Goal: Task Accomplishment & Management: Manage account settings

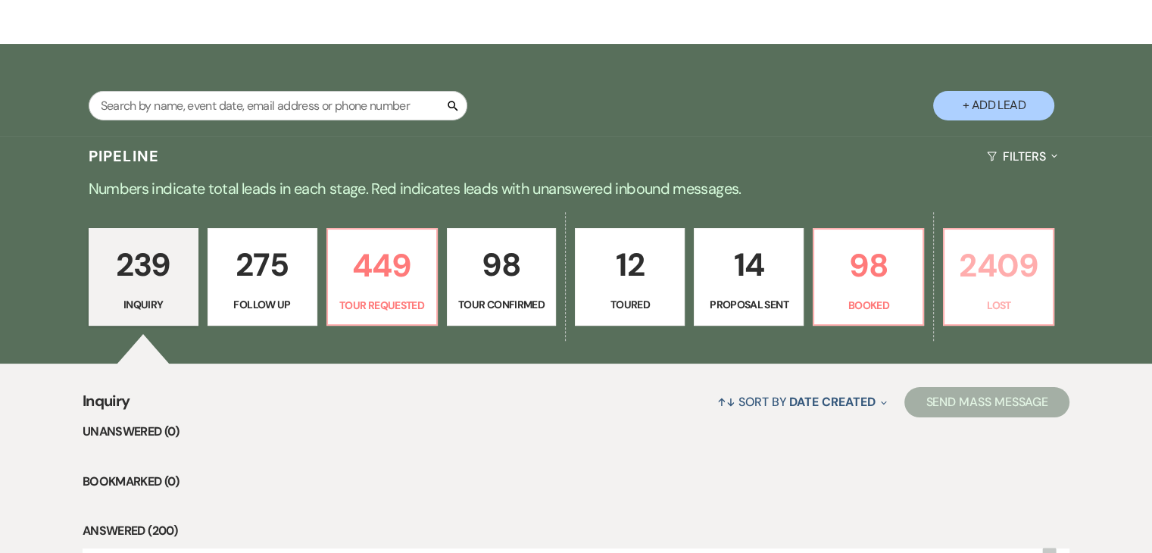
click at [974, 291] on link "2409 Lost" at bounding box center [998, 277] width 111 height 98
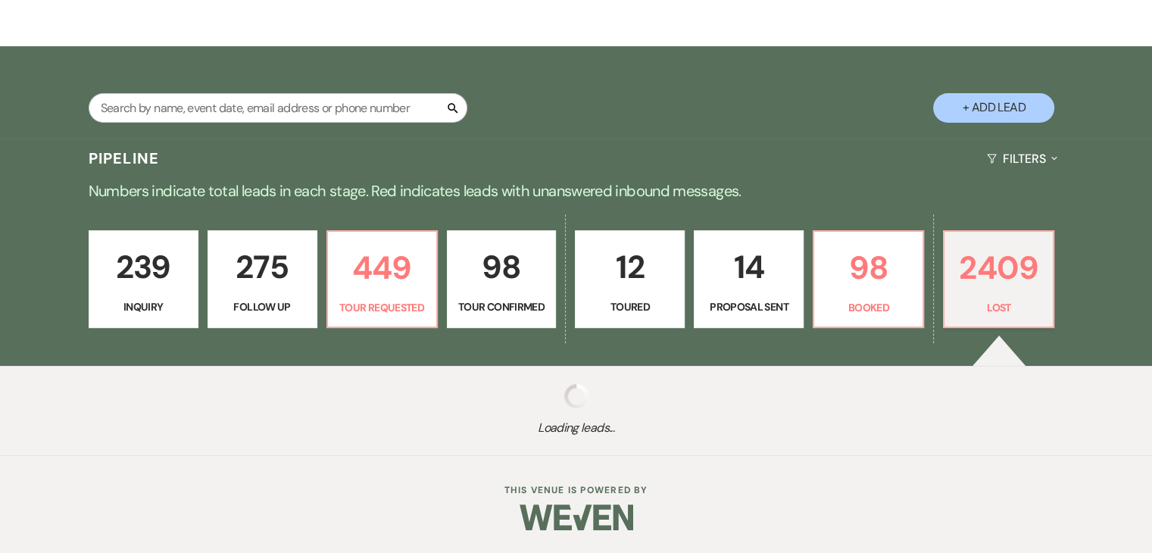
scroll to position [225, 0]
select select "8"
select select "1"
select select "8"
select select "6"
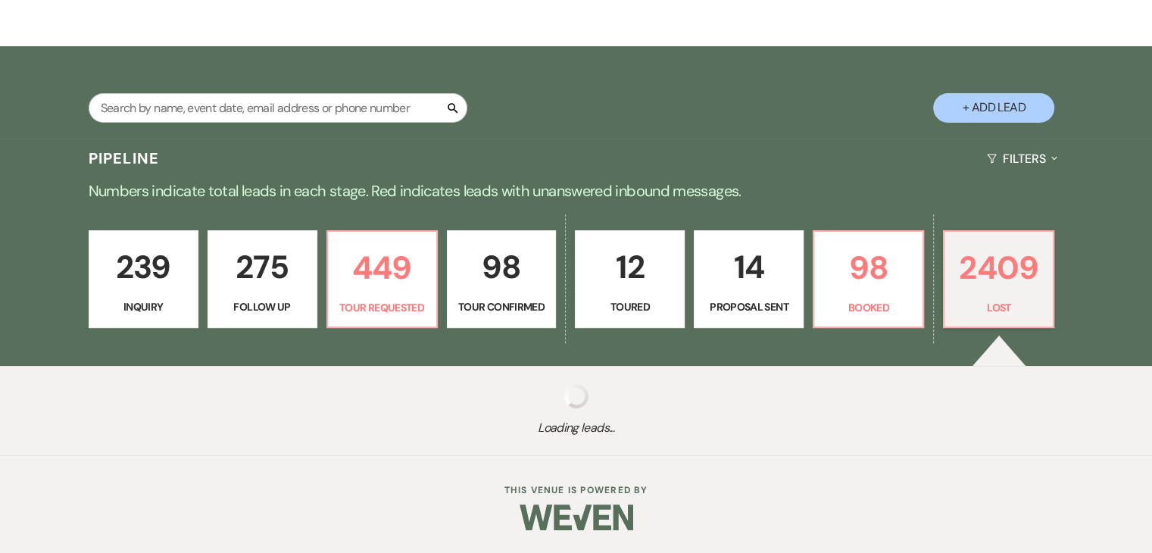
select select "8"
select select "7"
select select "8"
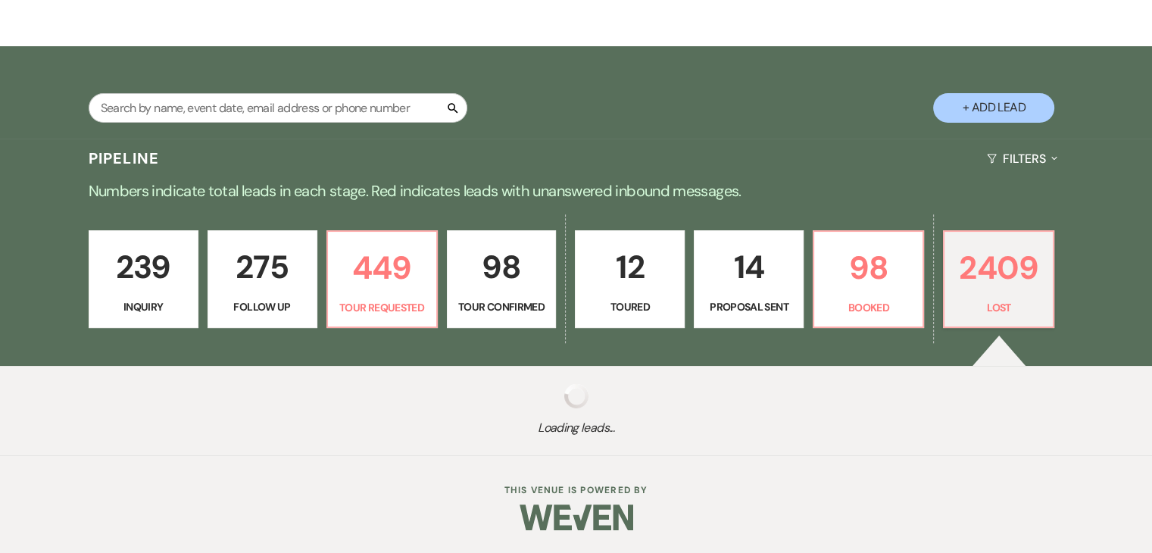
select select "1"
select select "8"
select select "5"
select select "8"
select select "6"
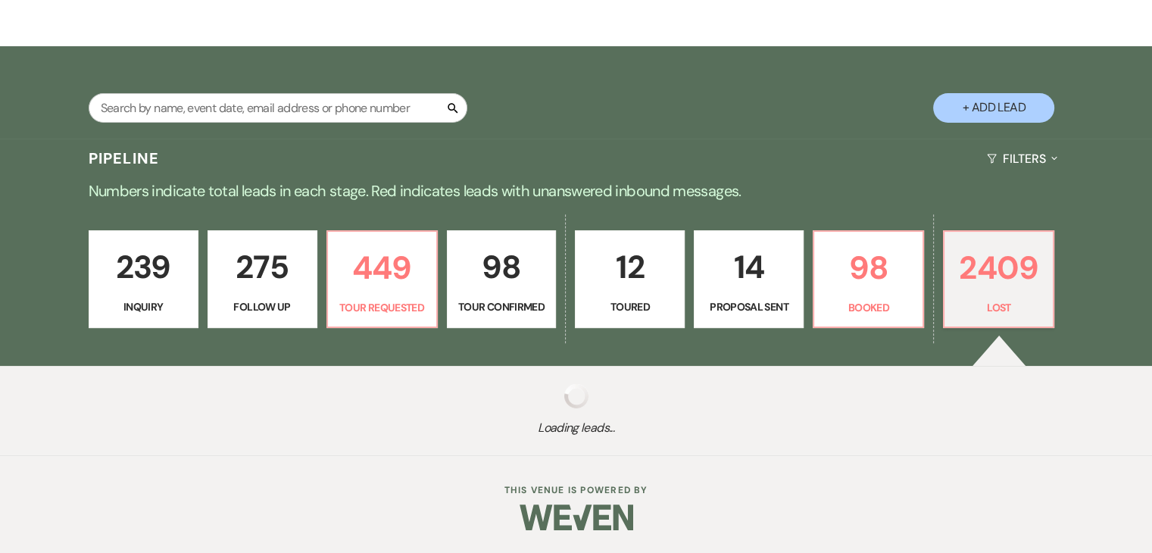
select select "8"
select select "6"
select select "8"
select select "6"
select select "8"
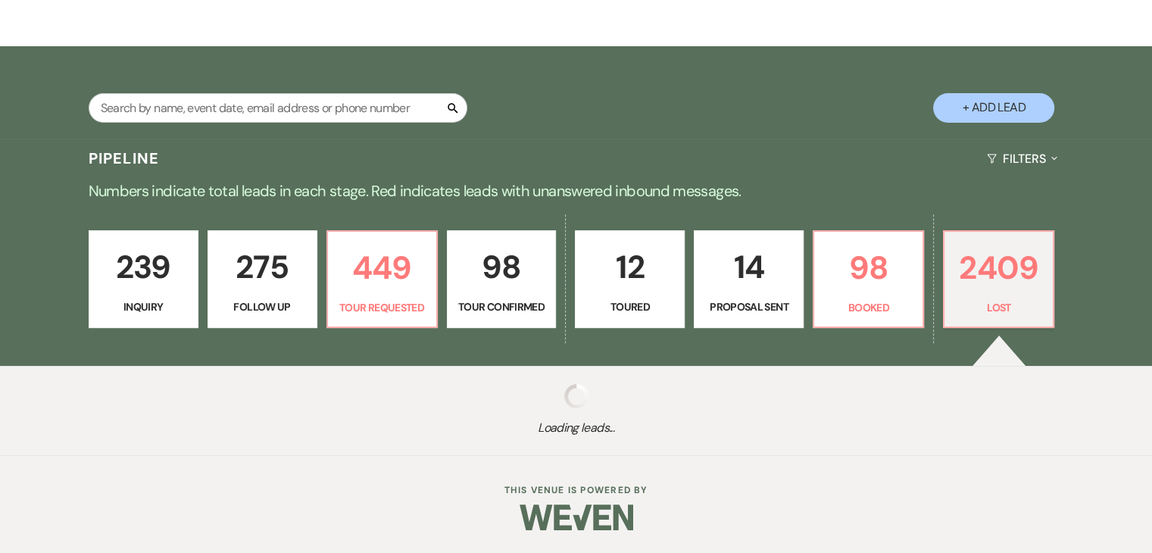
select select "6"
select select "8"
select select "7"
select select "8"
select select "1"
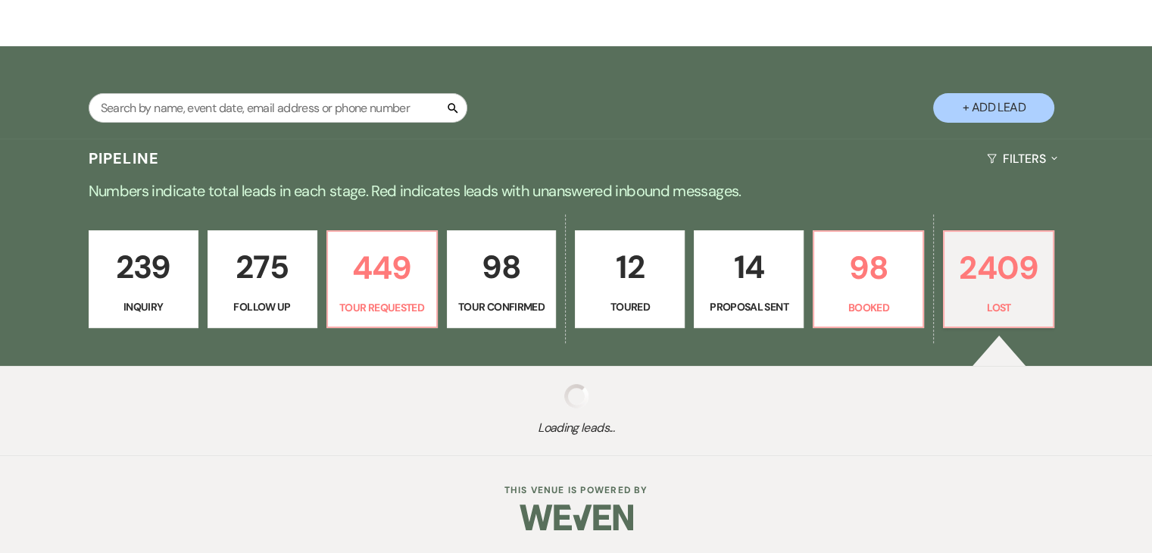
select select "8"
select select "1"
select select "8"
select select "5"
select select "8"
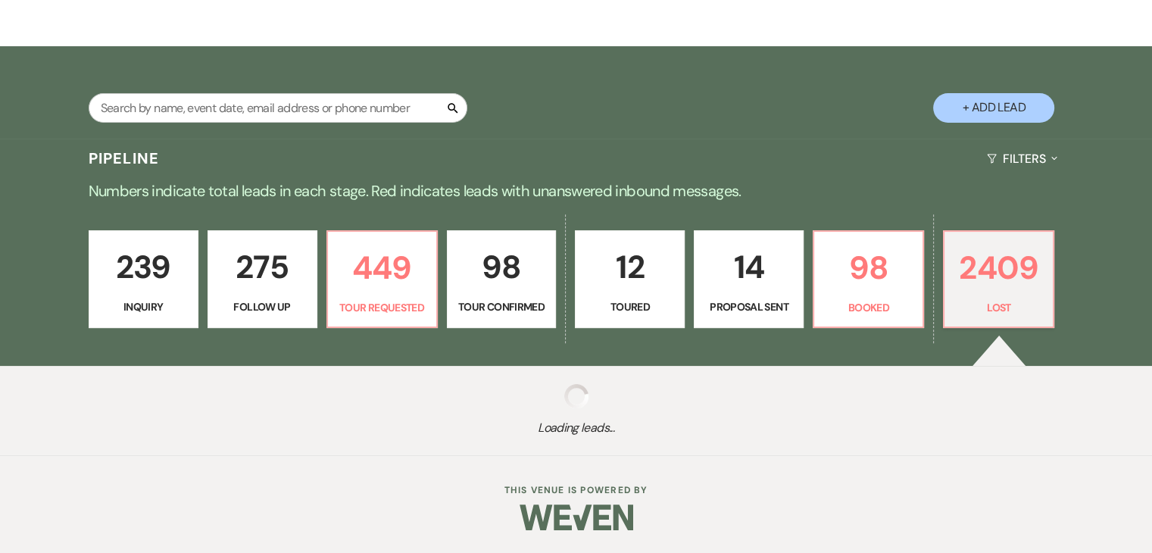
select select "7"
select select "8"
select select "1"
select select "8"
select select "1"
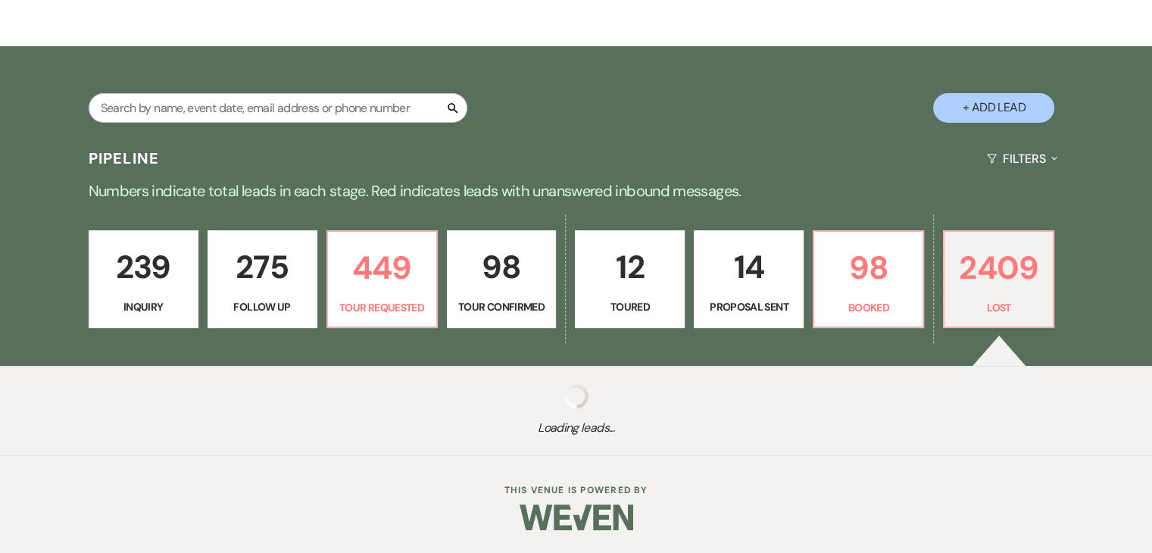
select select "8"
select select "1"
select select "8"
select select "1"
select select "8"
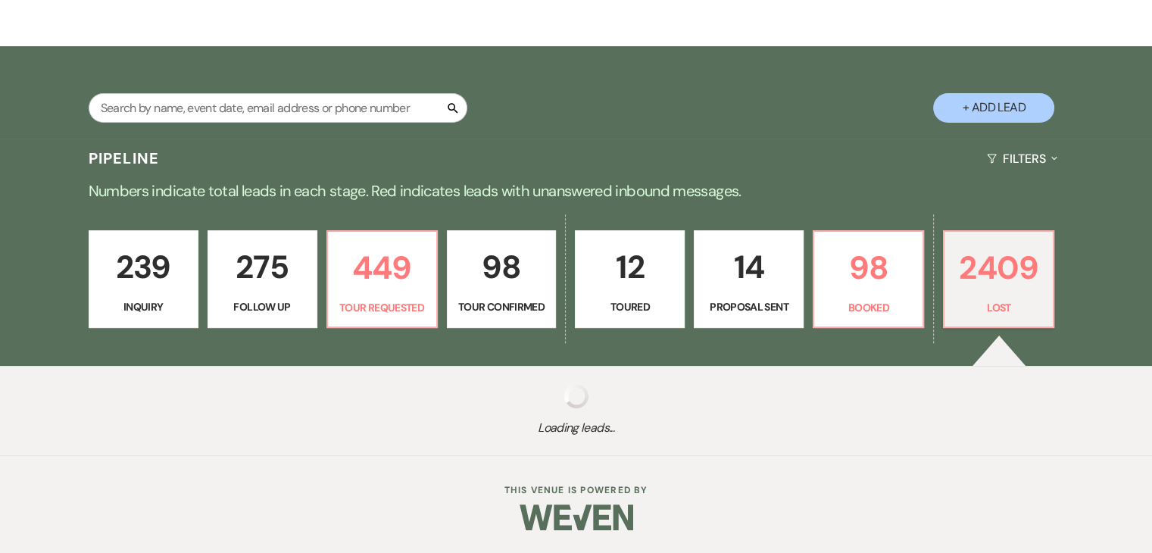
select select "6"
select select "8"
select select "1"
select select "8"
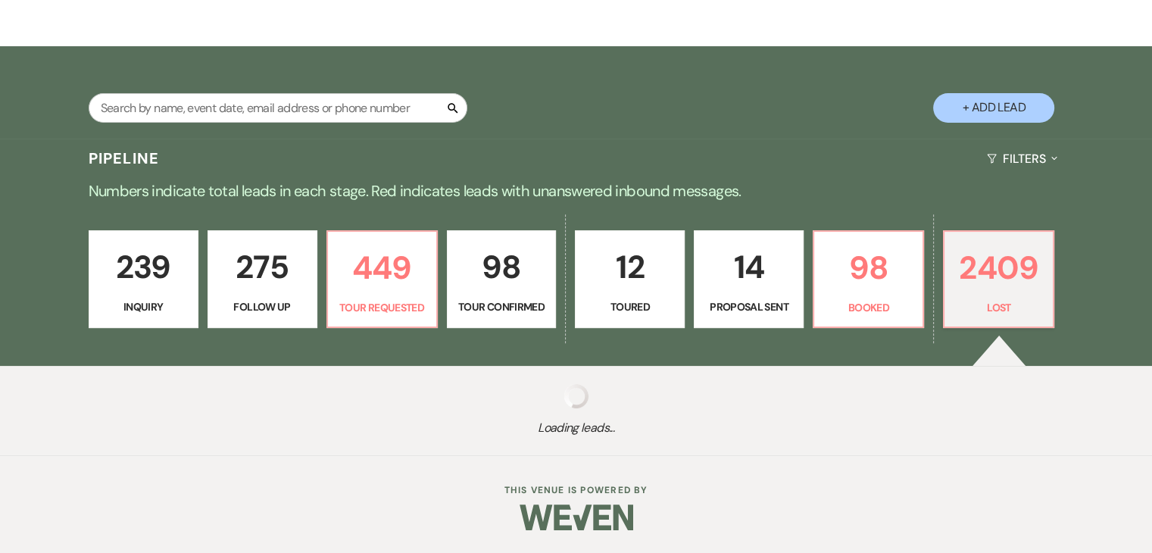
select select "8"
select select "1"
select select "8"
select select "1"
select select "8"
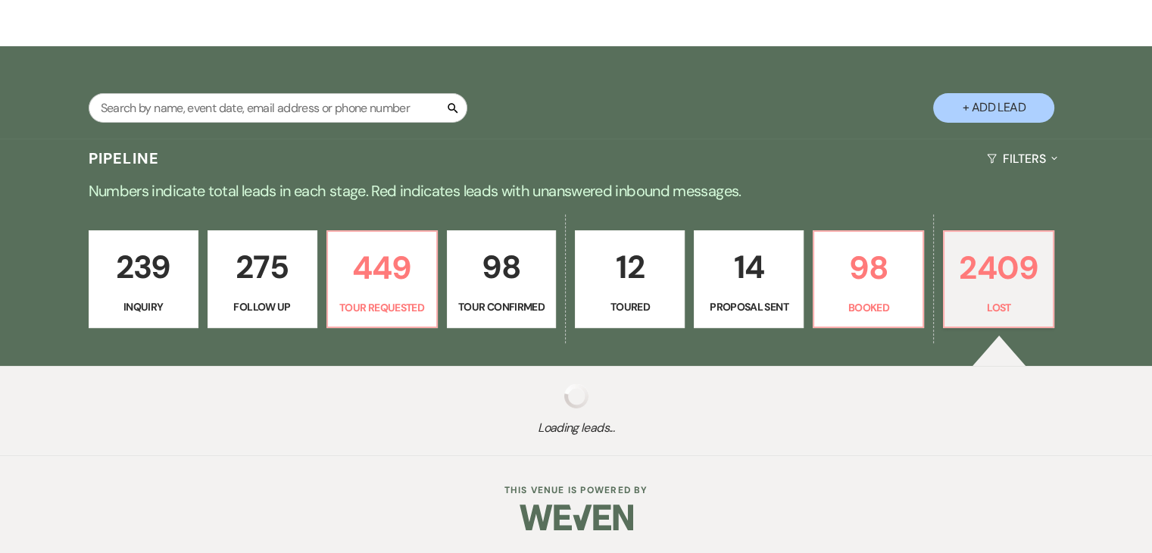
select select "1"
select select "8"
select select "1"
select select "8"
select select "6"
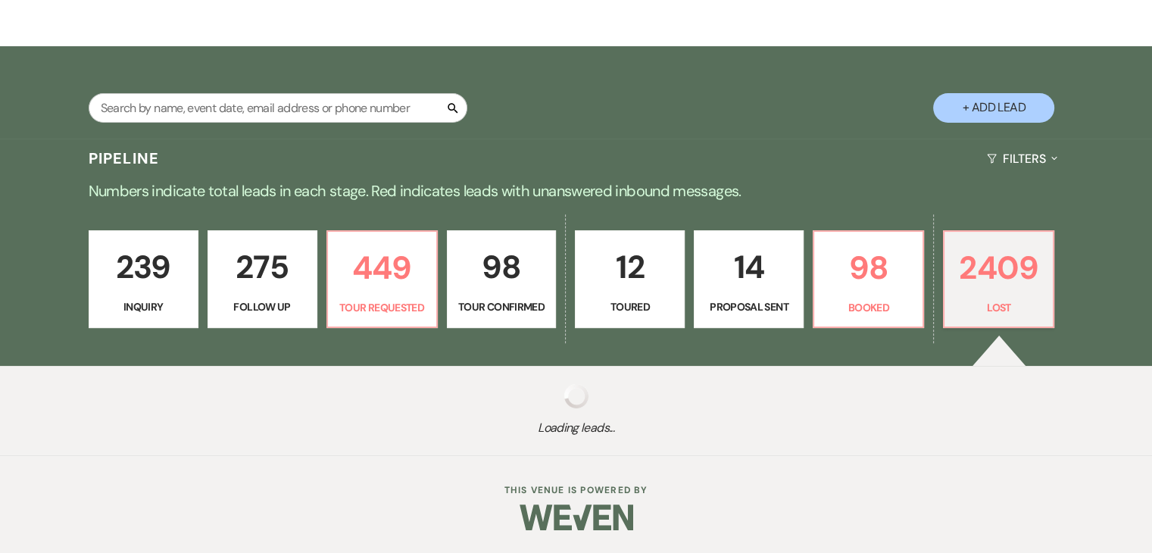
select select "8"
select select "7"
select select "8"
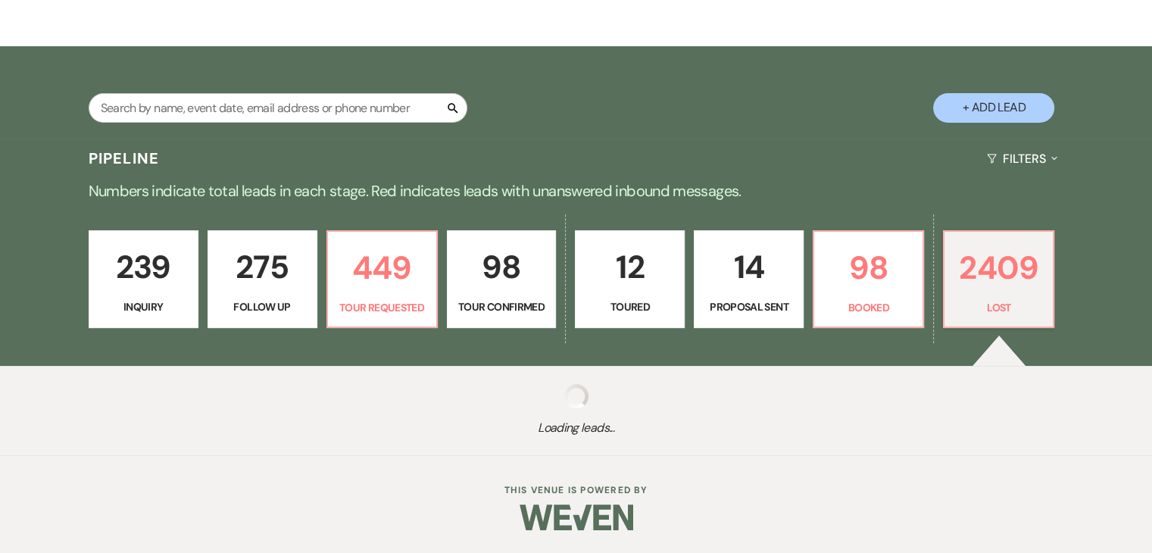
select select "10"
select select "8"
select select "10"
select select "8"
select select "5"
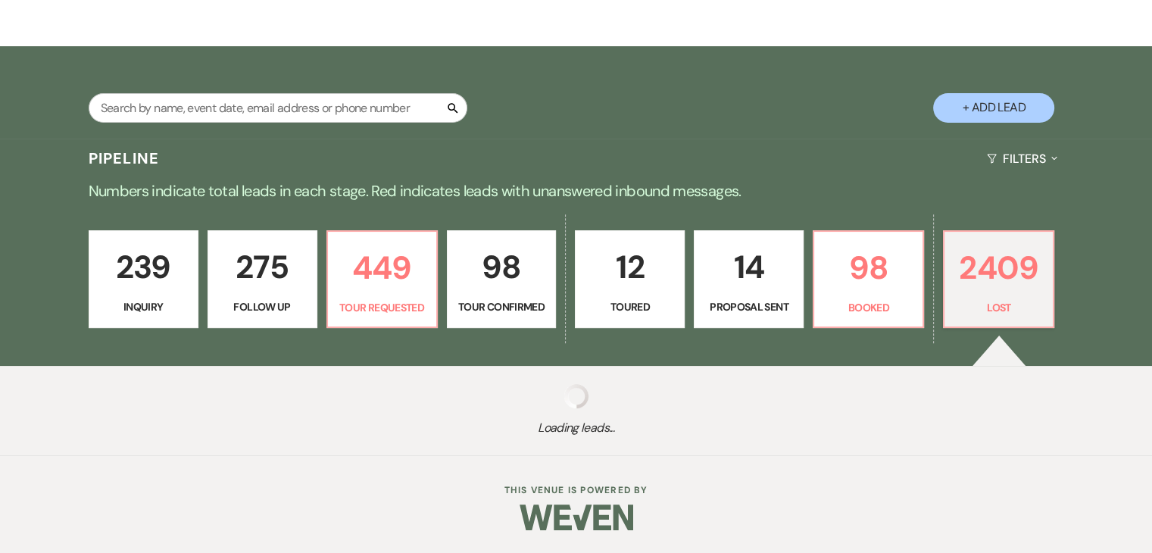
select select "8"
select select "5"
select select "8"
select select "5"
select select "8"
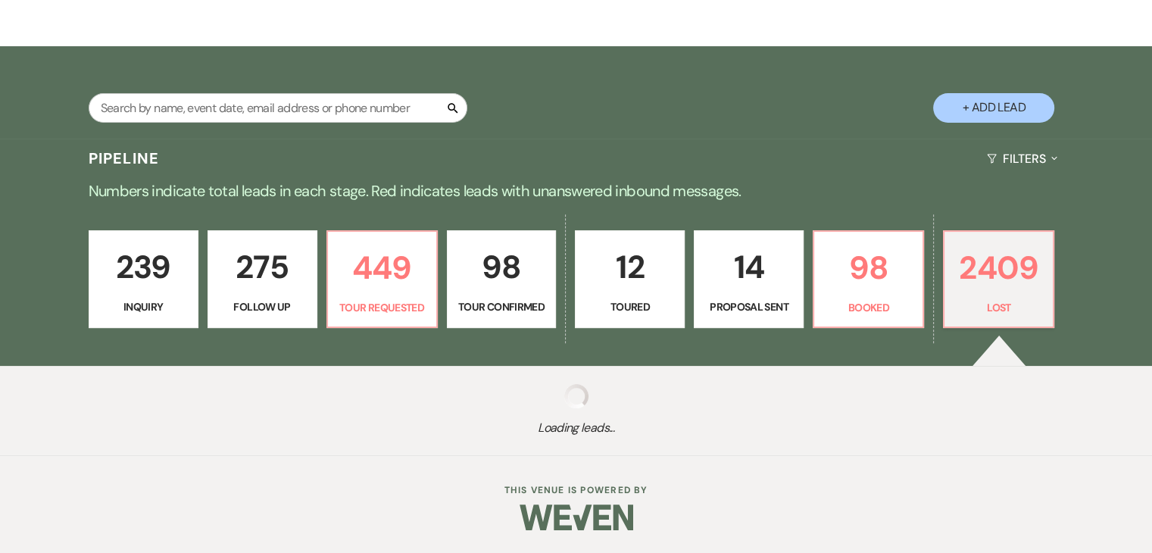
select select "5"
select select "8"
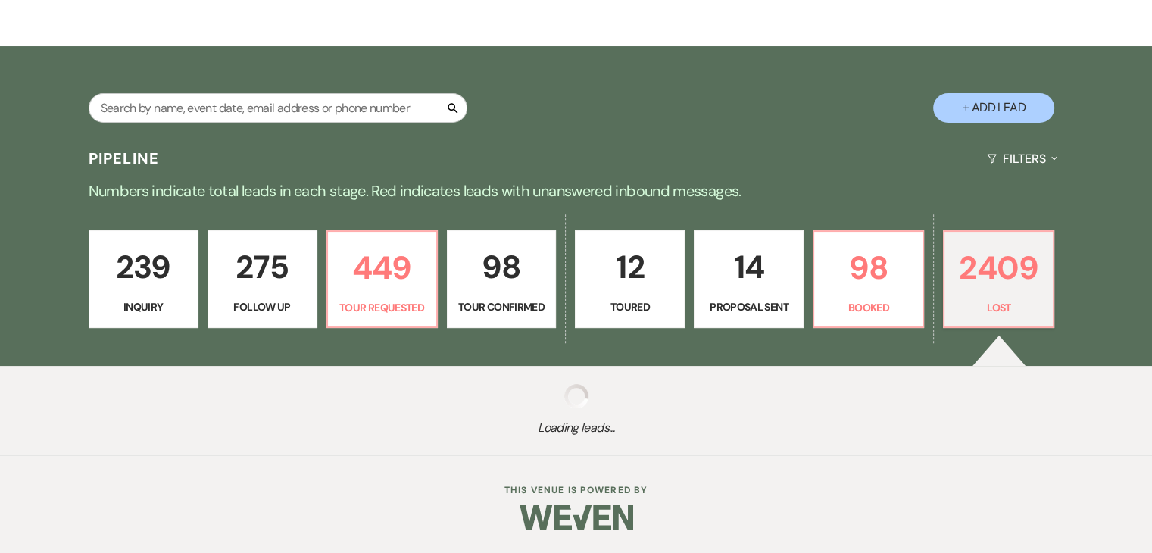
select select "8"
select select "1"
select select "8"
select select "5"
select select "8"
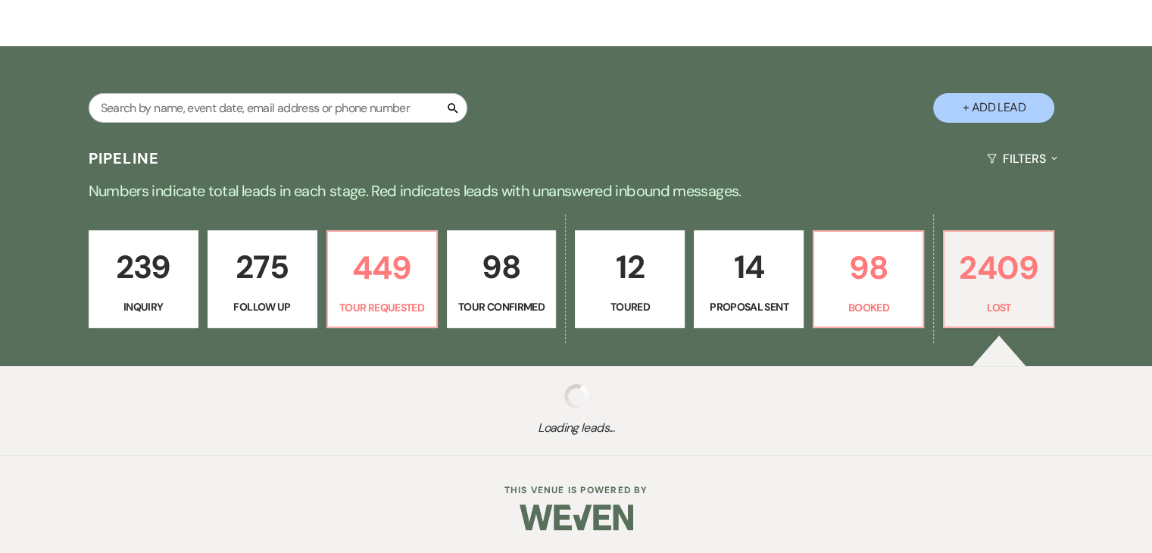
select select "1"
select select "8"
select select "1"
select select "8"
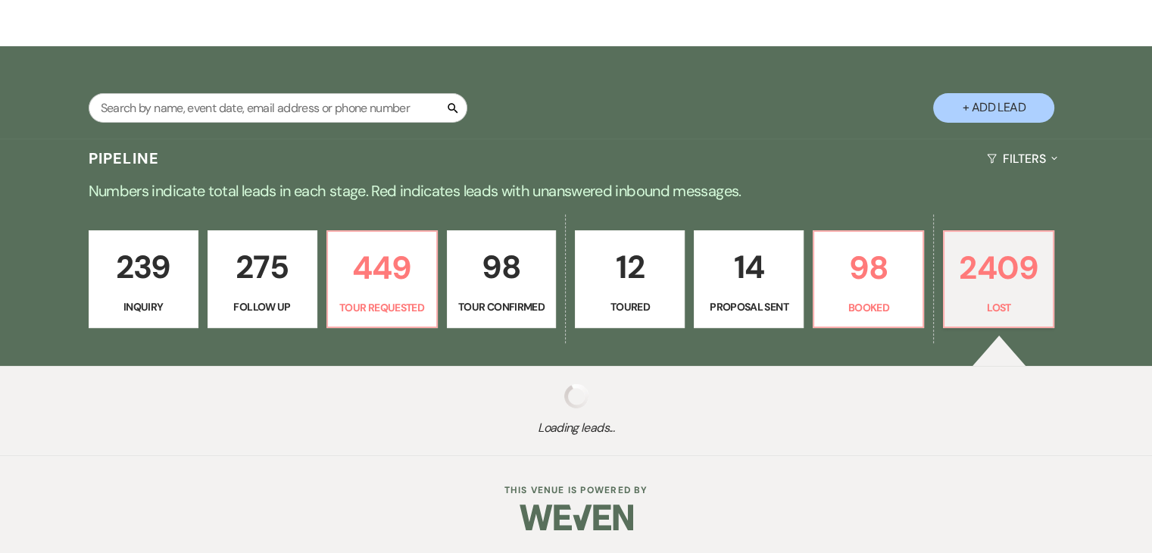
select select "1"
select select "8"
select select "1"
select select "8"
select select "5"
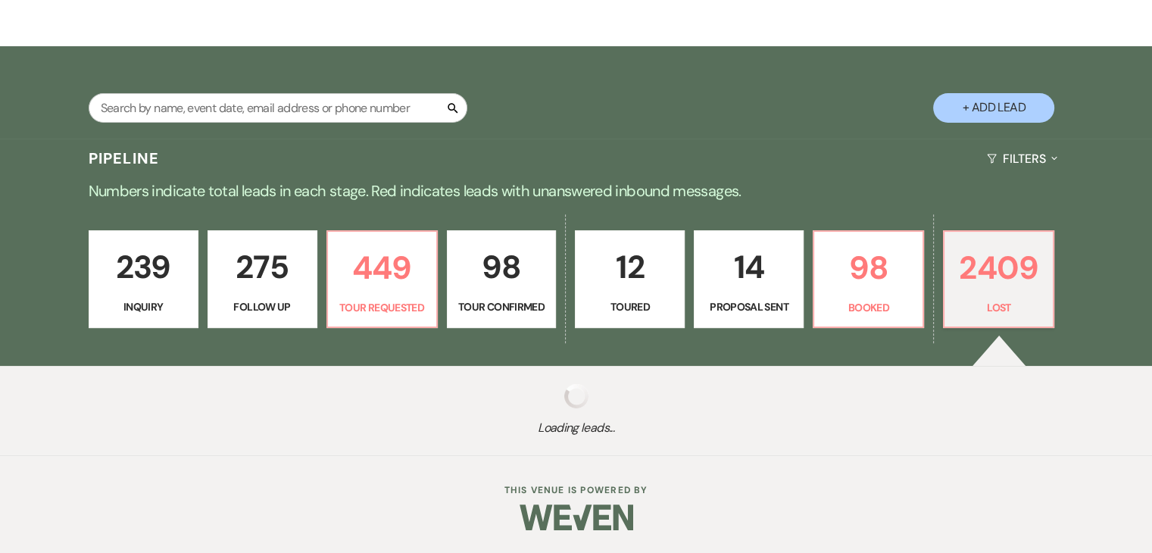
select select "8"
select select "1"
select select "8"
select select "1"
select select "8"
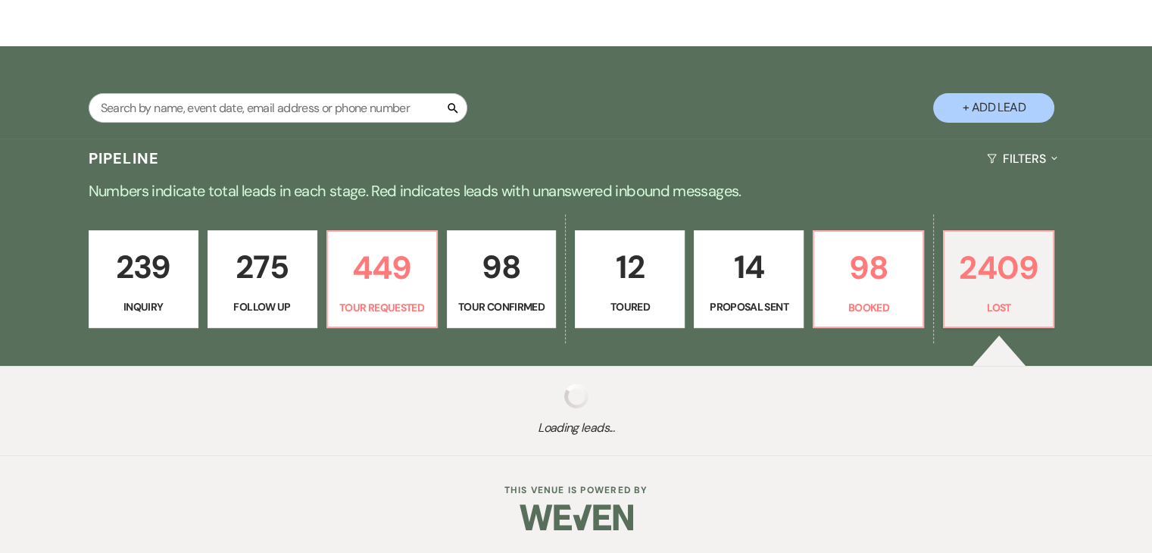
select select "8"
select select "5"
select select "8"
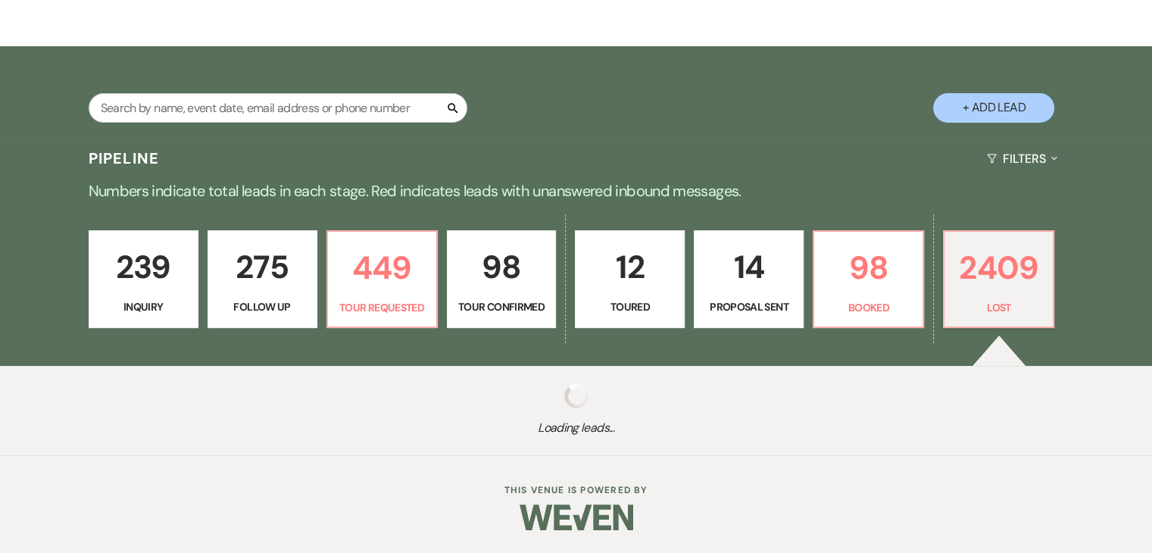
select select "5"
select select "8"
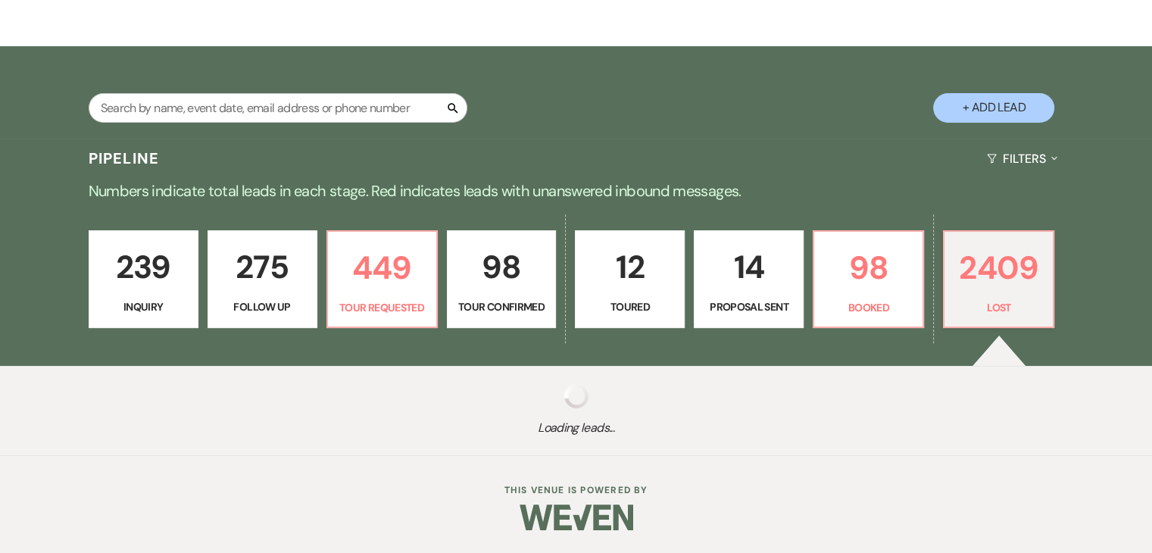
select select "1"
select select "8"
select select "5"
select select "8"
select select "1"
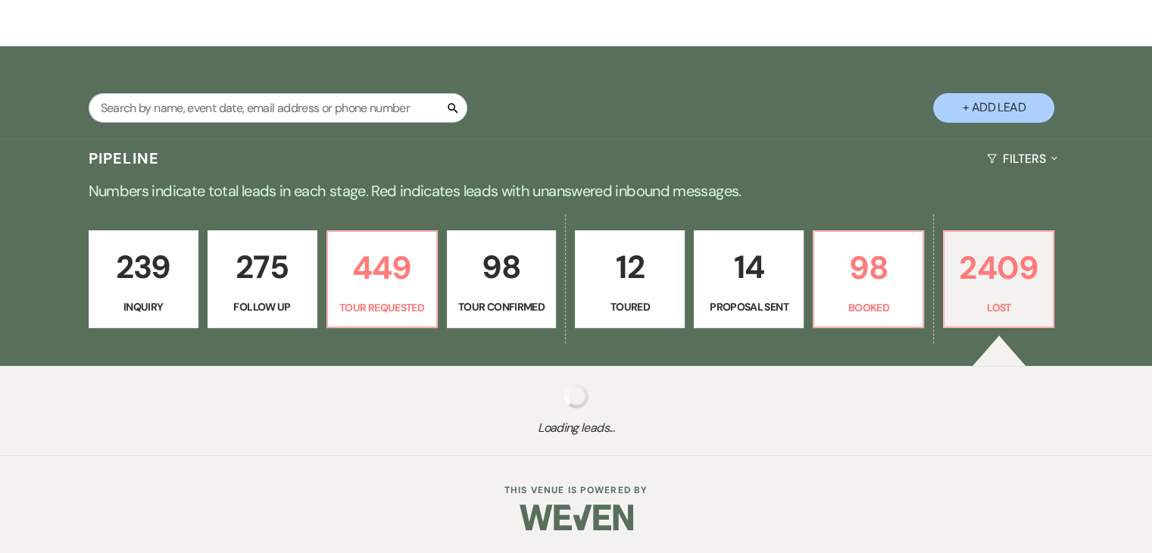
select select "8"
select select "5"
select select "8"
select select "1"
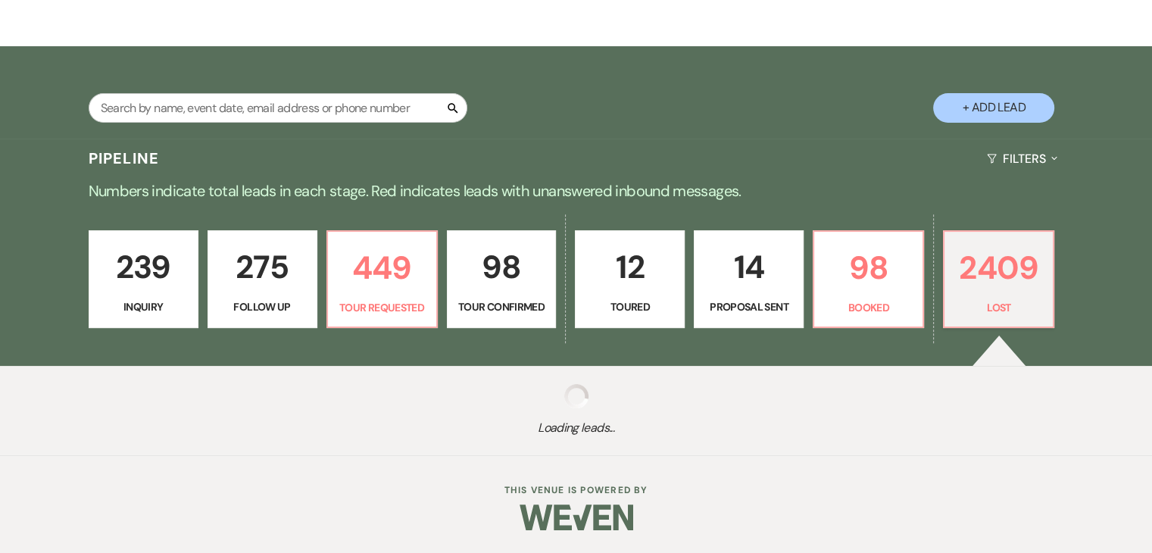
select select "8"
select select "1"
select select "8"
select select "5"
select select "8"
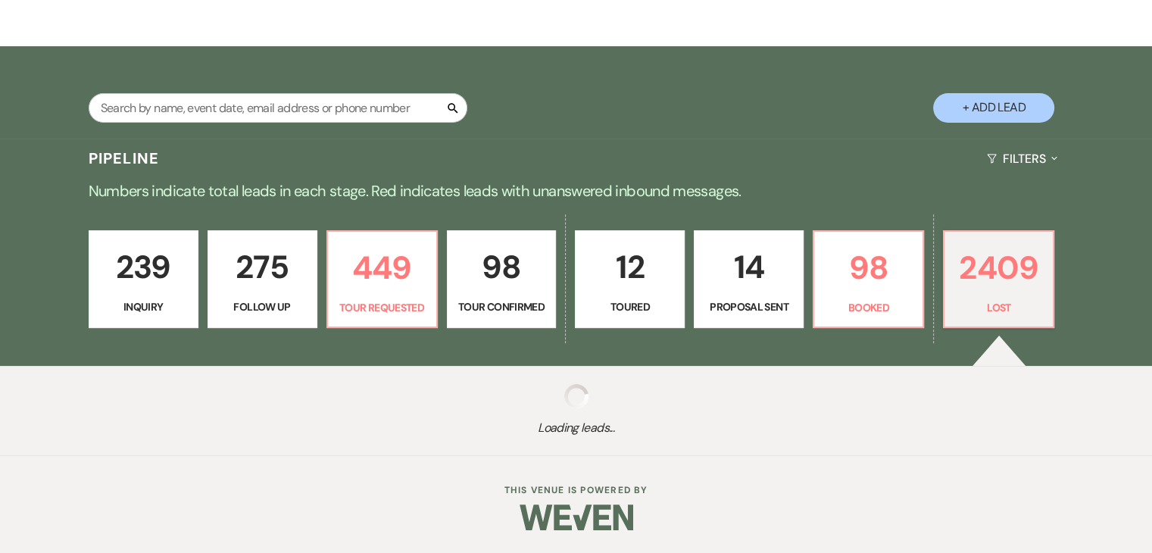
select select "1"
select select "8"
select select "11"
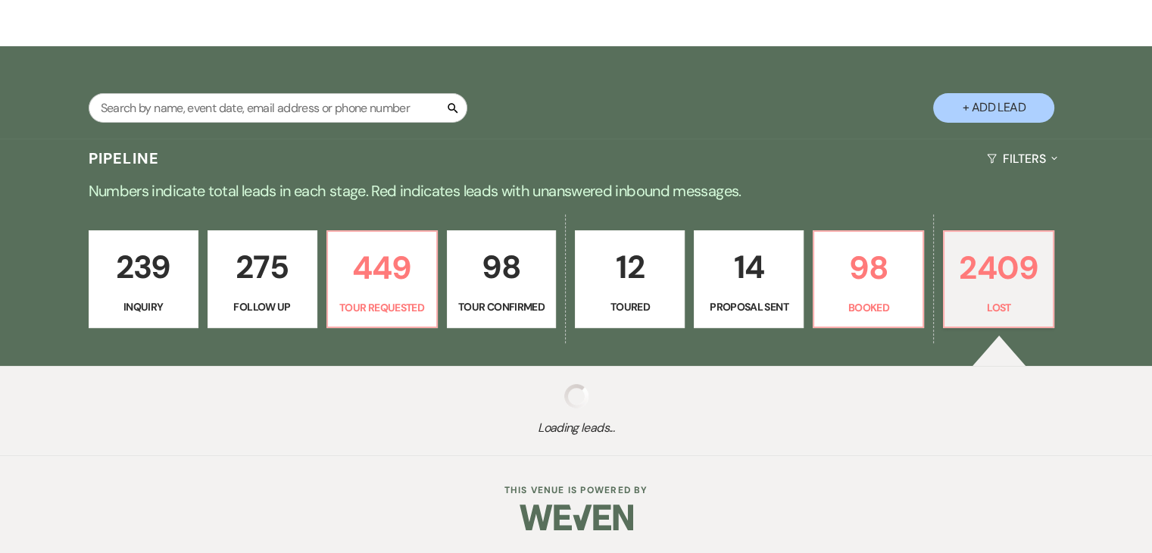
select select "8"
select select "5"
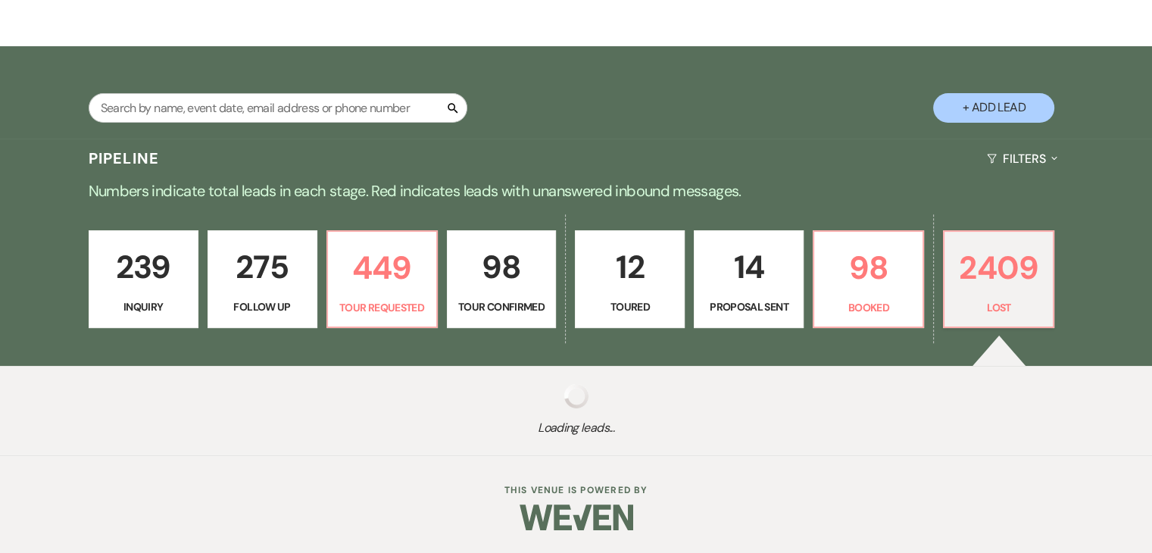
select select "8"
select select "11"
select select "8"
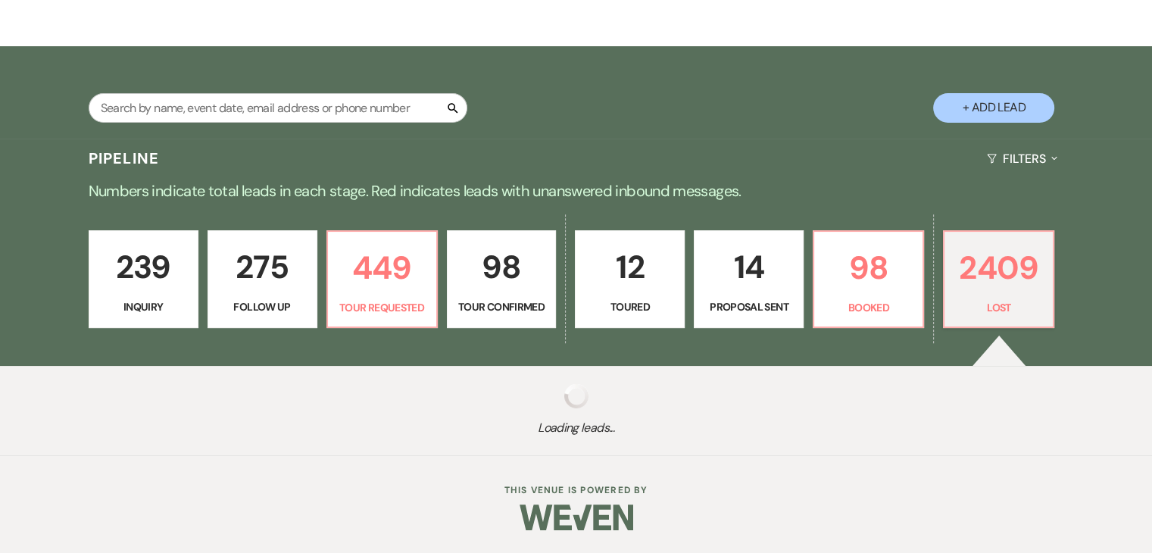
select select "5"
select select "8"
select select "5"
select select "8"
select select "10"
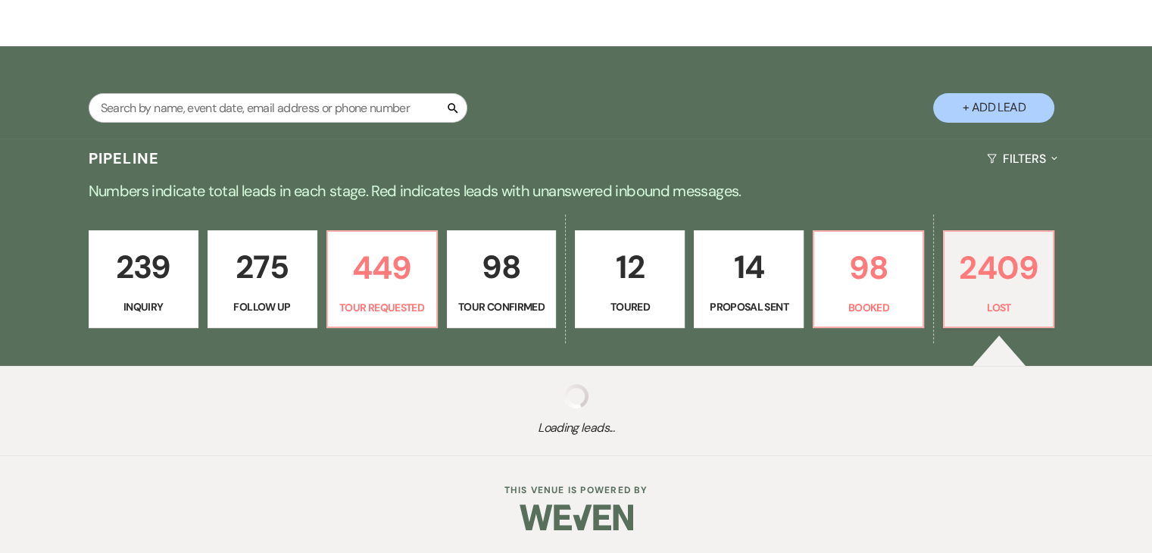
select select "8"
select select "5"
select select "8"
select select "5"
select select "8"
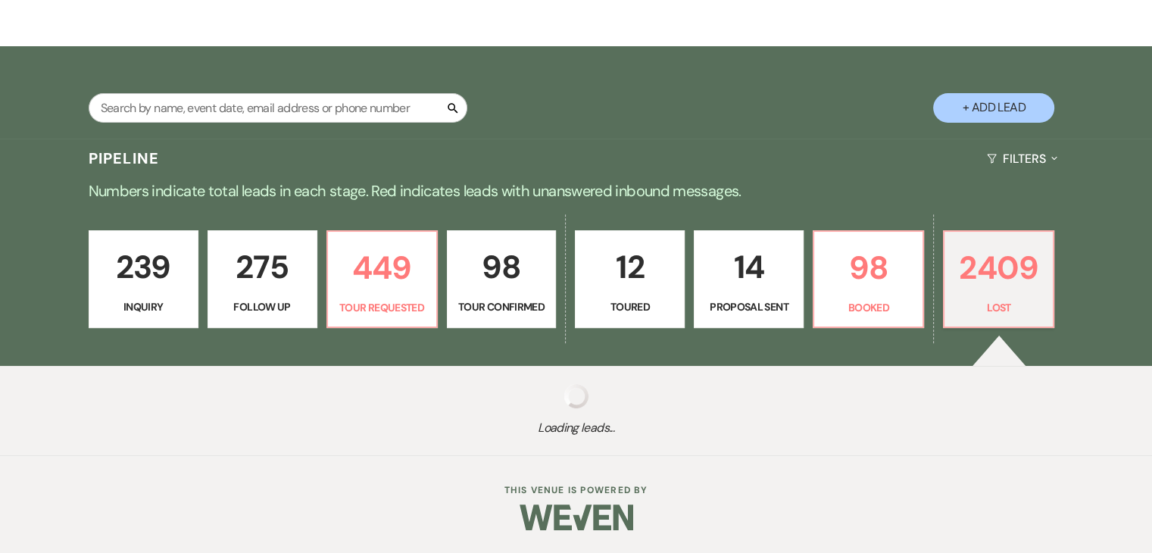
select select "5"
select select "8"
select select "9"
select select "8"
select select "5"
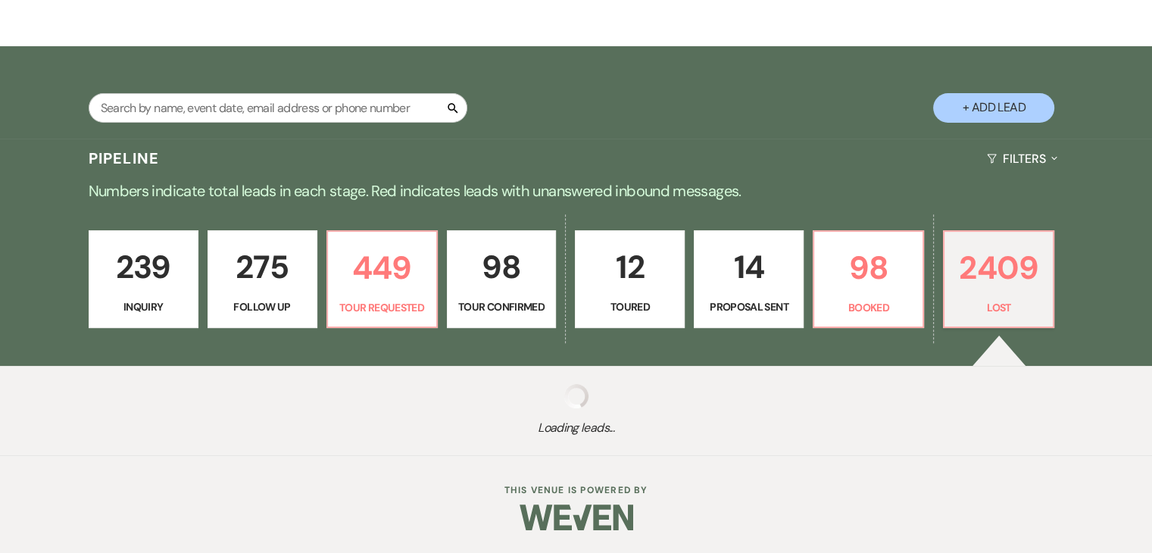
select select "8"
select select "5"
select select "8"
select select "5"
select select "8"
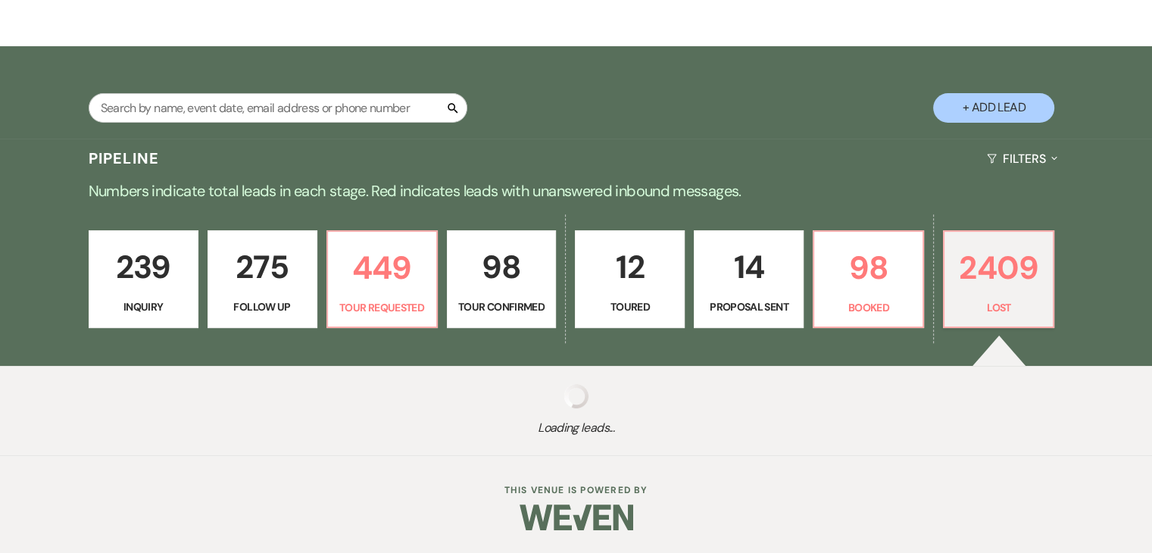
select select "5"
select select "8"
select select "5"
select select "8"
select select "6"
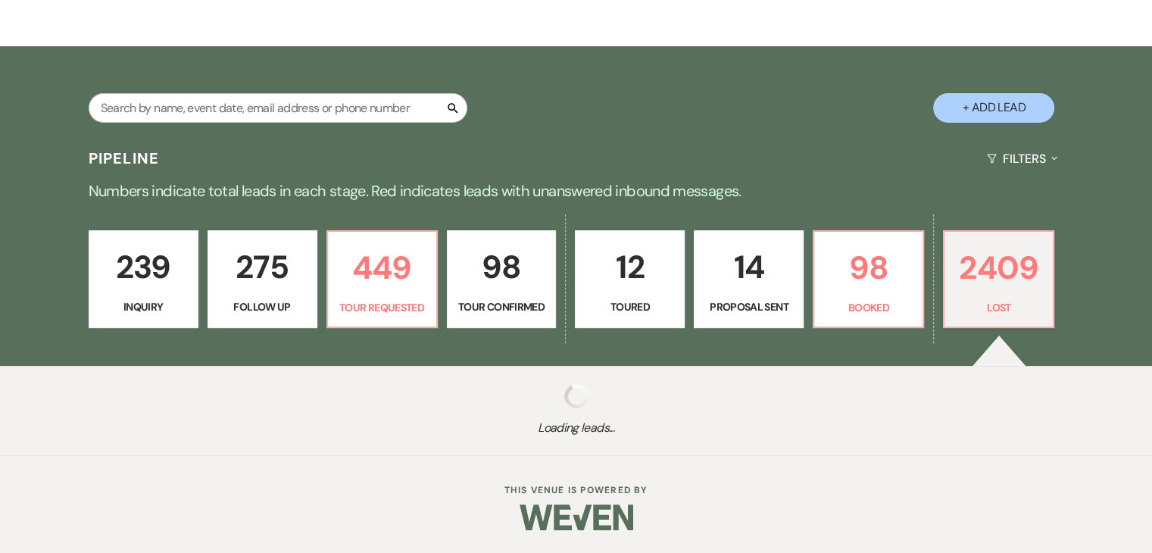
select select "8"
select select "7"
select select "8"
select select "5"
select select "8"
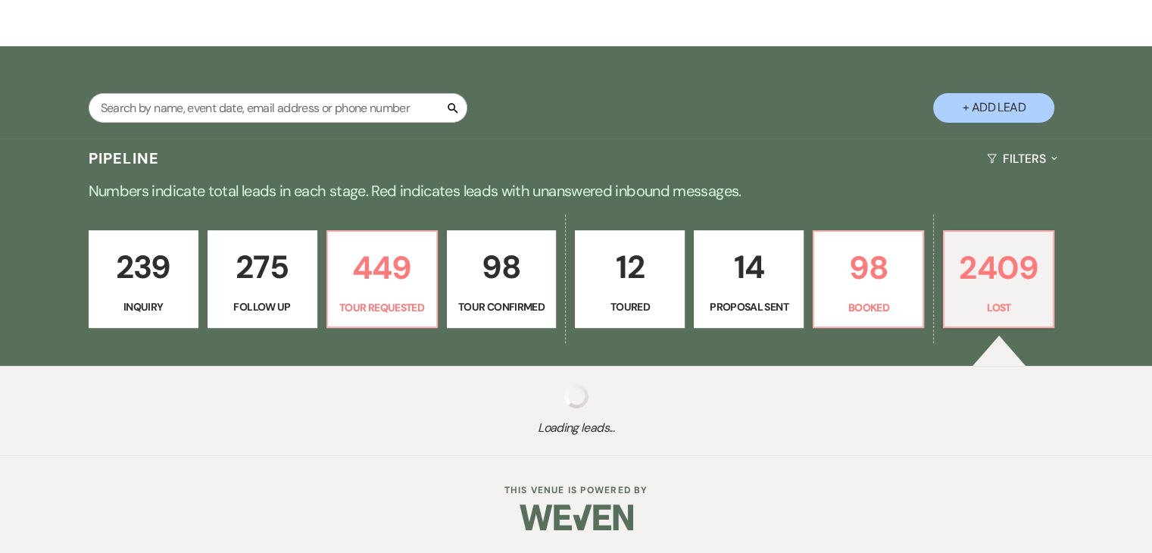
select select "9"
select select "8"
select select "5"
select select "8"
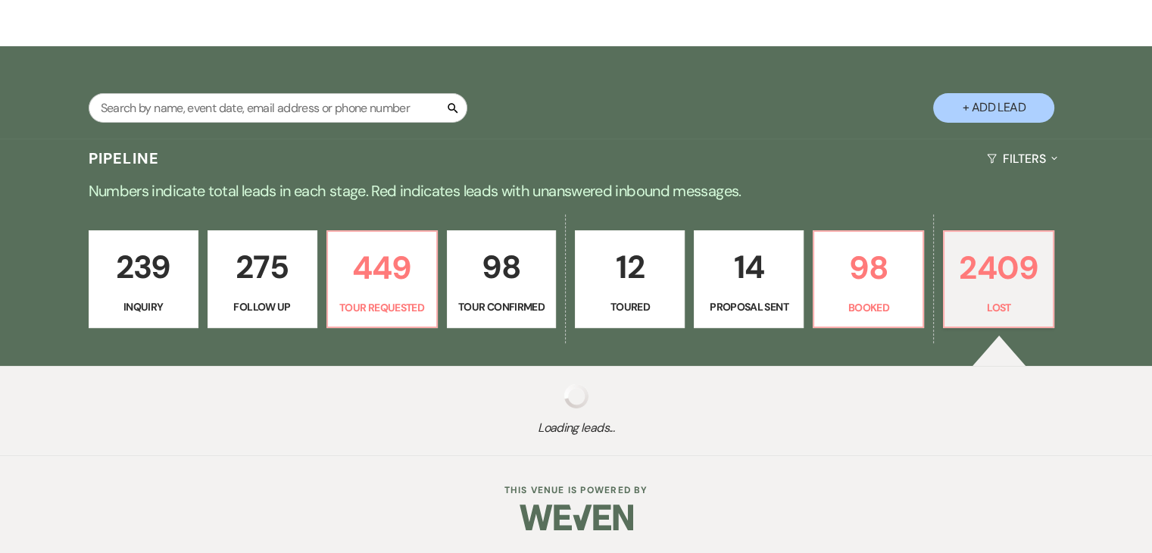
select select "5"
select select "8"
select select "5"
select select "8"
select select "5"
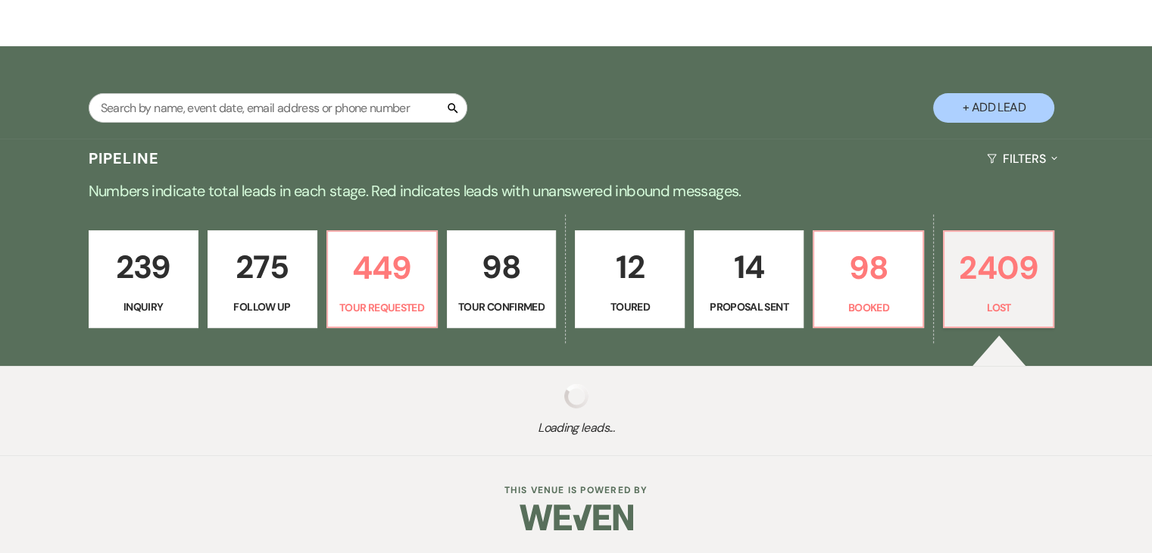
select select "8"
select select "5"
select select "8"
select select "5"
select select "8"
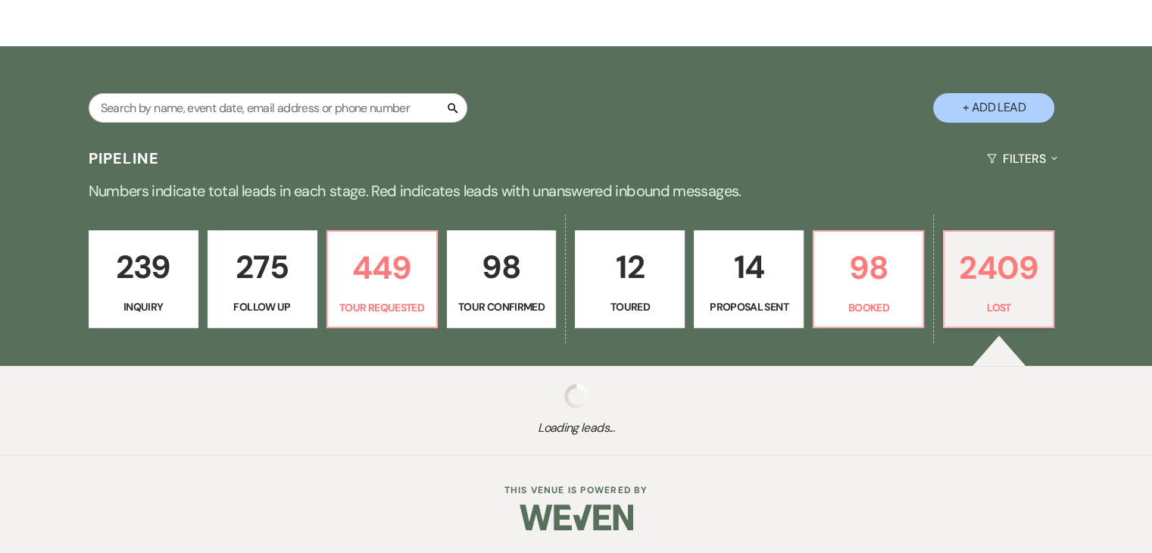
select select "5"
select select "8"
select select "5"
select select "8"
select select "11"
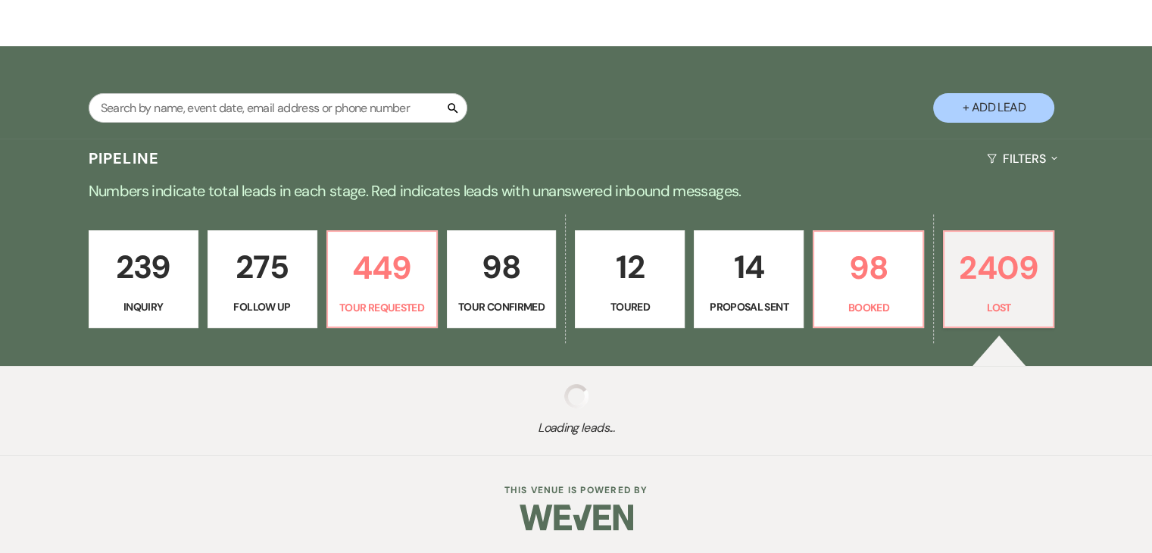
select select "8"
select select "5"
select select "8"
select select "5"
select select "8"
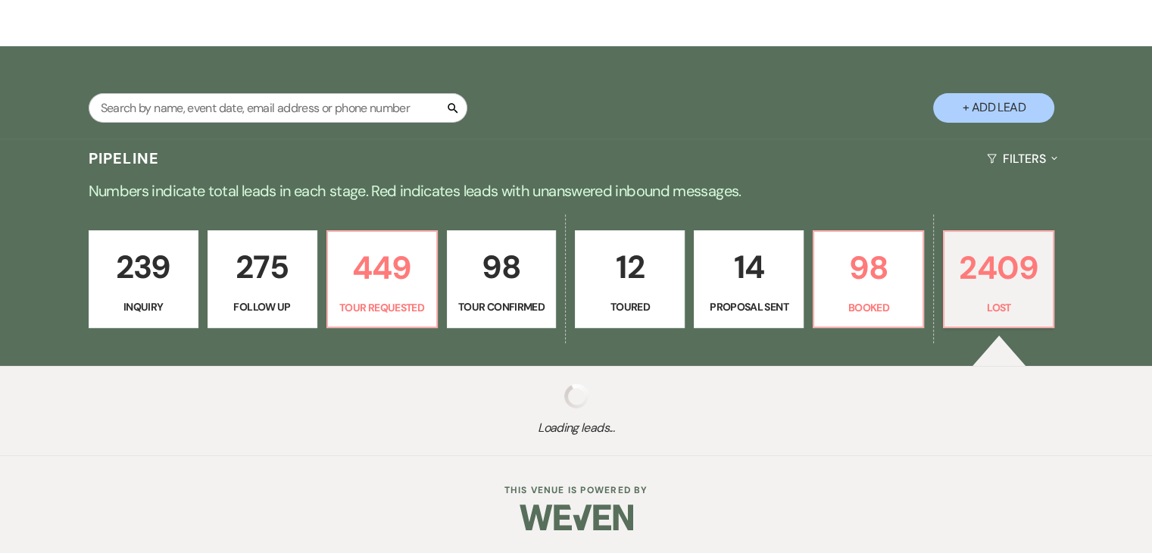
select select "5"
select select "8"
select select "10"
select select "8"
select select "5"
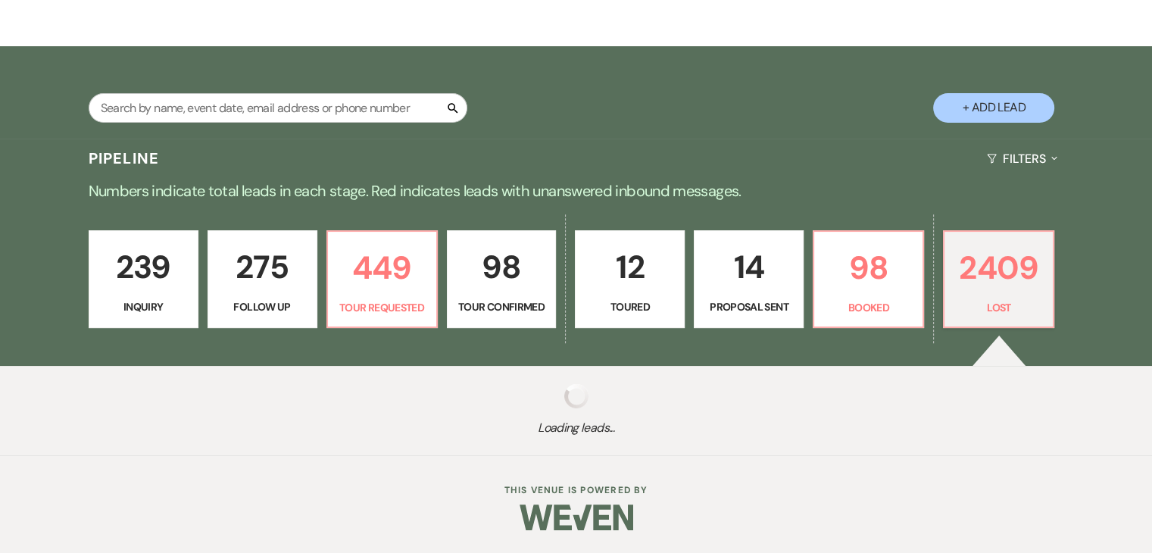
select select "8"
select select "6"
select select "8"
select select "5"
select select "8"
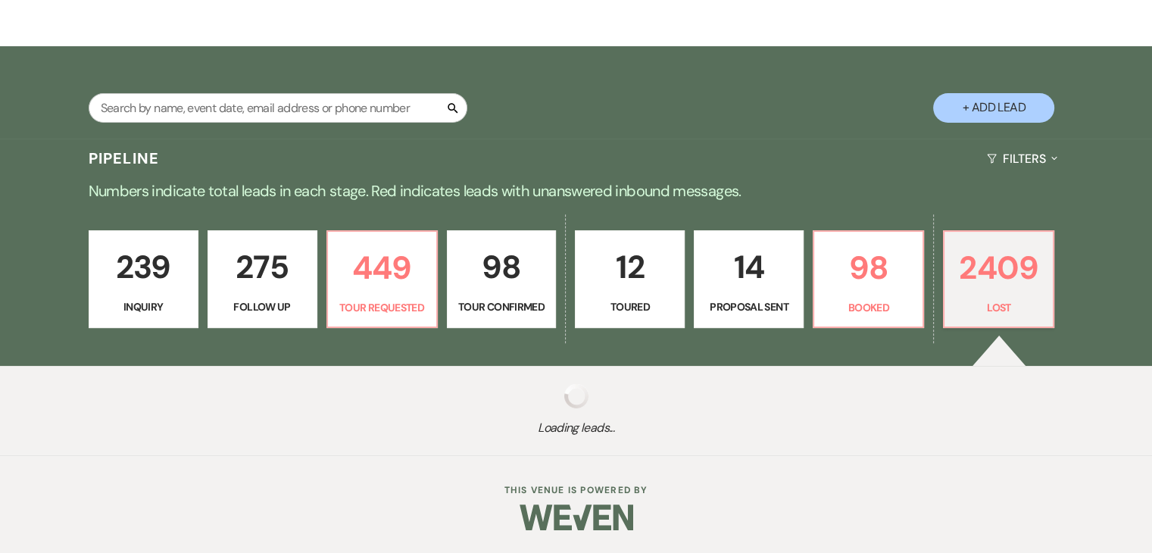
select select "1"
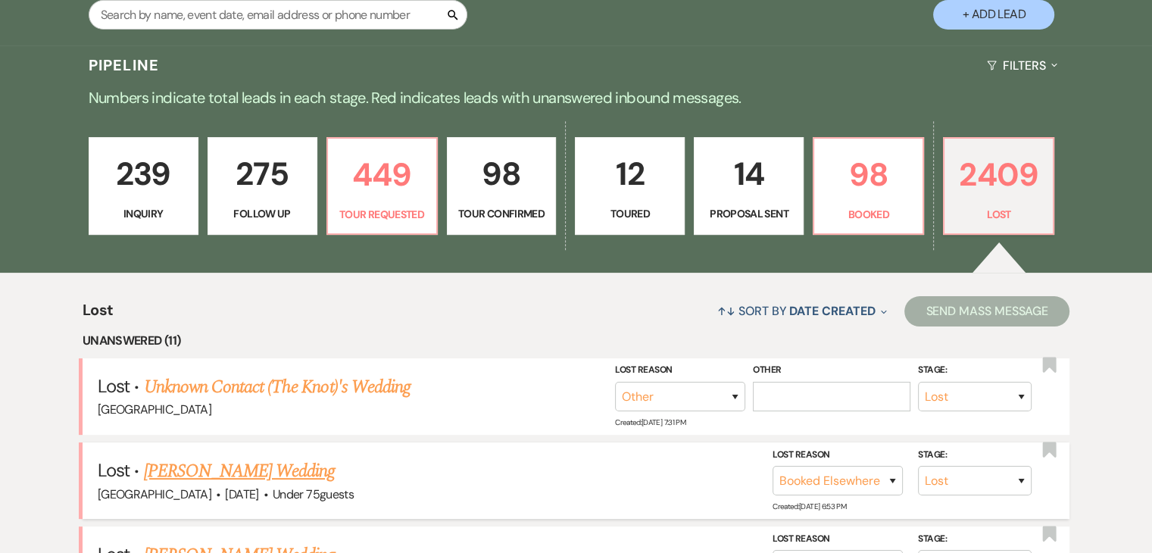
scroll to position [303, 0]
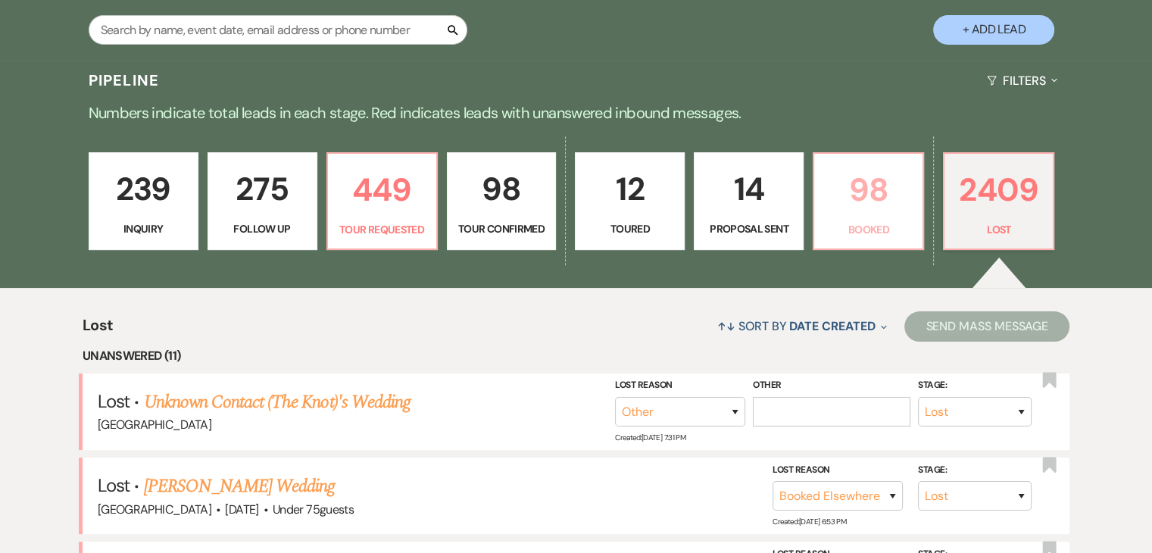
click at [881, 217] on link "98 Booked" at bounding box center [868, 201] width 111 height 98
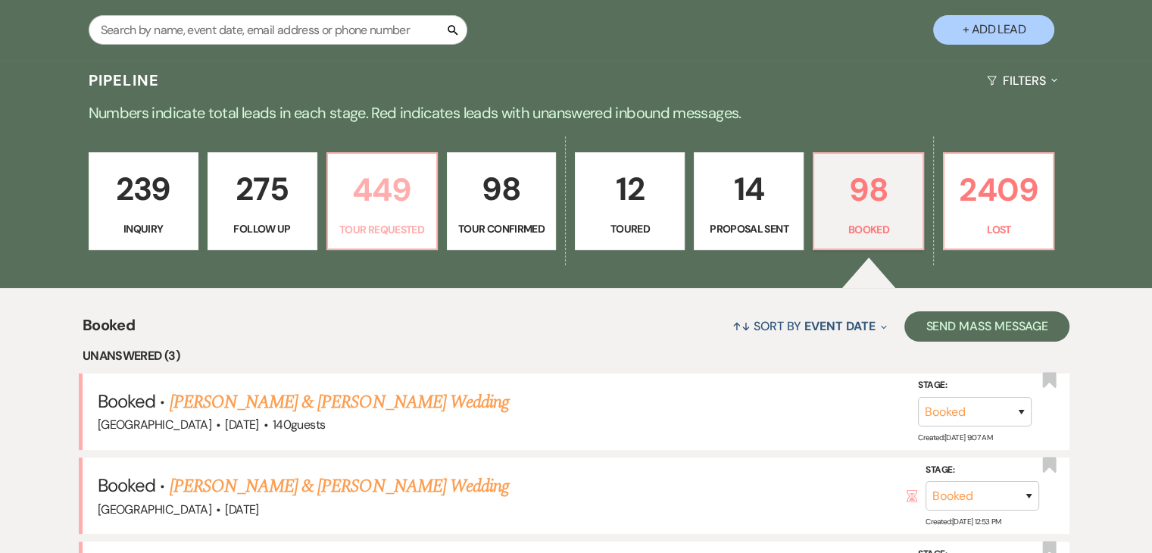
click at [357, 209] on p "449" at bounding box center [382, 189] width 90 height 51
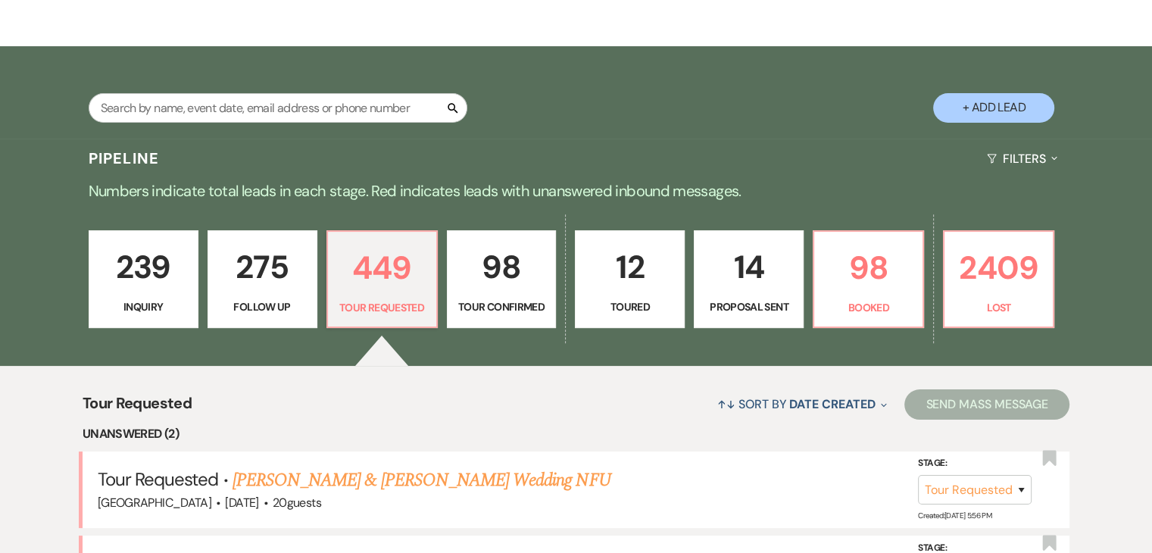
scroll to position [303, 0]
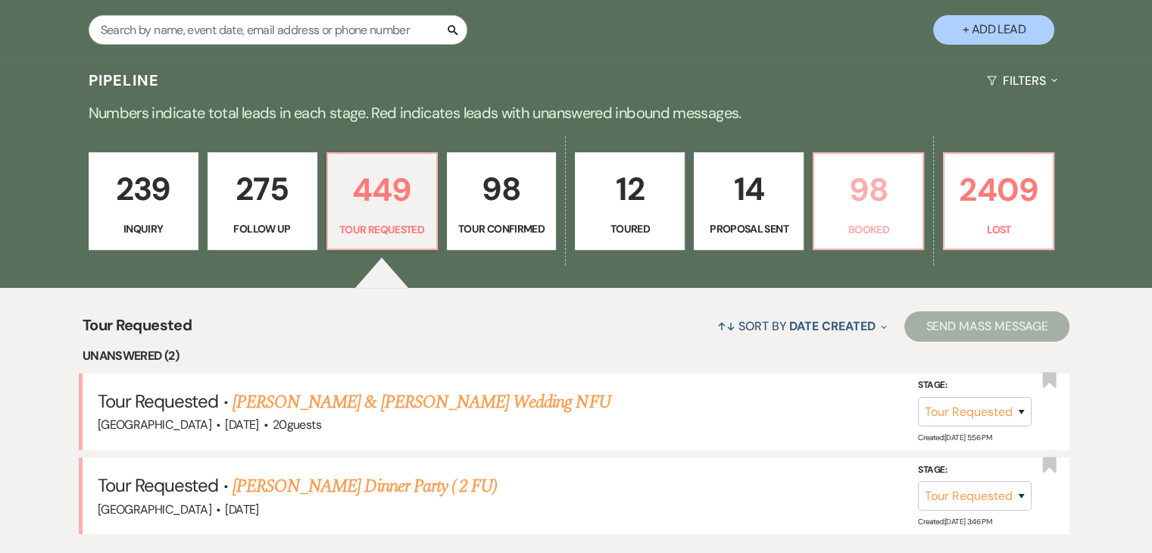
click at [861, 206] on p "98" at bounding box center [868, 189] width 90 height 51
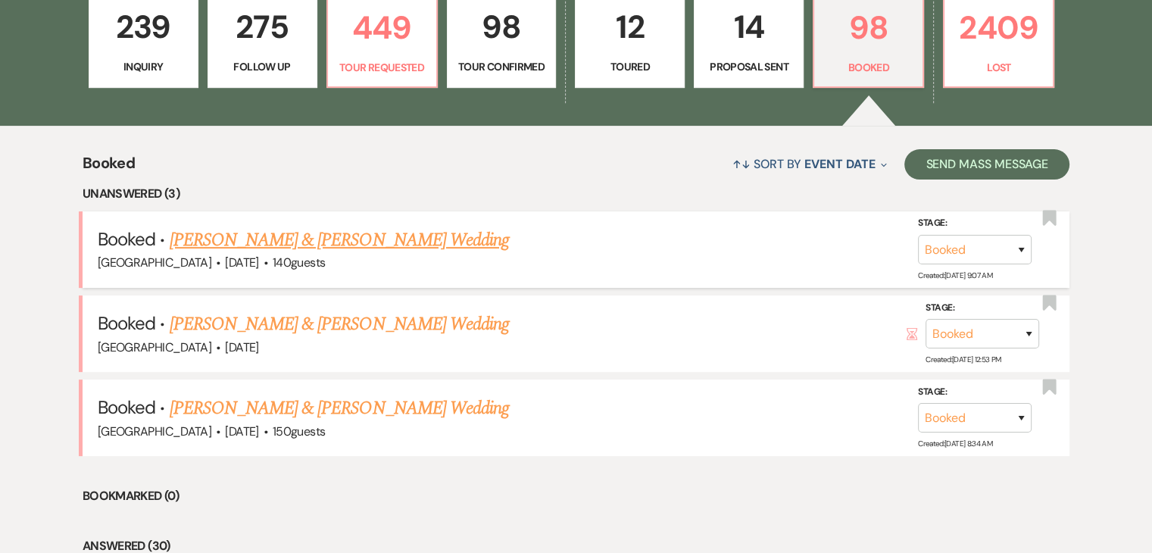
scroll to position [454, 0]
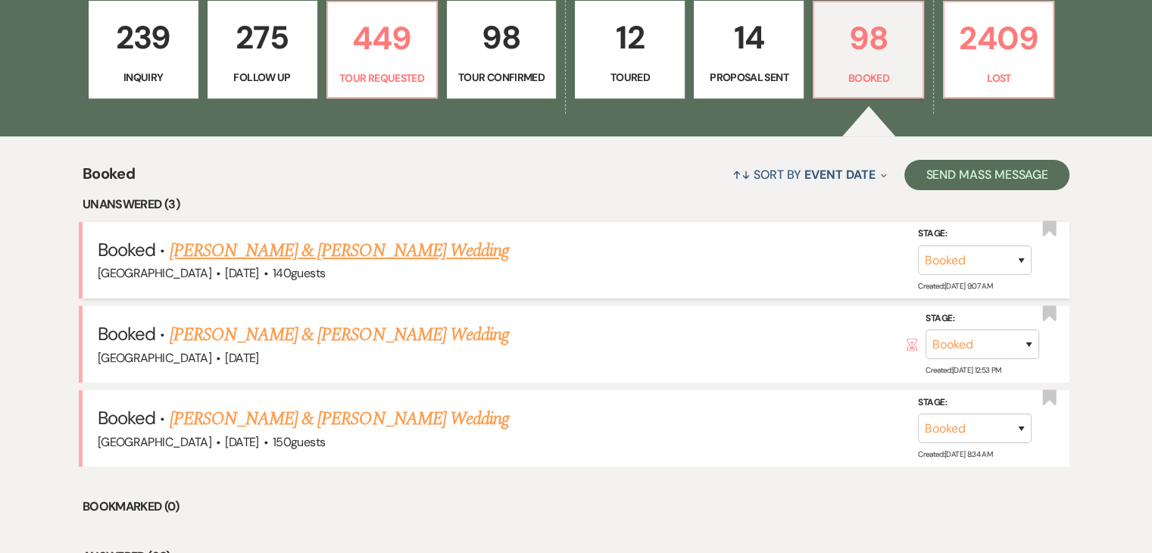
click at [341, 239] on link "[PERSON_NAME] & [PERSON_NAME] Wedding" at bounding box center [339, 250] width 339 height 27
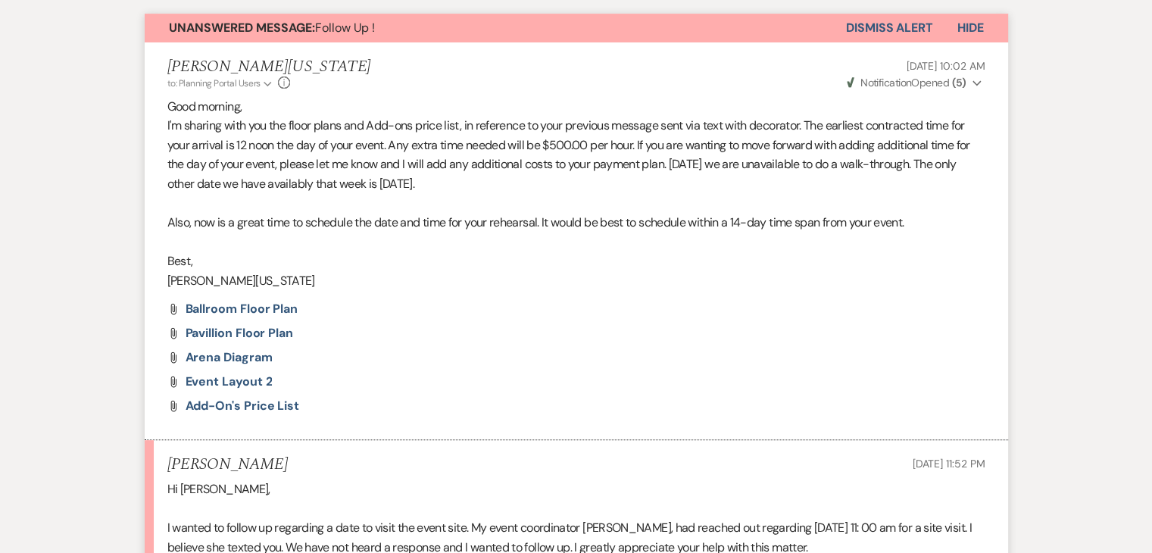
scroll to position [833, 0]
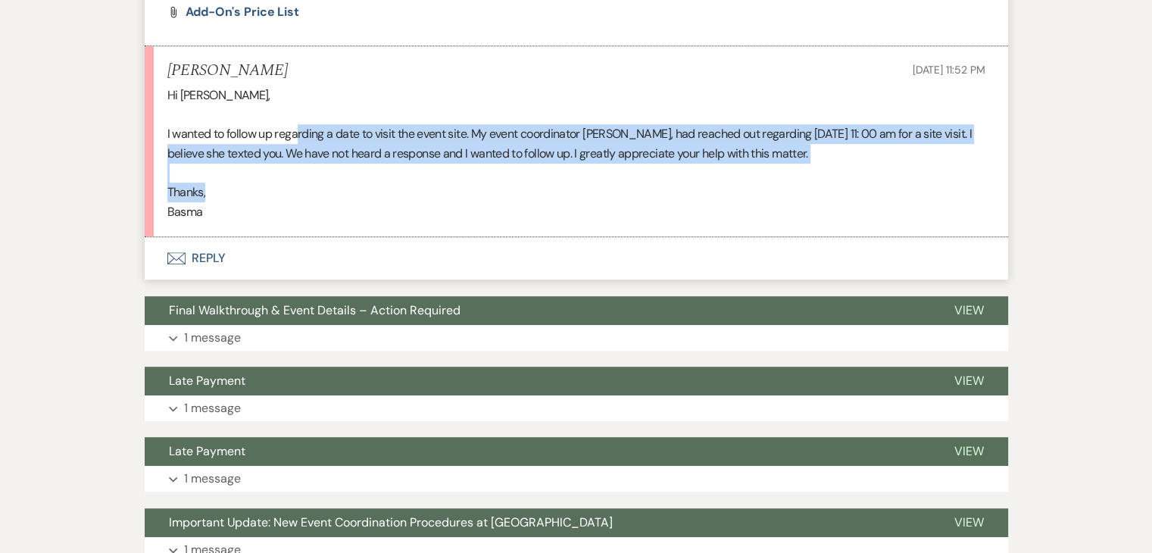
drag, startPoint x: 296, startPoint y: 133, endPoint x: 391, endPoint y: 186, distance: 108.9
click at [391, 186] on div "Hi [PERSON_NAME], I wanted to follow up regarding a date to visit the event sit…" at bounding box center [576, 154] width 818 height 136
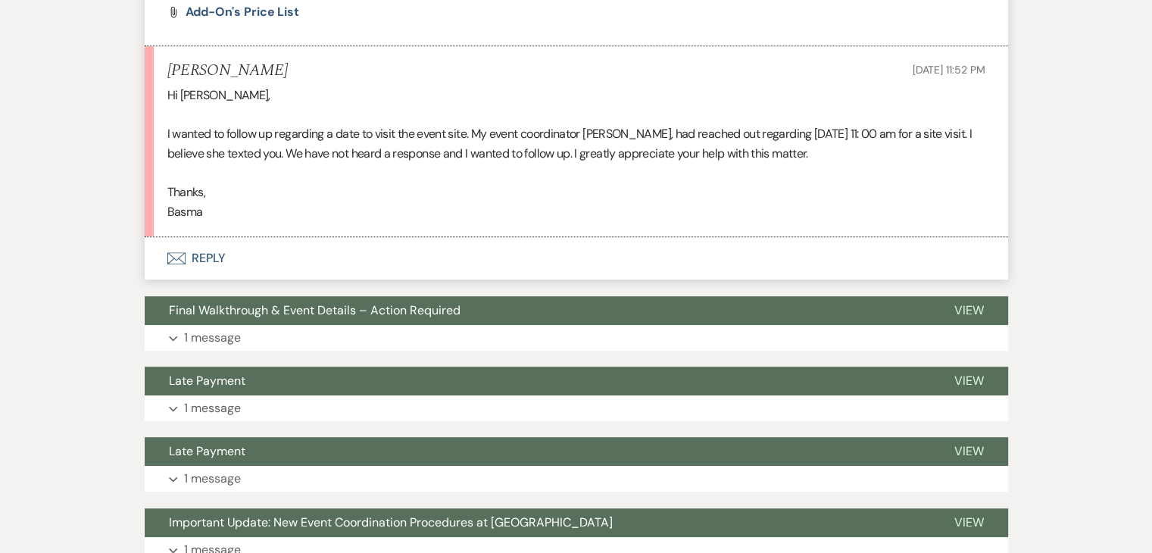
click at [376, 218] on p "Basma" at bounding box center [576, 212] width 818 height 20
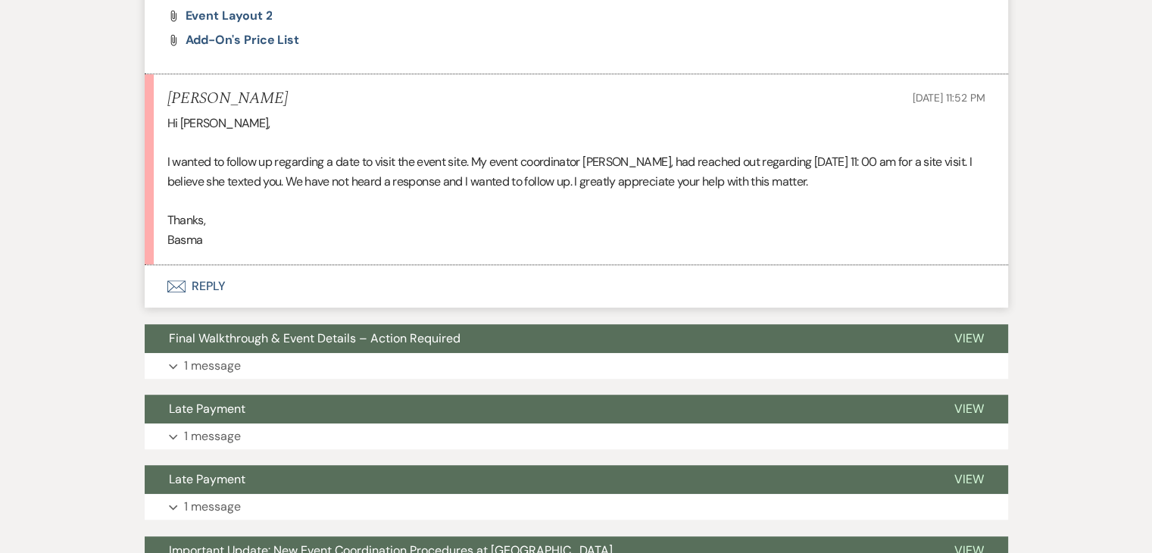
scroll to position [757, 0]
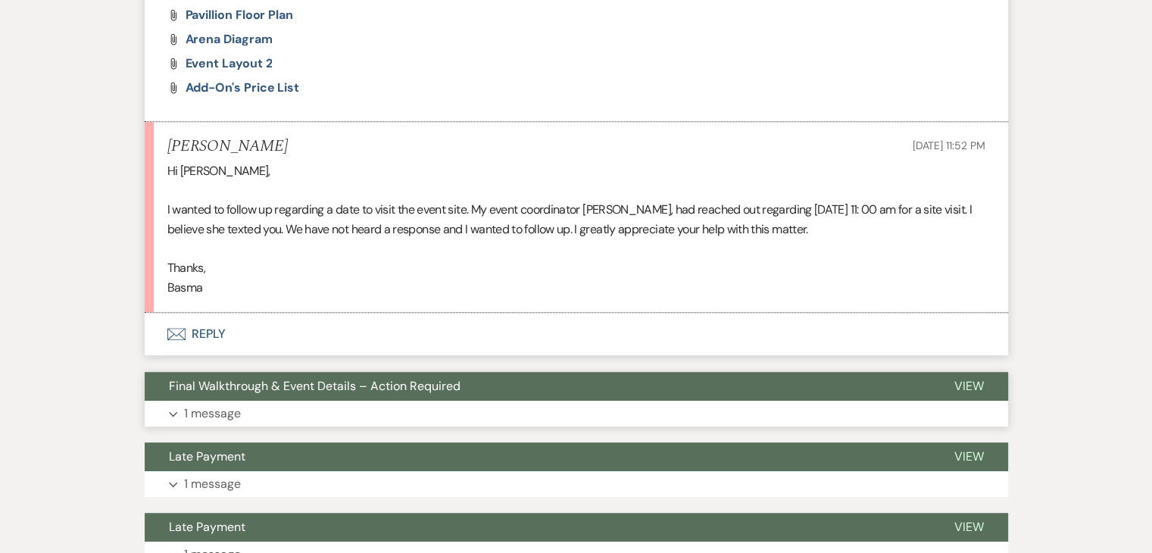
click at [291, 407] on button "Expand 1 message" at bounding box center [576, 414] width 863 height 26
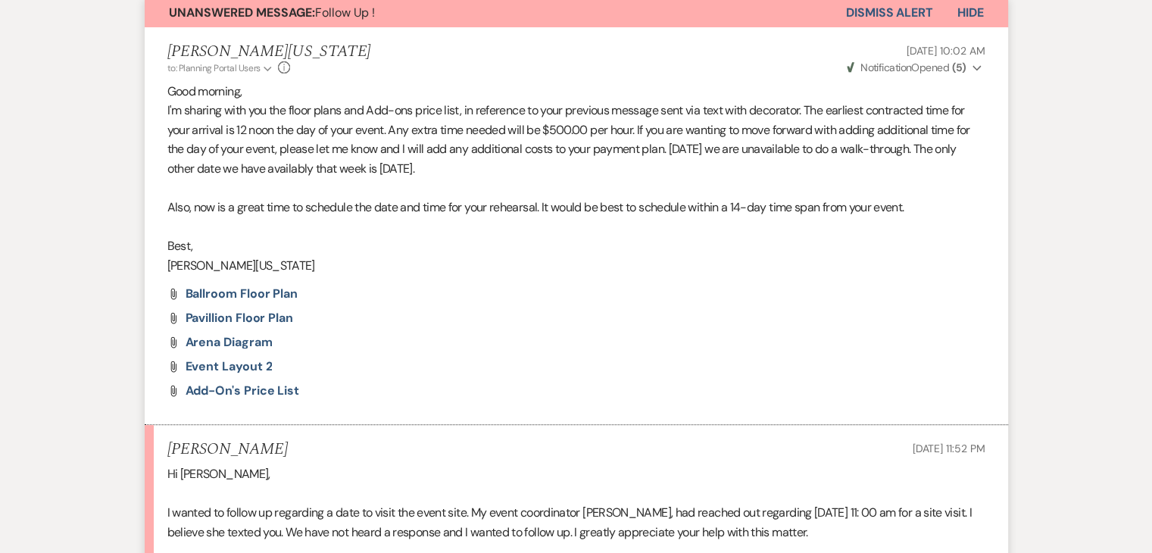
scroll to position [682, 0]
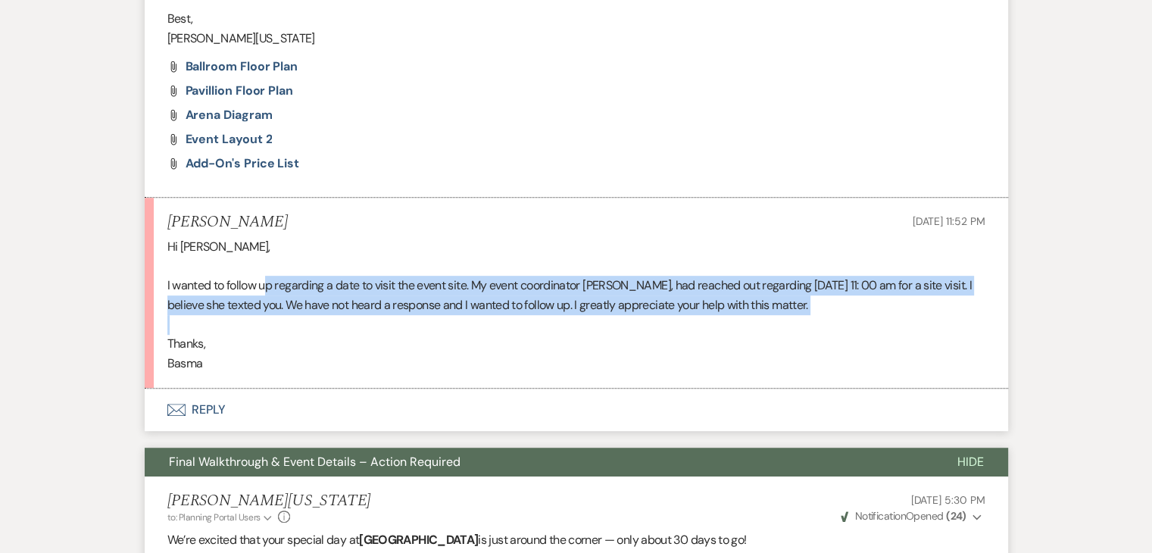
drag, startPoint x: 263, startPoint y: 287, endPoint x: 506, endPoint y: 326, distance: 246.3
click at [506, 326] on div "Hi [PERSON_NAME], I wanted to follow up regarding a date to visit the event sit…" at bounding box center [576, 305] width 818 height 136
click at [207, 418] on button "Envelope Reply" at bounding box center [576, 409] width 863 height 42
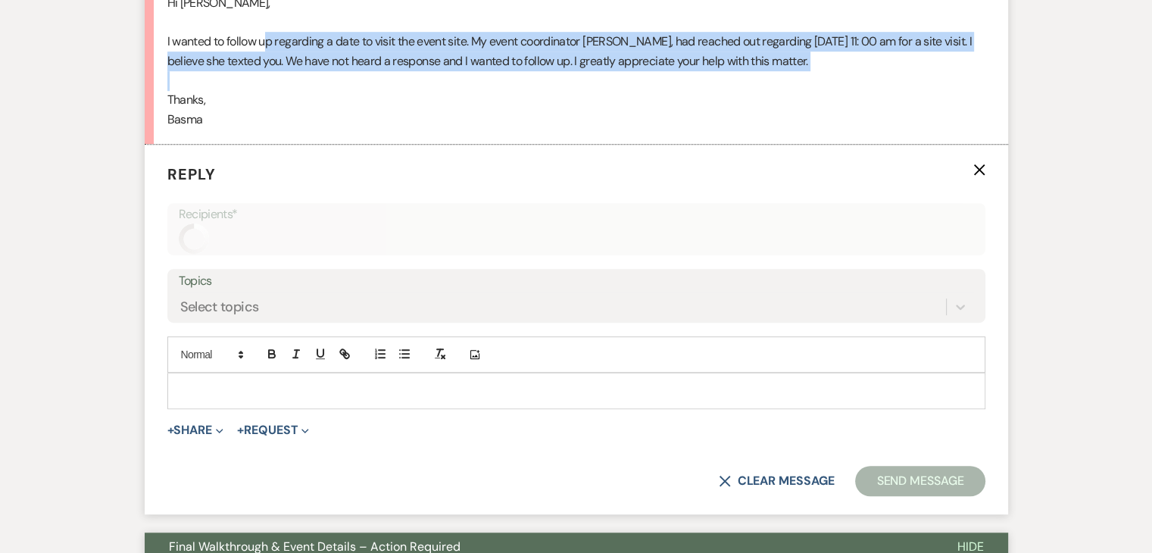
scroll to position [950, 0]
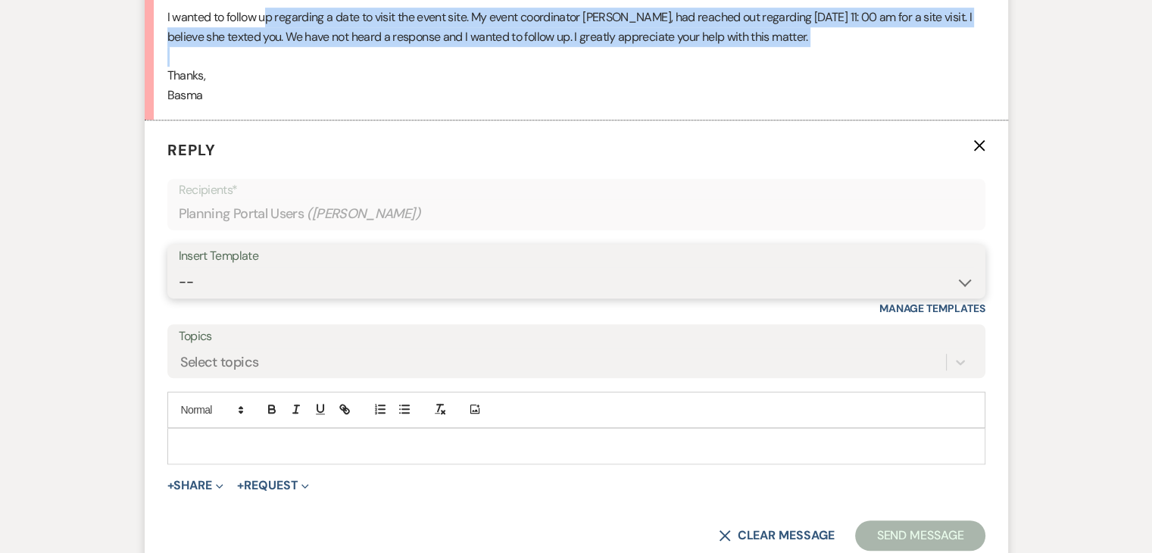
click at [342, 290] on select "-- Inquiry Follow Up Email #2 Contract Sending Template Payment Template Rental…" at bounding box center [576, 282] width 795 height 30
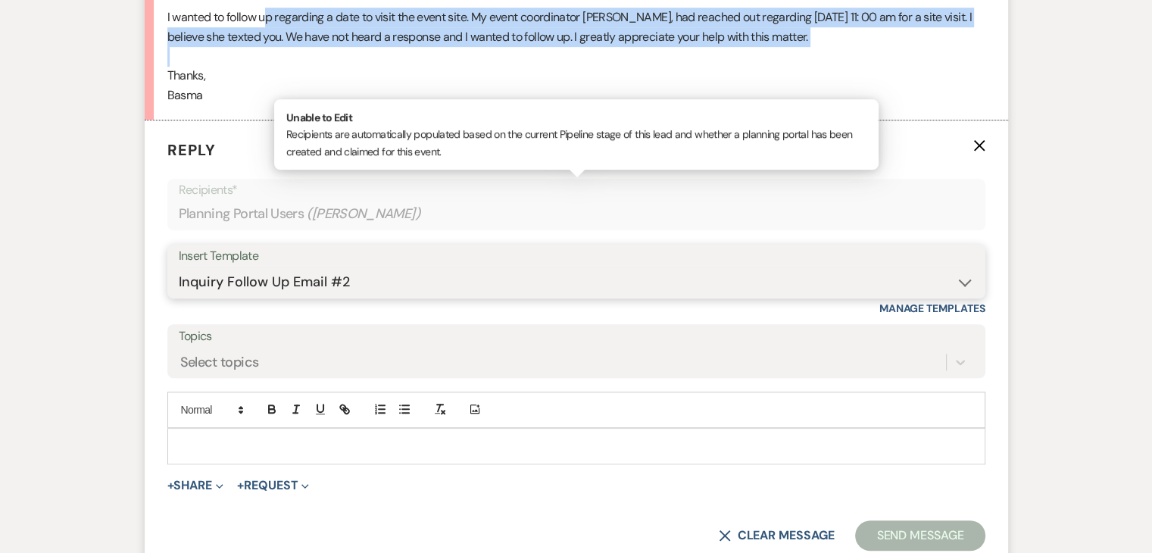
click at [179, 267] on select "-- Inquiry Follow Up Email #2 Contract Sending Template Payment Template Rental…" at bounding box center [576, 282] width 795 height 30
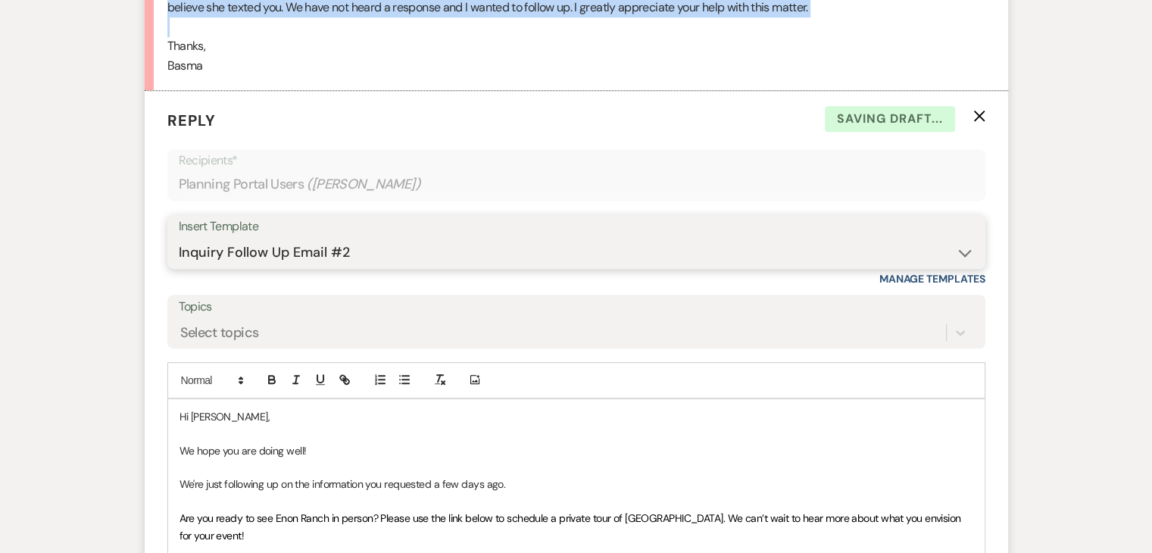
scroll to position [1101, 0]
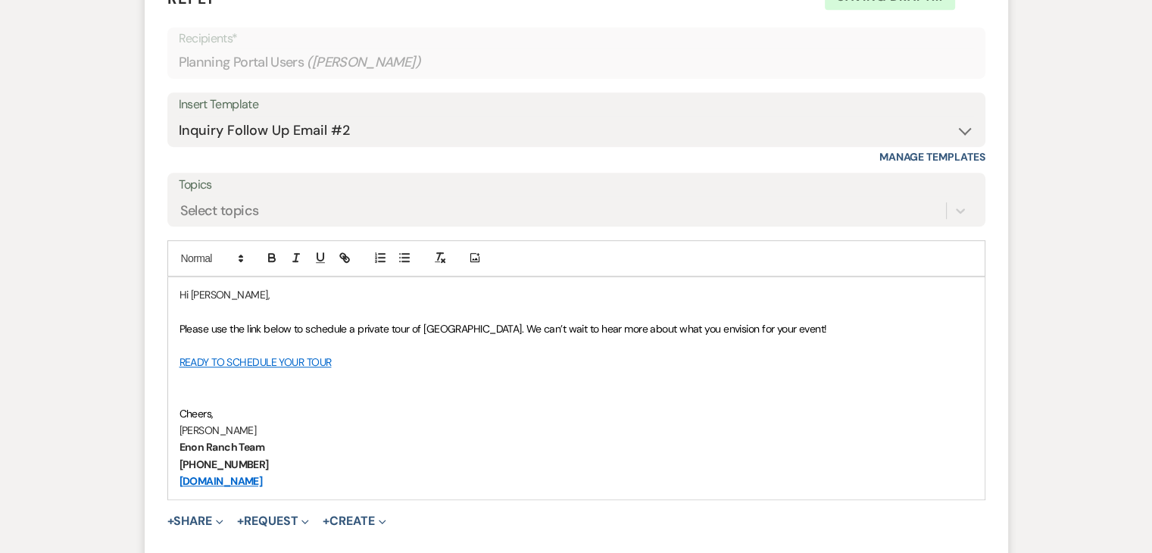
drag, startPoint x: 379, startPoint y: 392, endPoint x: 181, endPoint y: 324, distance: 209.5
click at [181, 324] on span "Please use the link below to schedule a private tour of [GEOGRAPHIC_DATA]. We c…" at bounding box center [502, 329] width 647 height 14
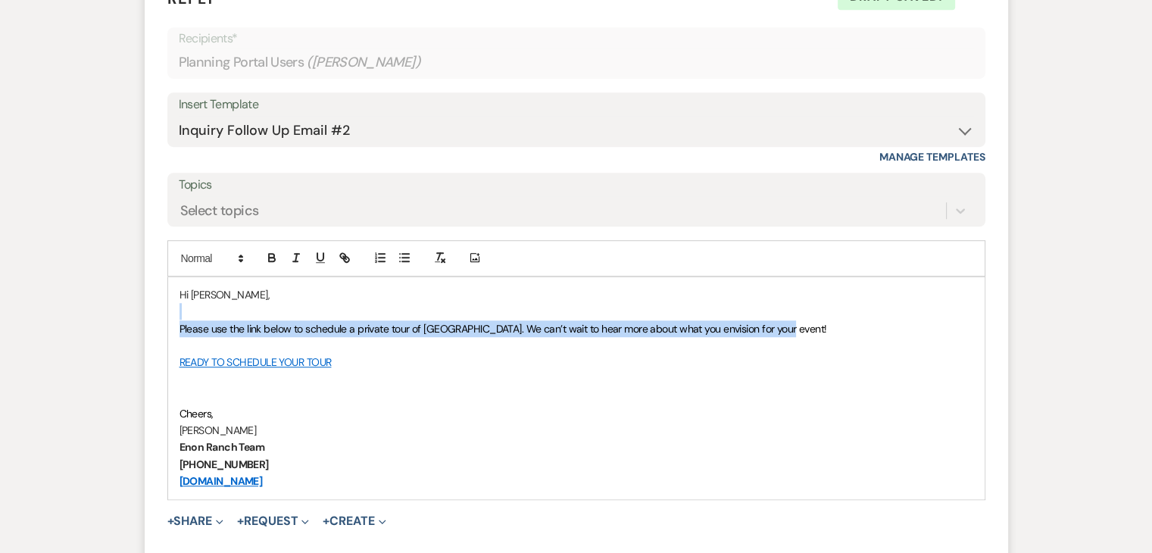
drag, startPoint x: 794, startPoint y: 332, endPoint x: 205, endPoint y: 316, distance: 588.7
click at [205, 316] on div "Hi [PERSON_NAME], Please use the link below to schedule a private tour of [GEOG…" at bounding box center [576, 388] width 816 height 222
copy div "Please use the link below to schedule a private tour of [GEOGRAPHIC_DATA]. We c…"
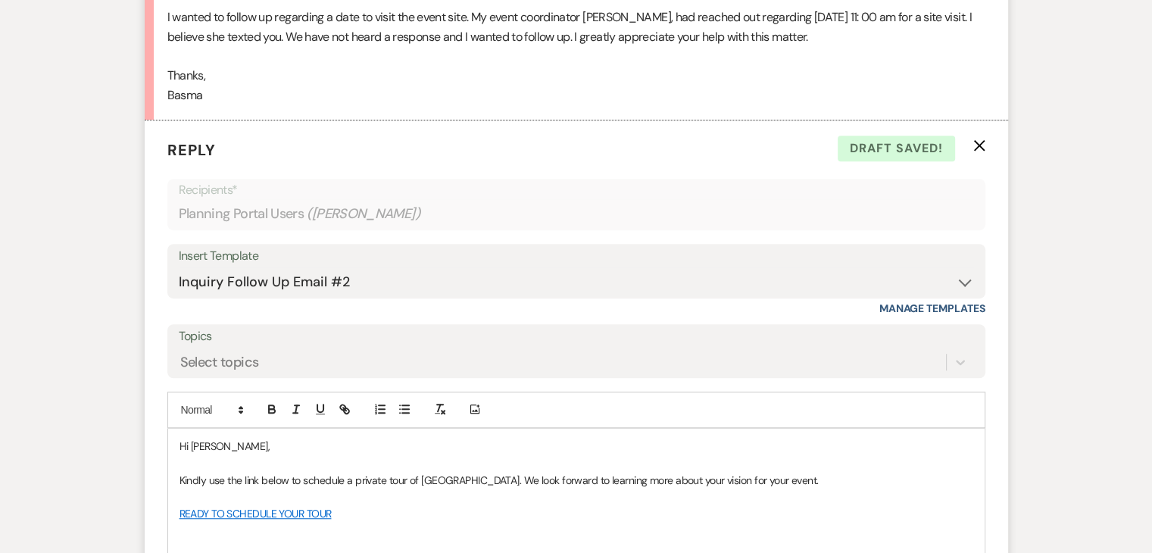
scroll to position [798, 0]
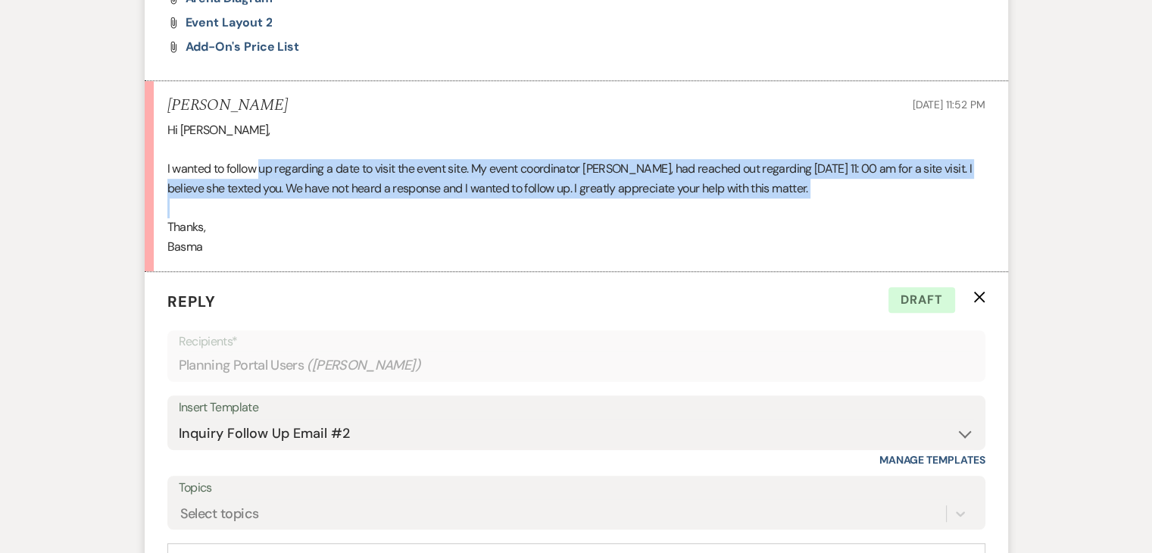
drag, startPoint x: 260, startPoint y: 167, endPoint x: 741, endPoint y: 206, distance: 482.4
click at [741, 206] on div "Hi [PERSON_NAME], I wanted to follow up regarding a date to visit the event sit…" at bounding box center [576, 188] width 818 height 136
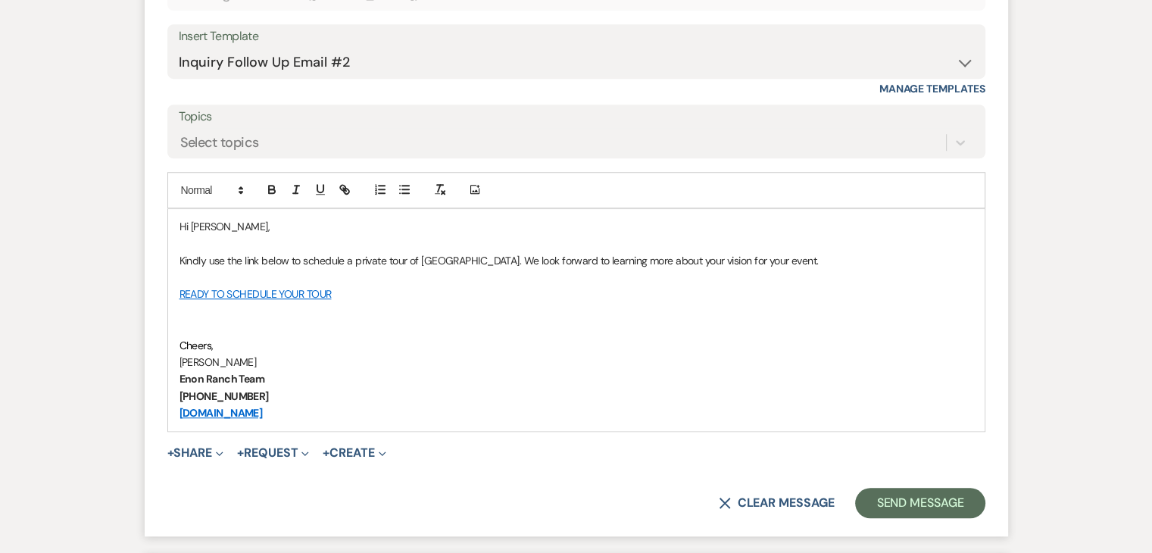
scroll to position [1177, 0]
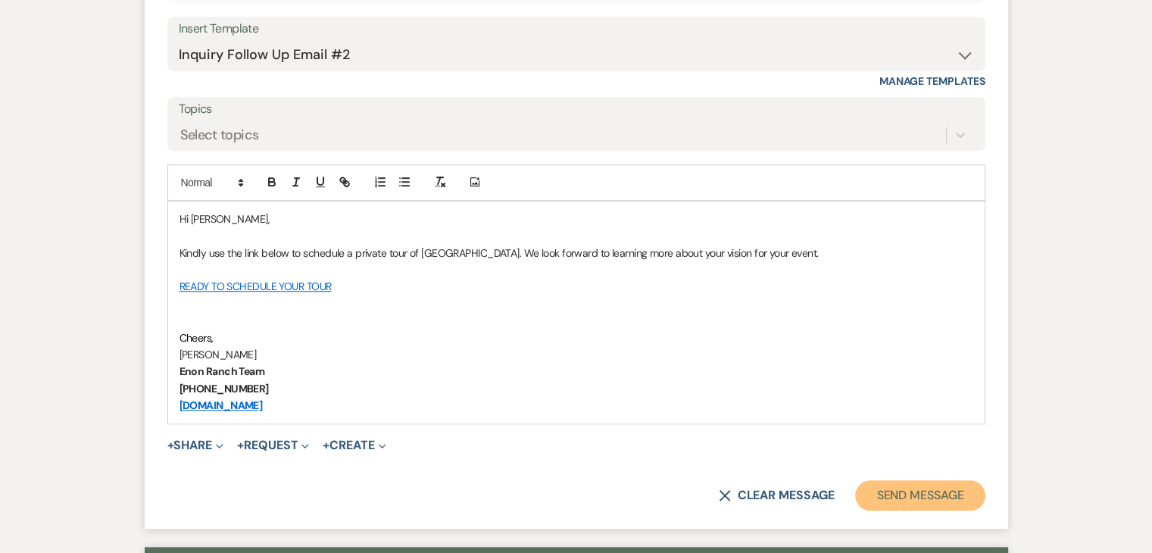
click at [941, 498] on button "Send Message" at bounding box center [919, 495] width 129 height 30
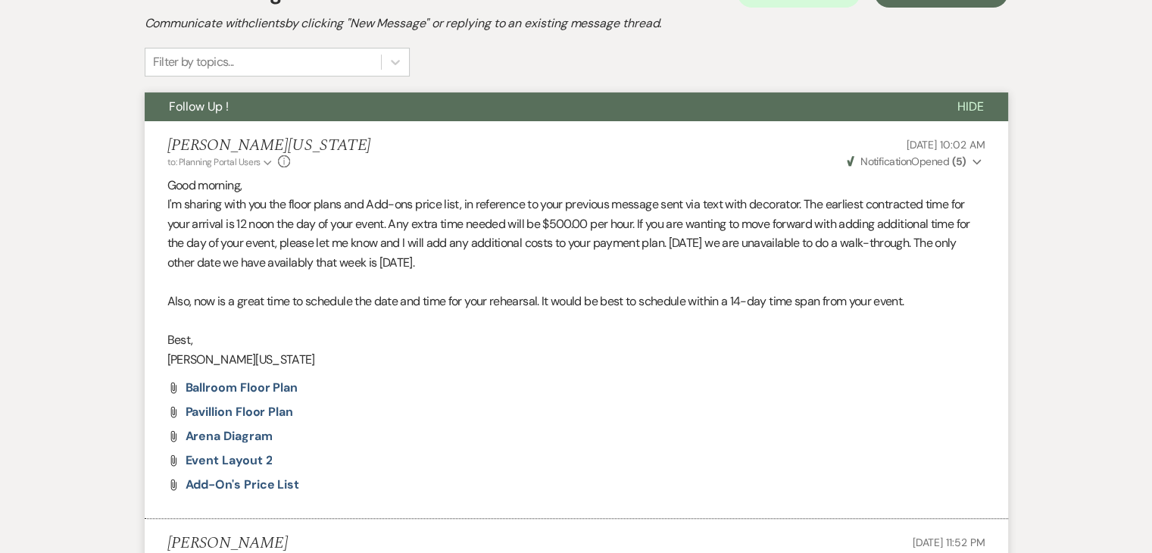
scroll to position [374, 0]
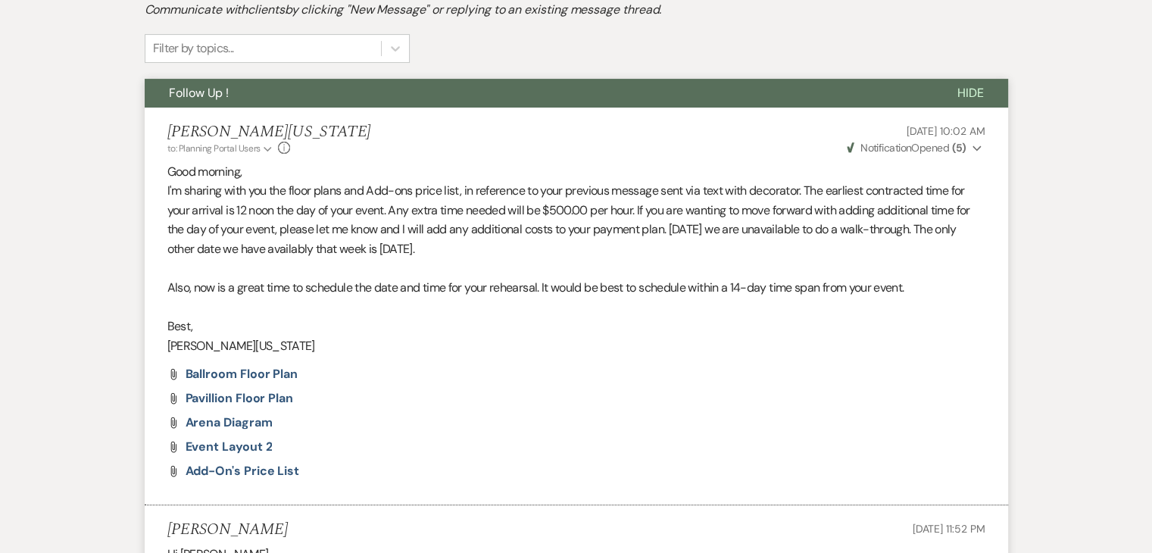
click at [276, 186] on p "I'm sharing with you the floor plans and Add-ons price list, in reference to yo…" at bounding box center [576, 219] width 818 height 77
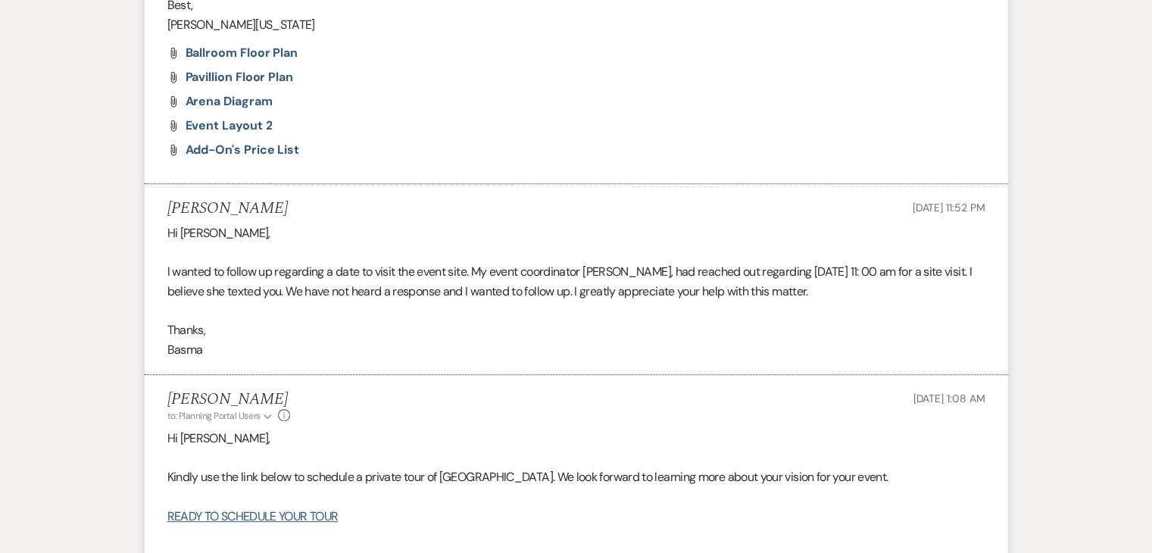
scroll to position [652, 0]
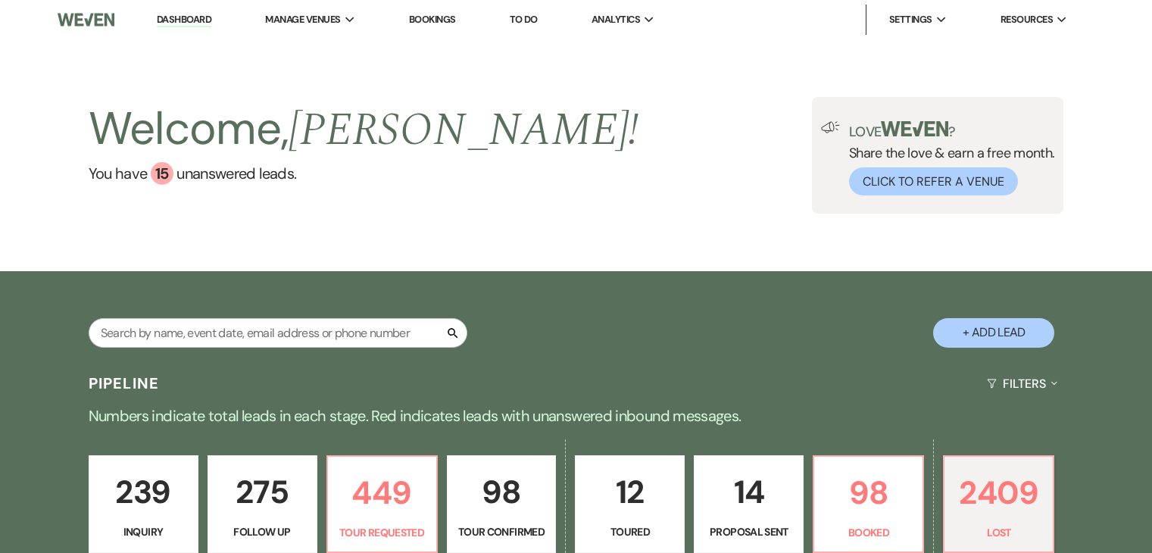
select select "8"
select select "1"
select select "8"
select select "6"
select select "8"
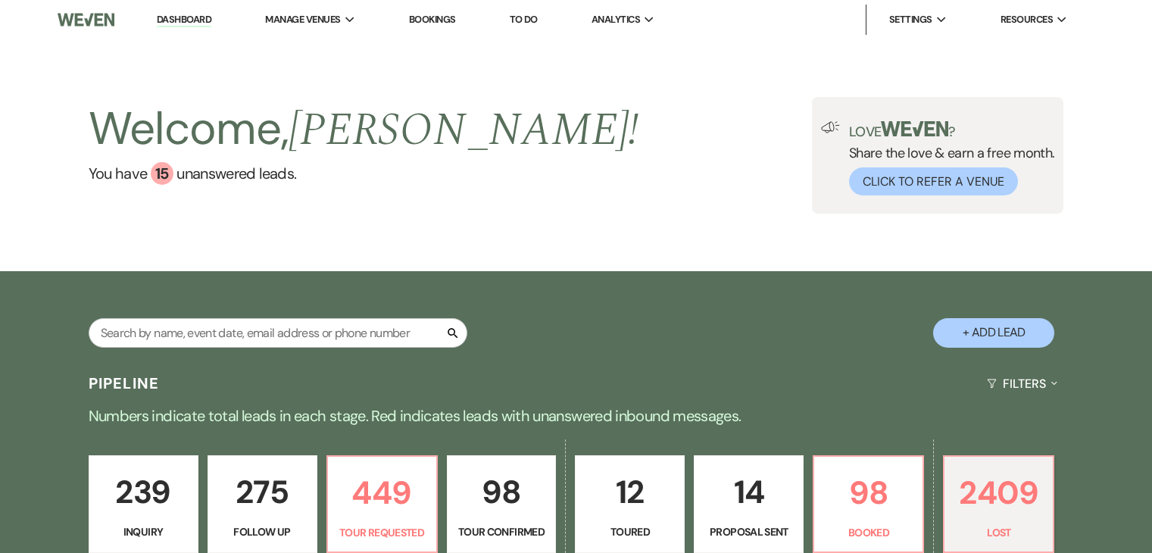
select select "7"
select select "8"
select select "1"
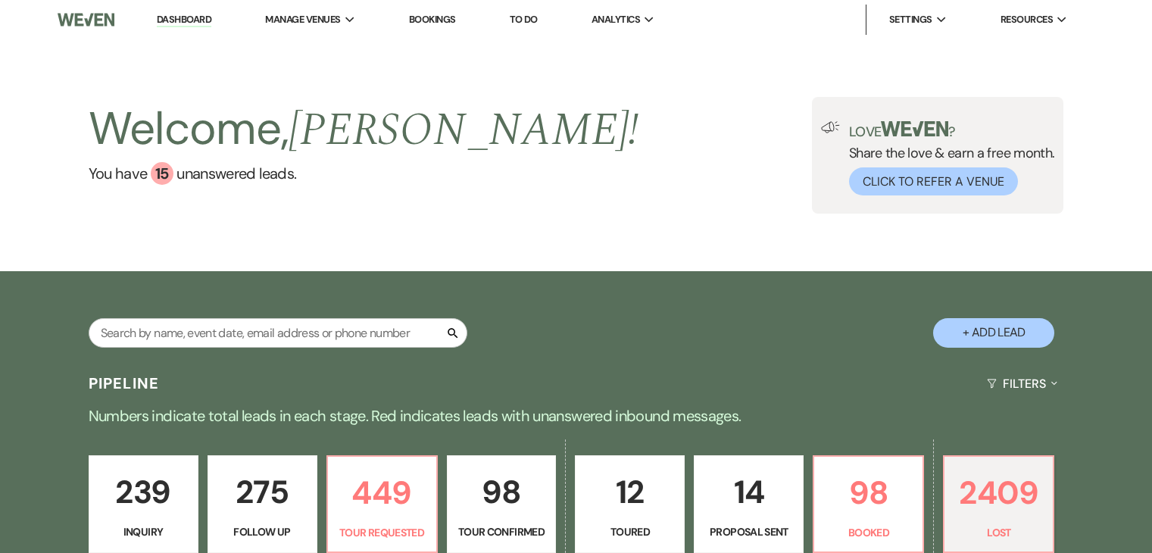
select select "8"
select select "5"
select select "8"
select select "6"
select select "8"
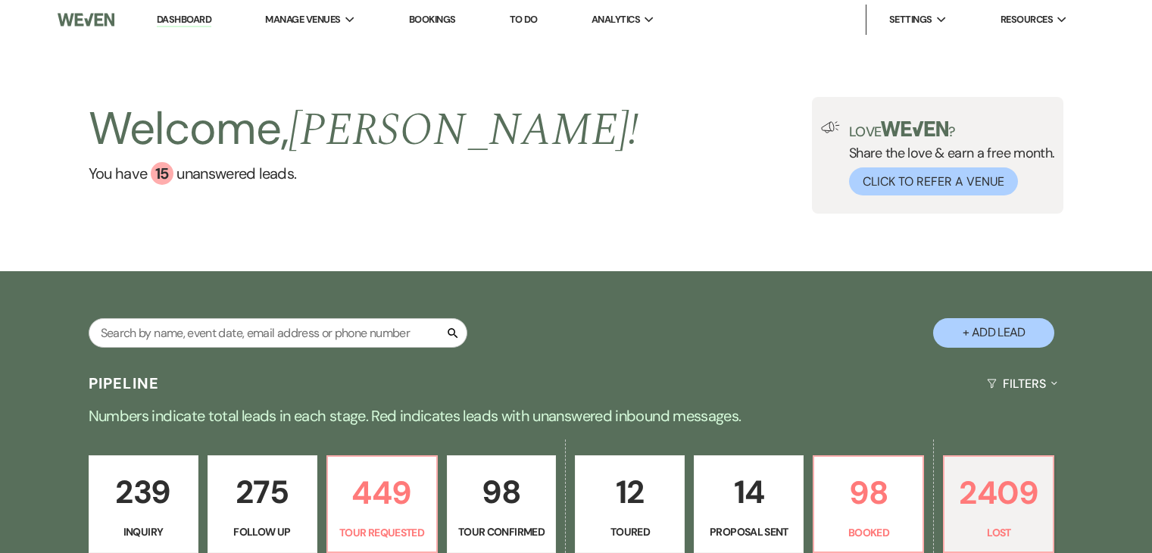
select select "6"
select select "8"
select select "6"
select select "8"
select select "6"
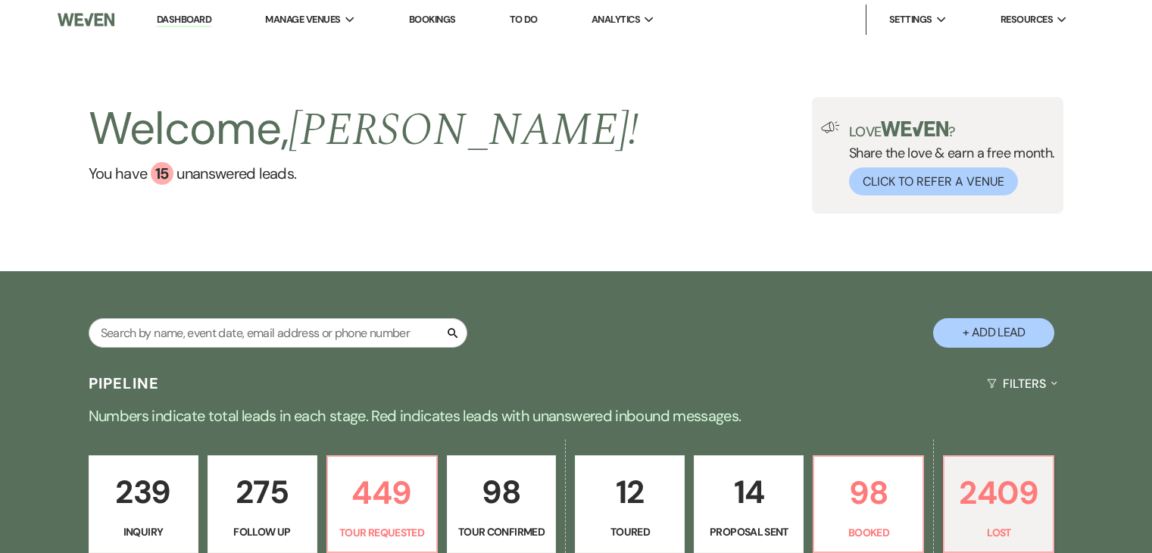
select select "8"
select select "7"
select select "8"
select select "1"
select select "8"
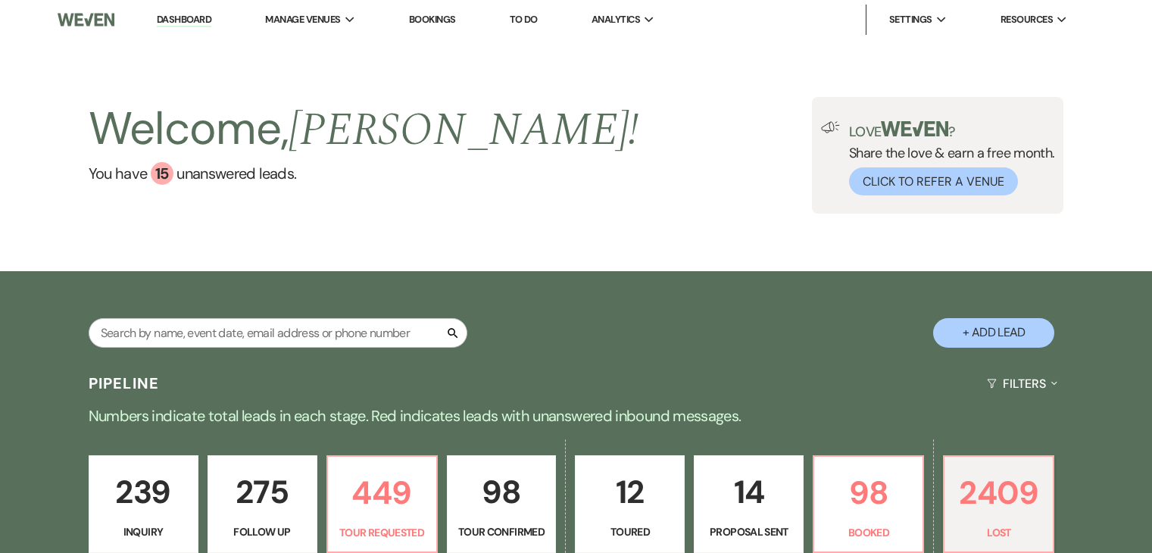
select select "1"
select select "8"
select select "5"
select select "8"
select select "7"
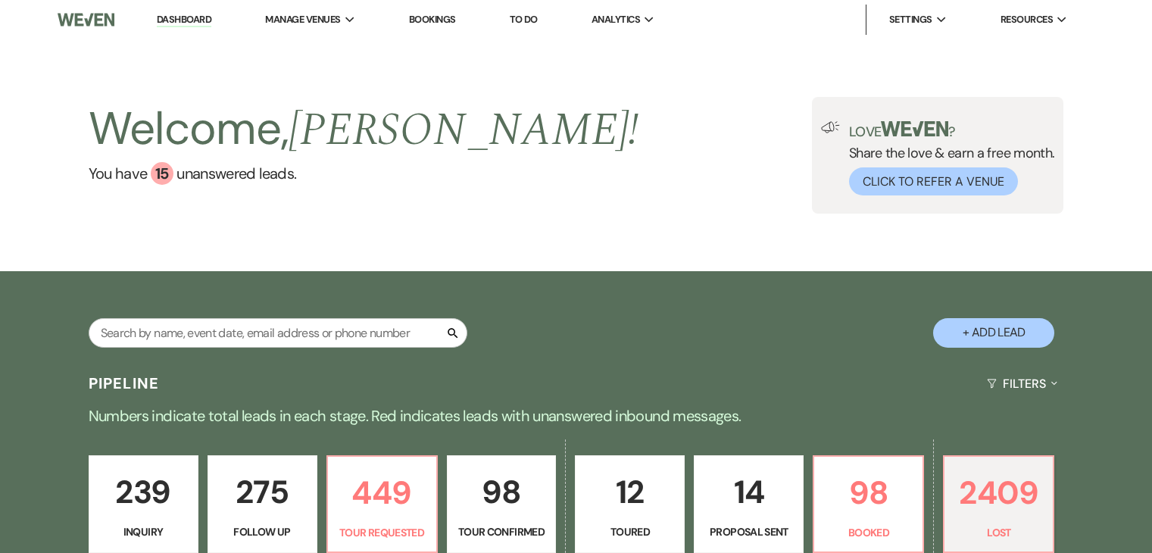
select select "8"
select select "1"
select select "8"
select select "1"
select select "8"
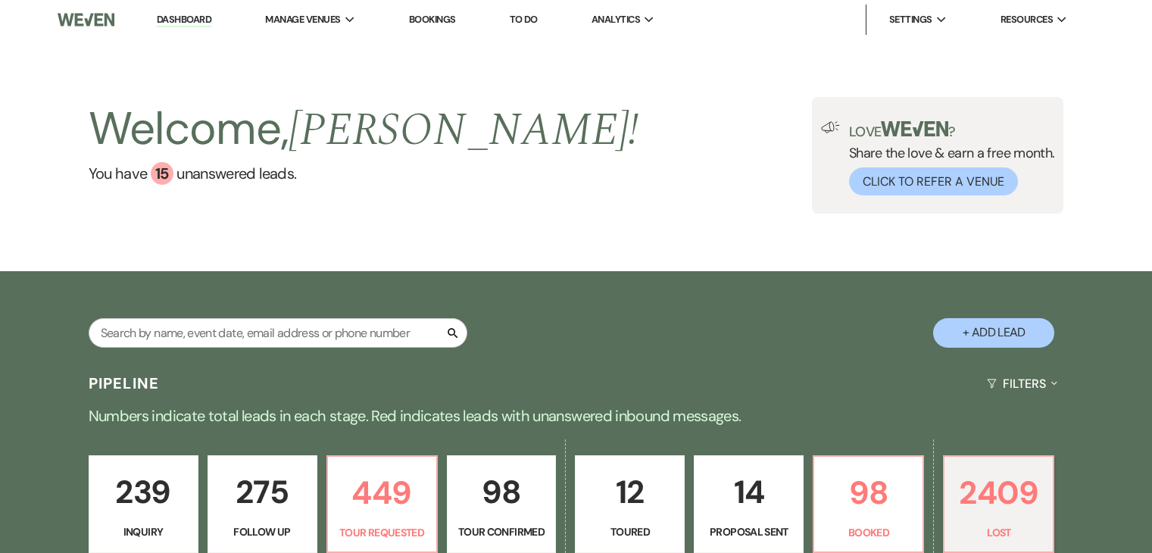
select select "1"
select select "8"
select select "1"
select select "8"
select select "6"
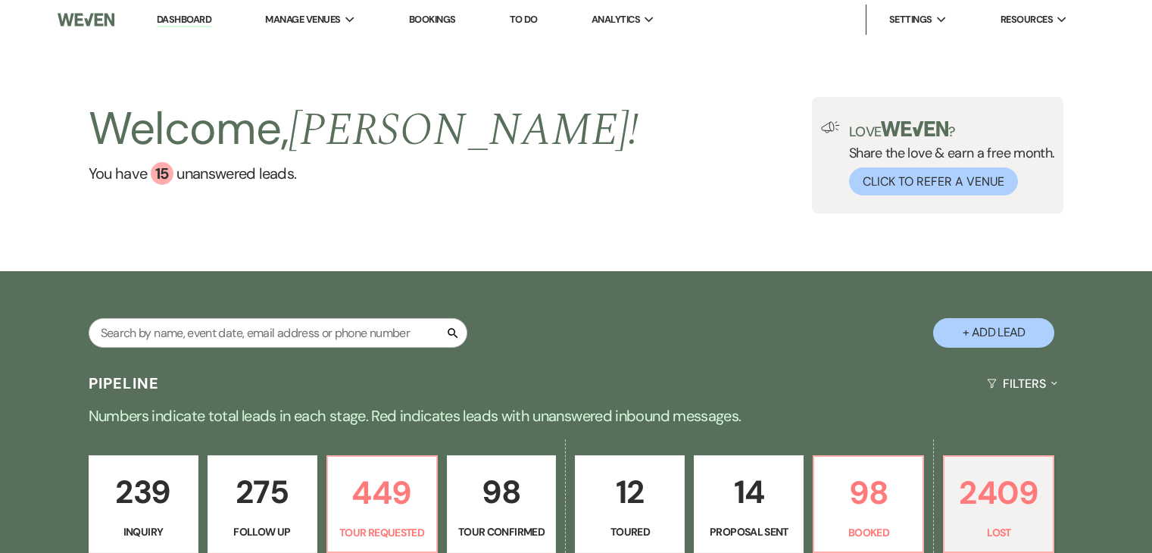
select select "8"
select select "1"
select select "8"
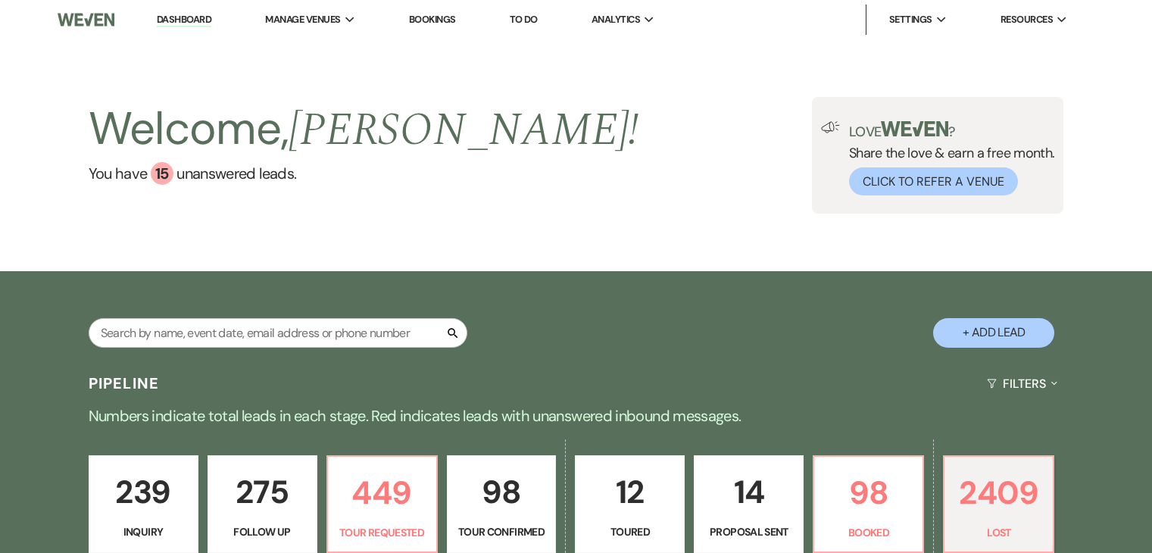
select select "1"
select select "8"
select select "1"
select select "8"
select select "1"
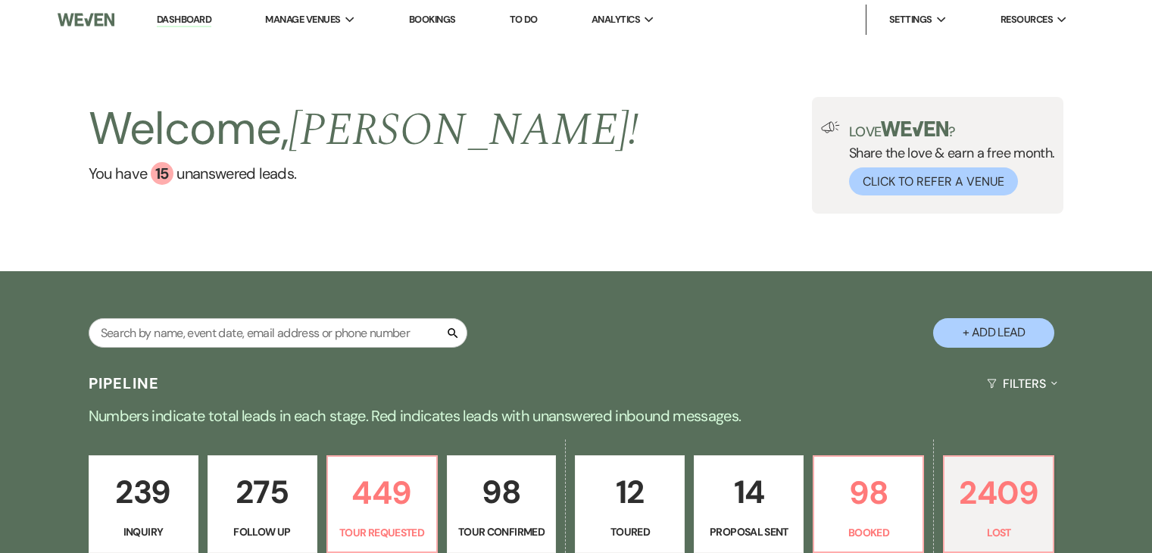
select select "8"
select select "1"
select select "8"
select select "6"
select select "8"
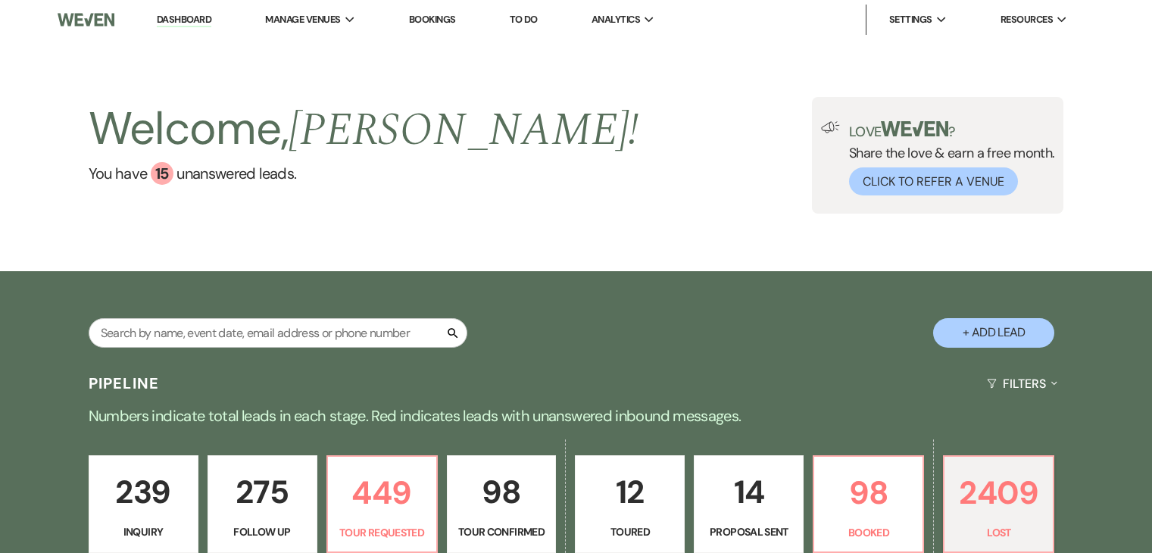
select select "8"
select select "7"
select select "8"
select select "10"
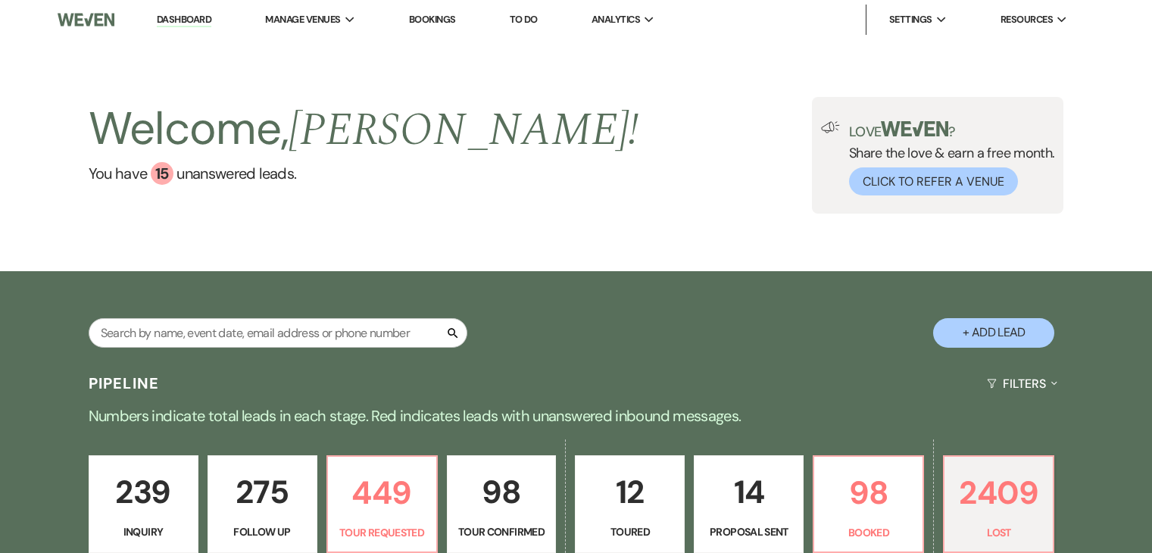
select select "8"
select select "10"
select select "8"
select select "5"
select select "8"
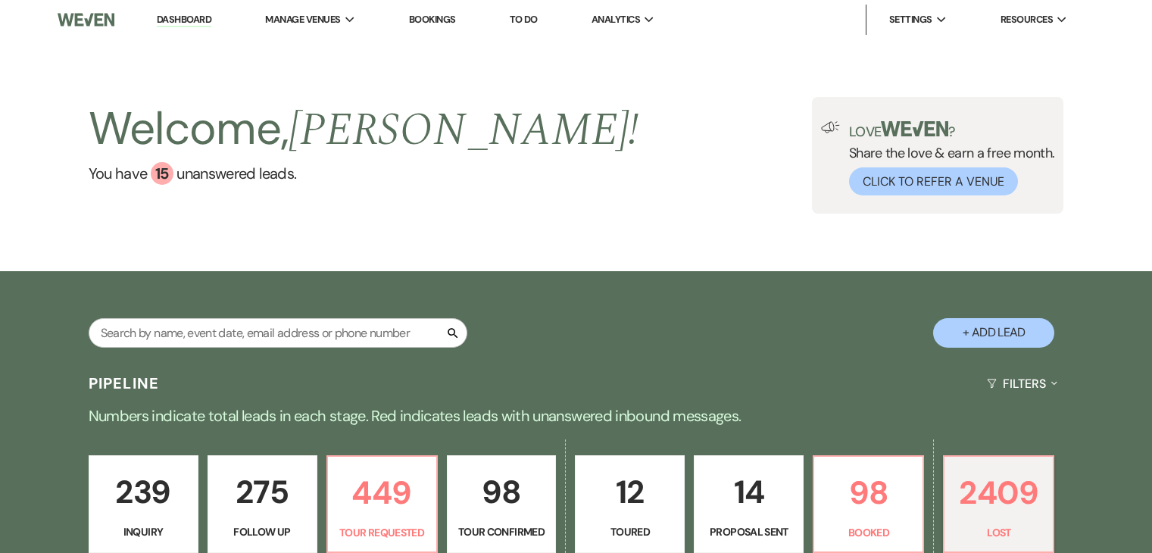
select select "5"
select select "8"
select select "5"
select select "8"
select select "5"
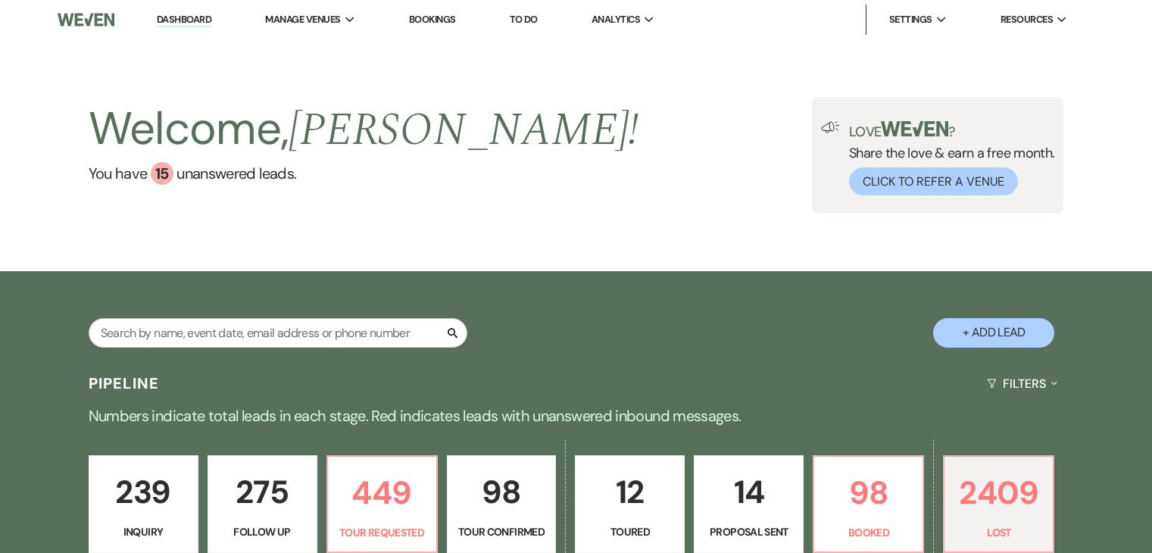
select select "8"
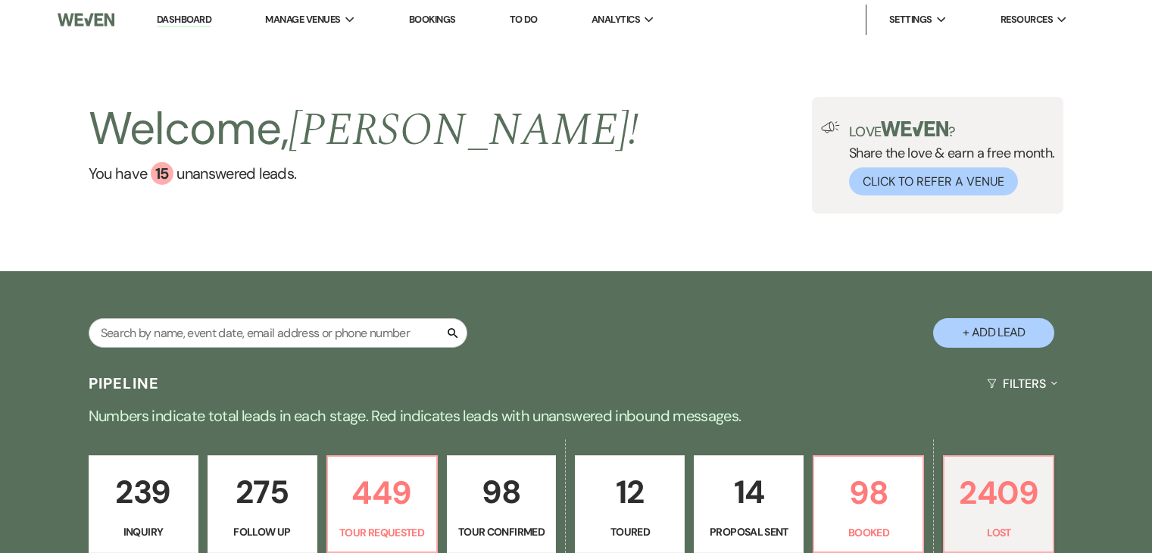
select select "1"
select select "8"
select select "5"
select select "8"
select select "1"
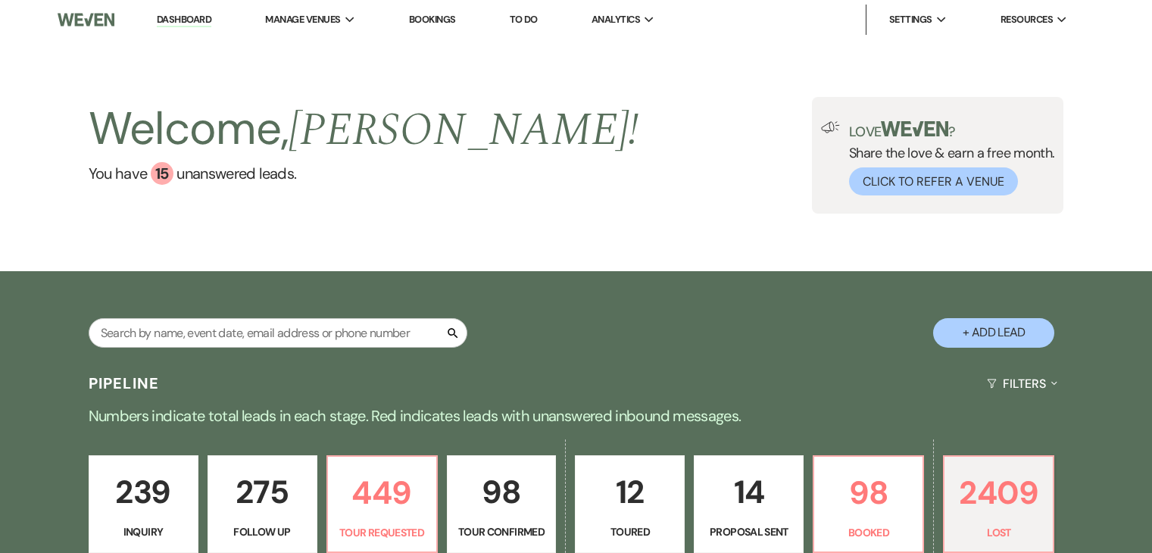
select select "8"
select select "1"
select select "8"
select select "1"
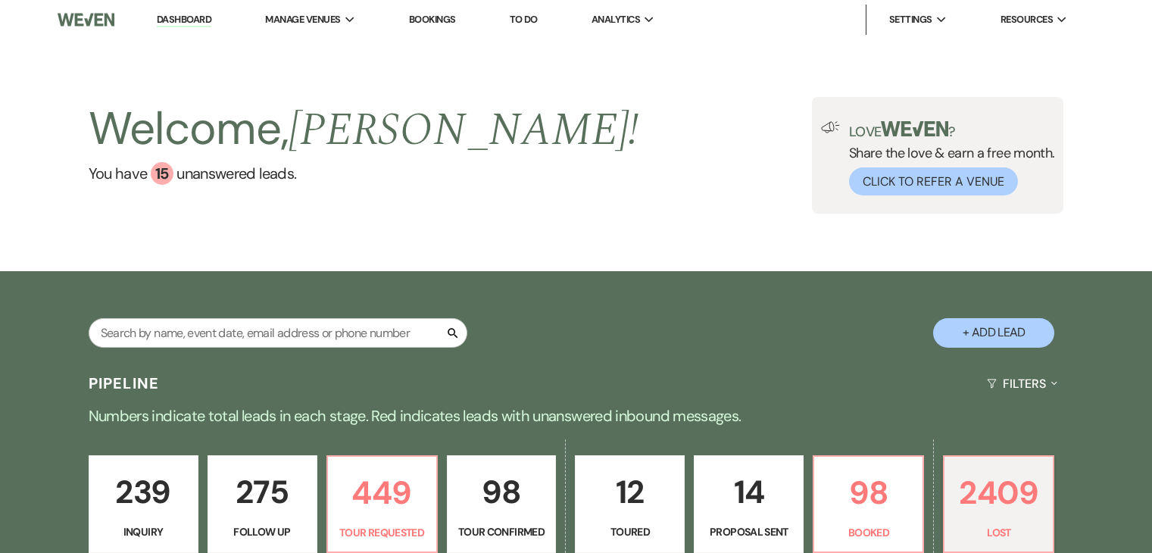
select select "8"
select select "1"
select select "8"
select select "5"
select select "8"
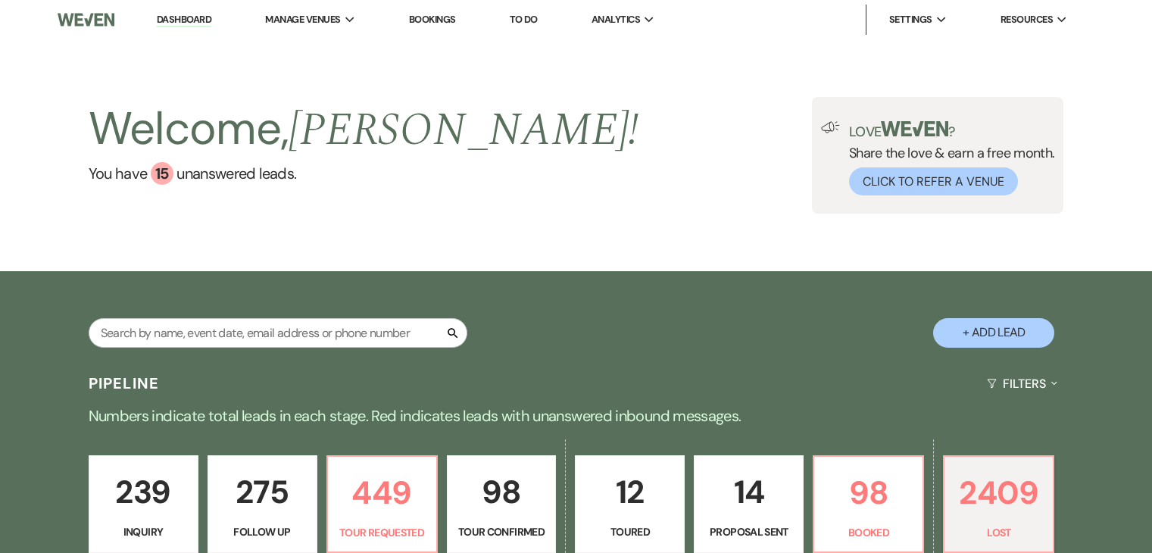
select select "1"
select select "8"
select select "1"
select select "8"
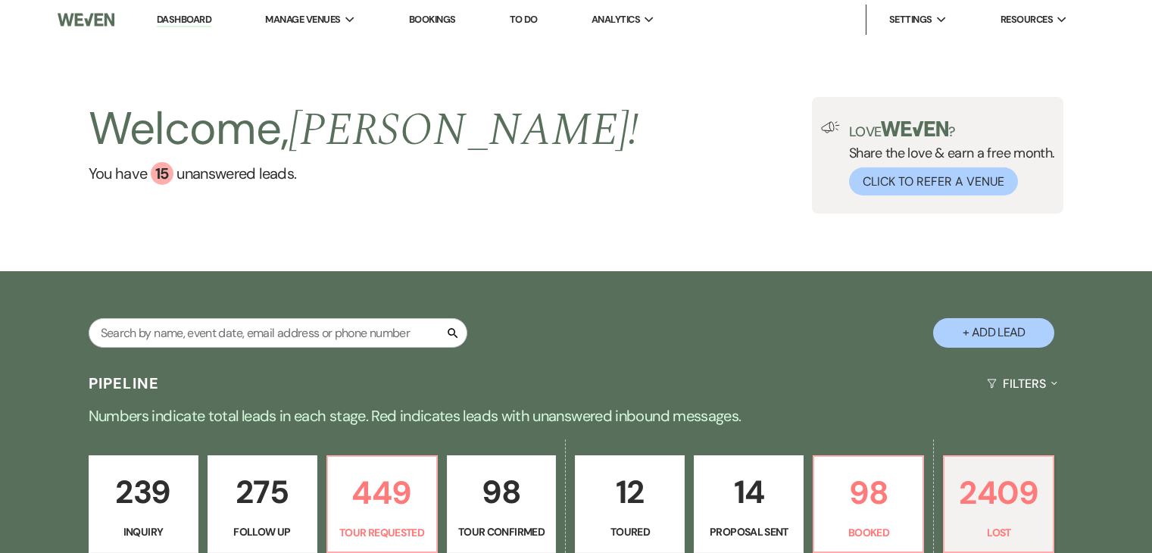
select select "5"
select select "8"
select select "5"
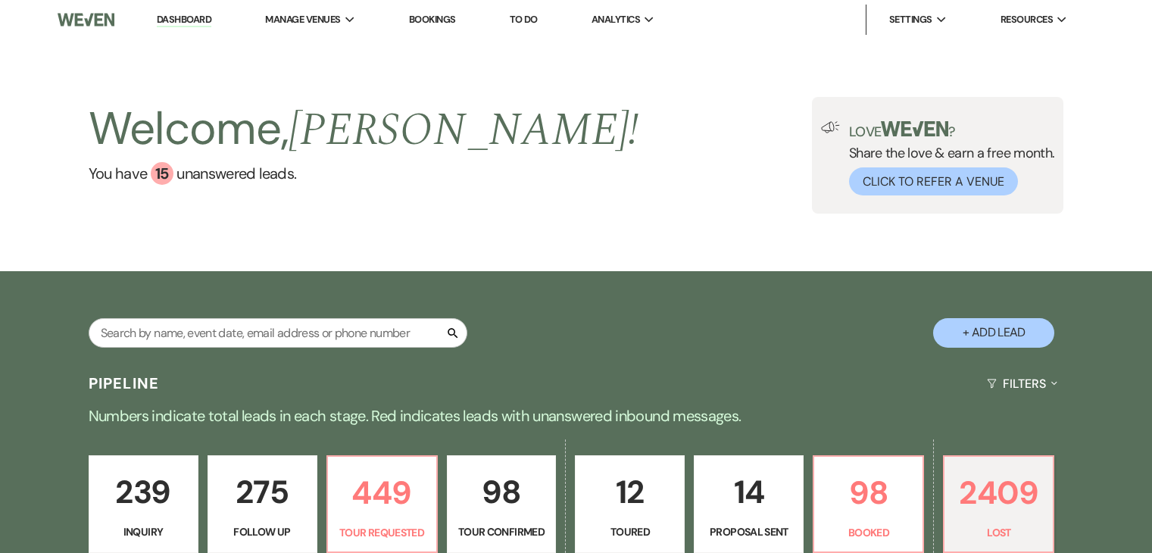
select select "8"
select select "1"
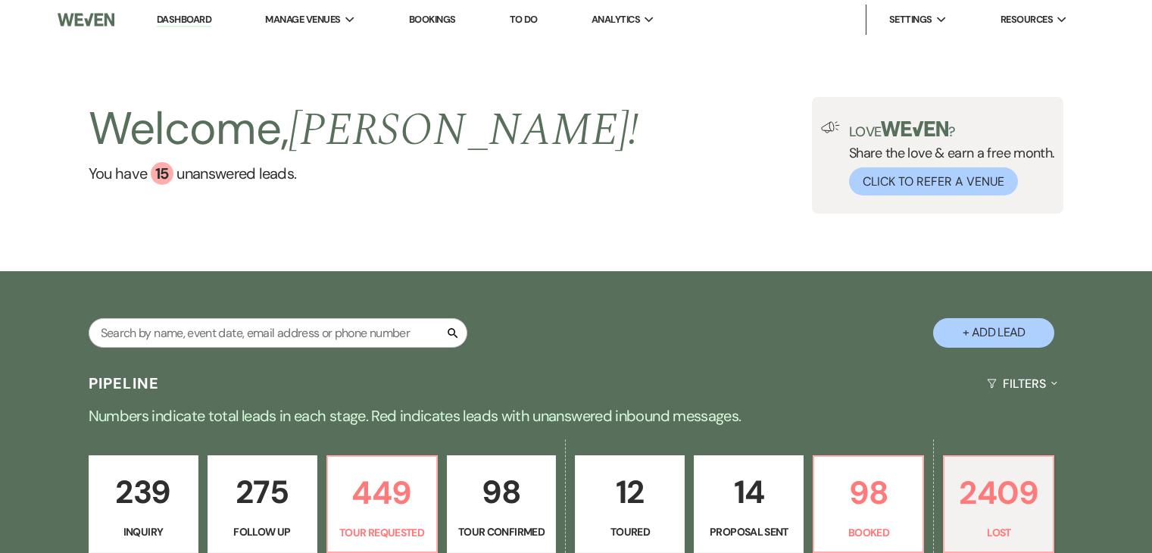
select select "8"
select select "5"
select select "8"
select select "1"
select select "8"
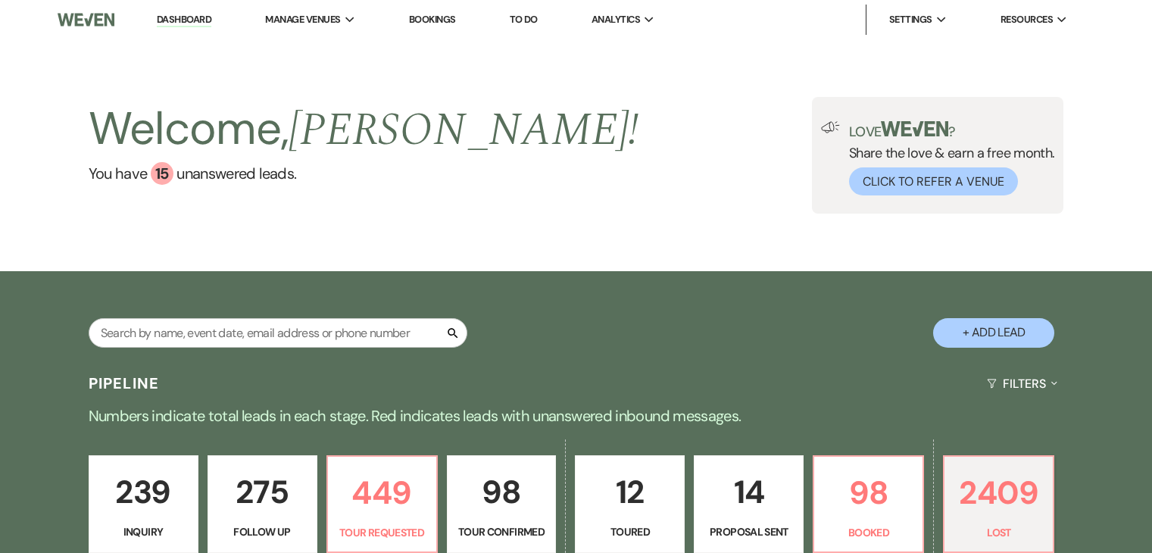
select select "5"
select select "8"
select select "1"
select select "8"
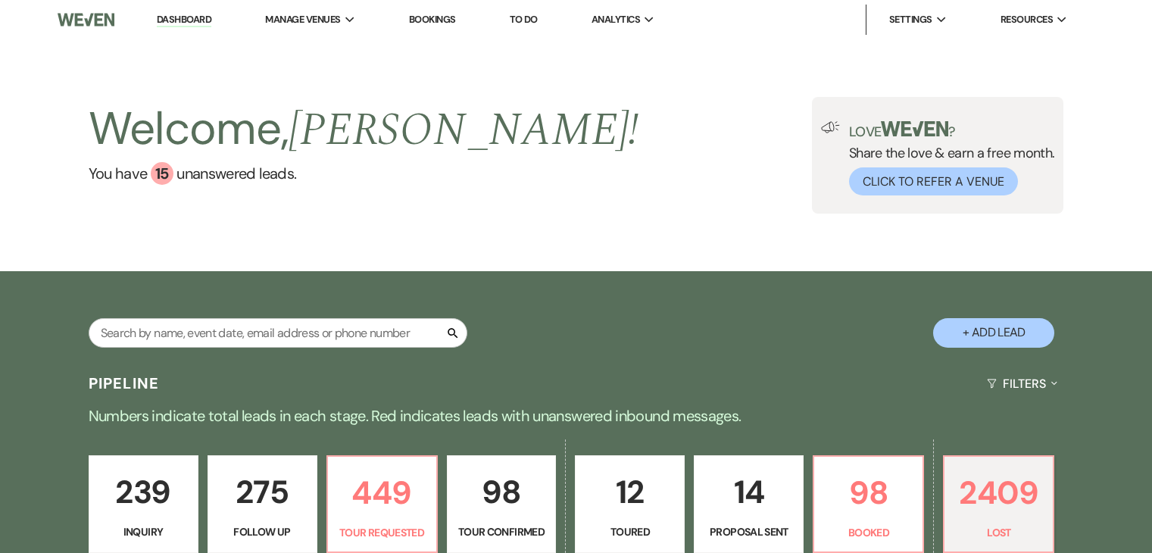
select select "1"
select select "8"
select select "5"
select select "8"
select select "1"
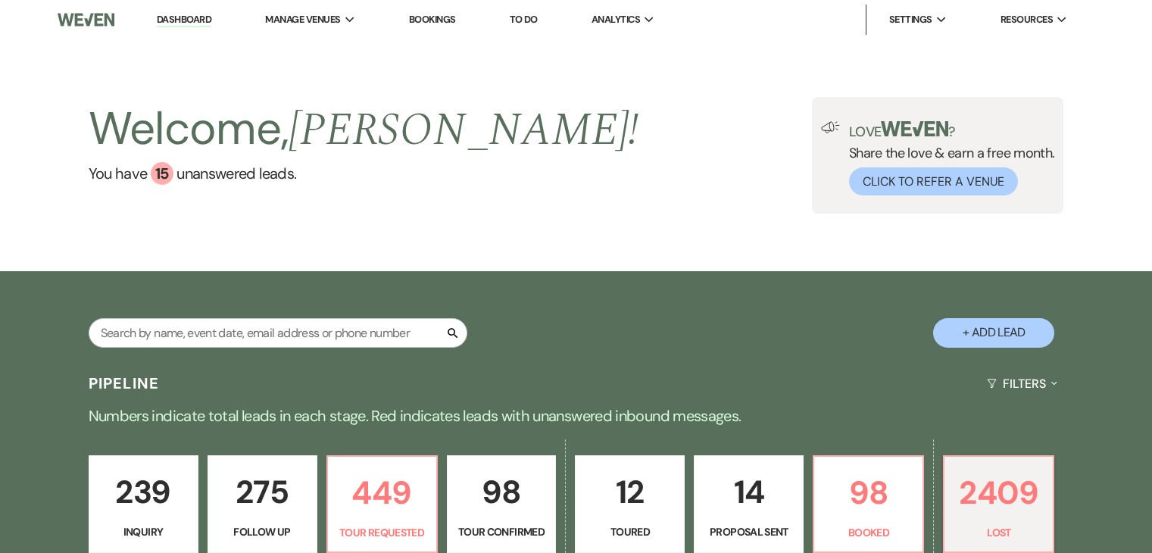
select select "8"
select select "11"
select select "8"
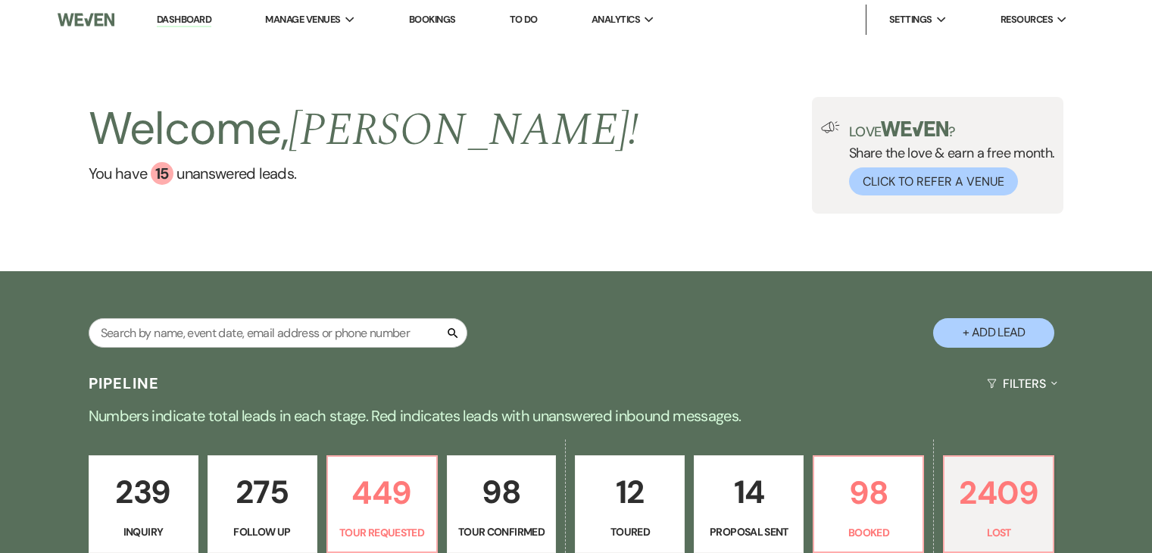
select select "8"
select select "5"
select select "8"
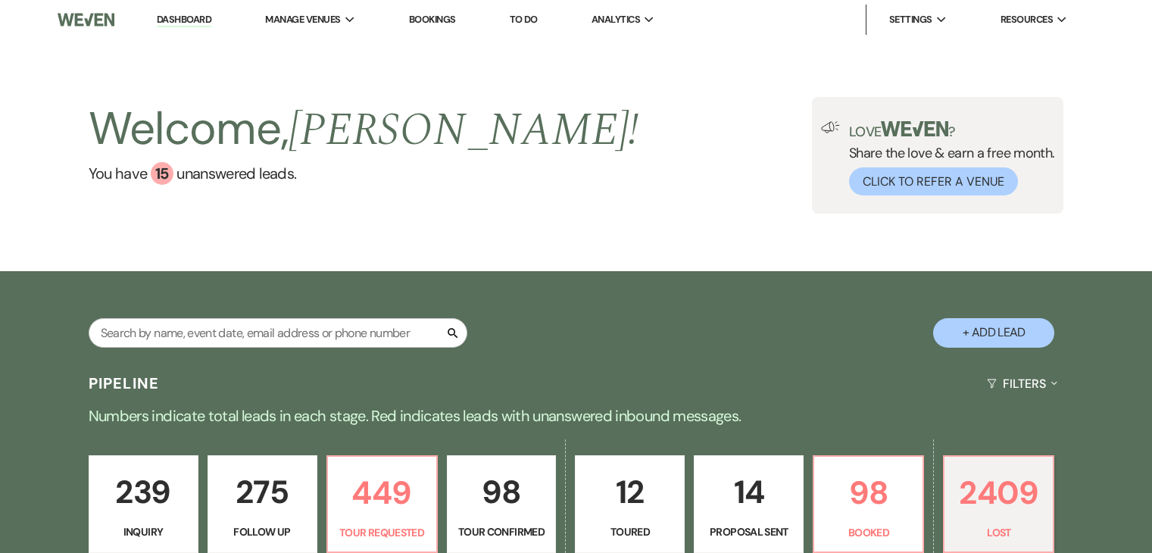
select select "11"
select select "8"
select select "5"
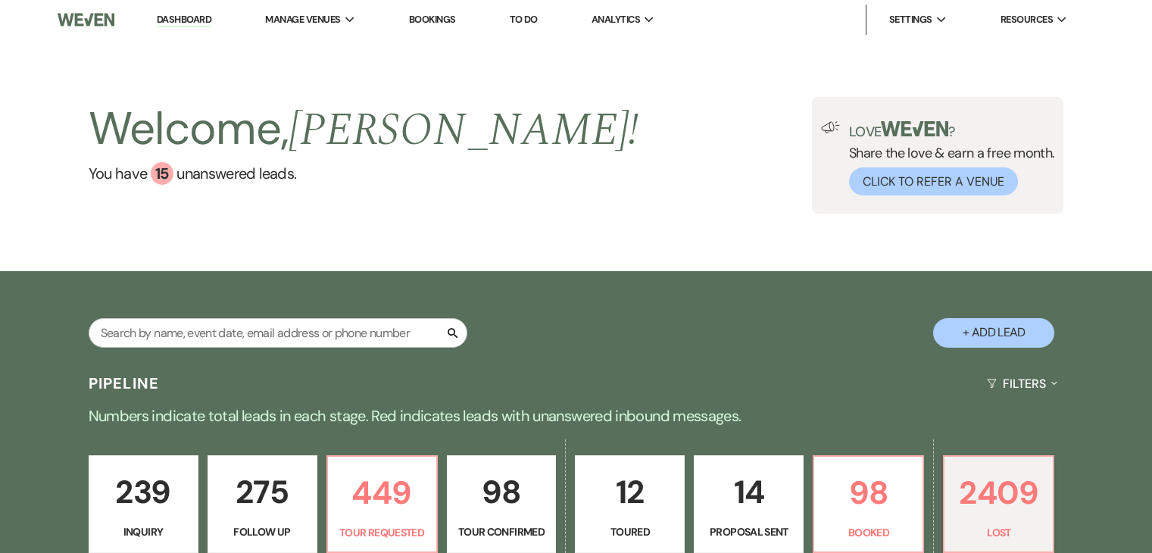
select select "8"
select select "5"
select select "8"
select select "10"
select select "8"
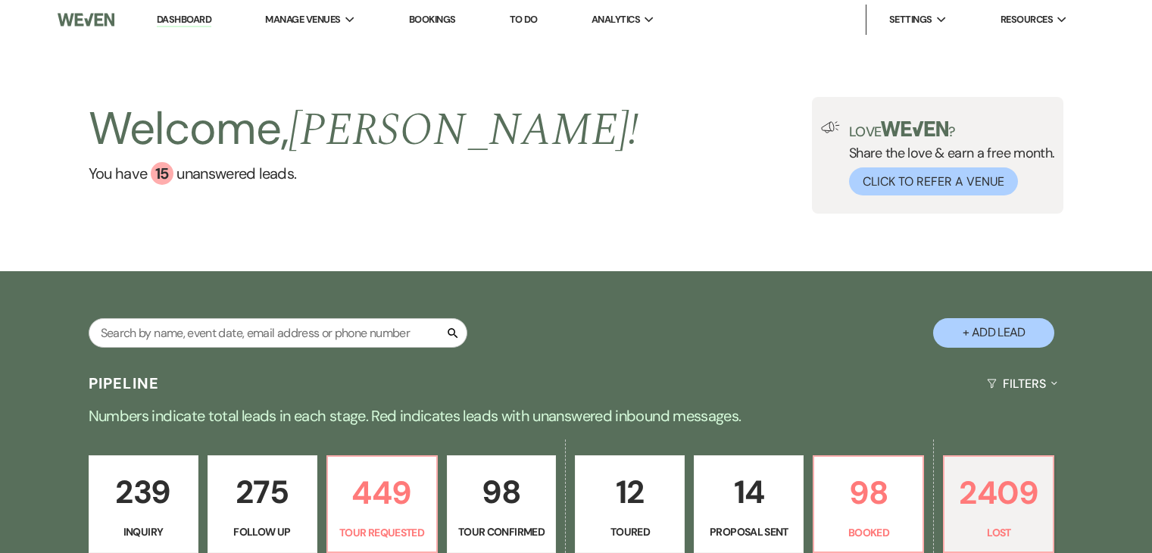
select select "5"
select select "8"
select select "5"
select select "8"
select select "5"
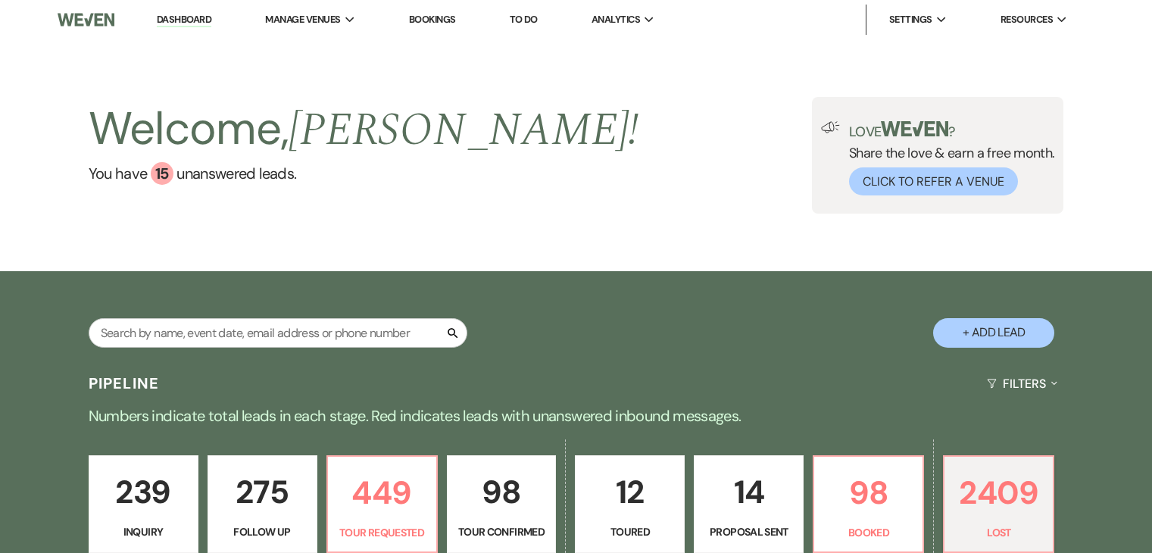
select select "8"
select select "9"
select select "8"
select select "5"
select select "8"
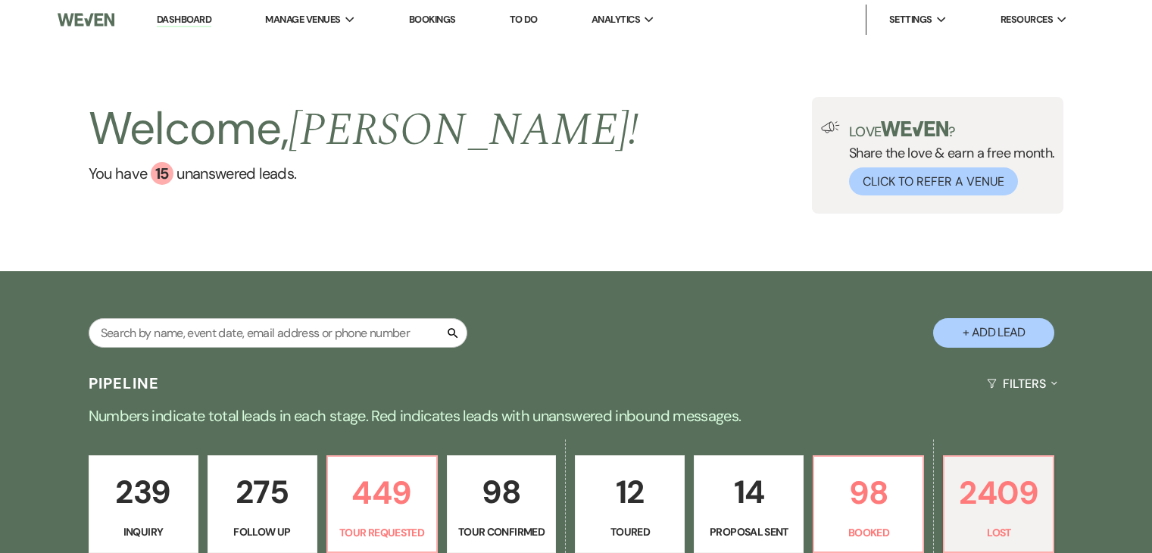
select select "5"
select select "8"
select select "5"
select select "8"
select select "5"
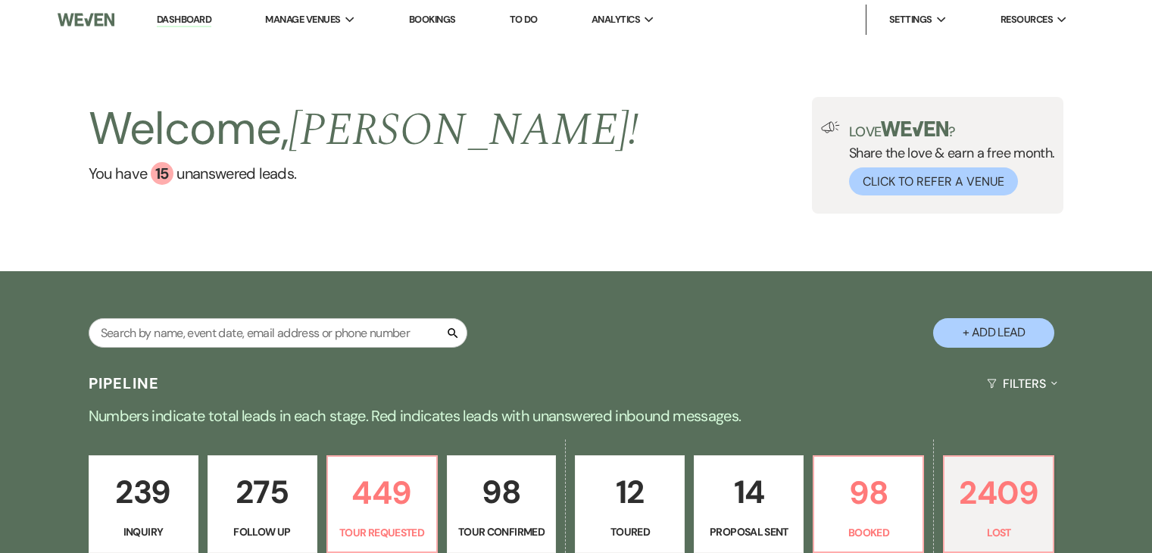
select select "8"
select select "5"
select select "8"
select select "6"
select select "8"
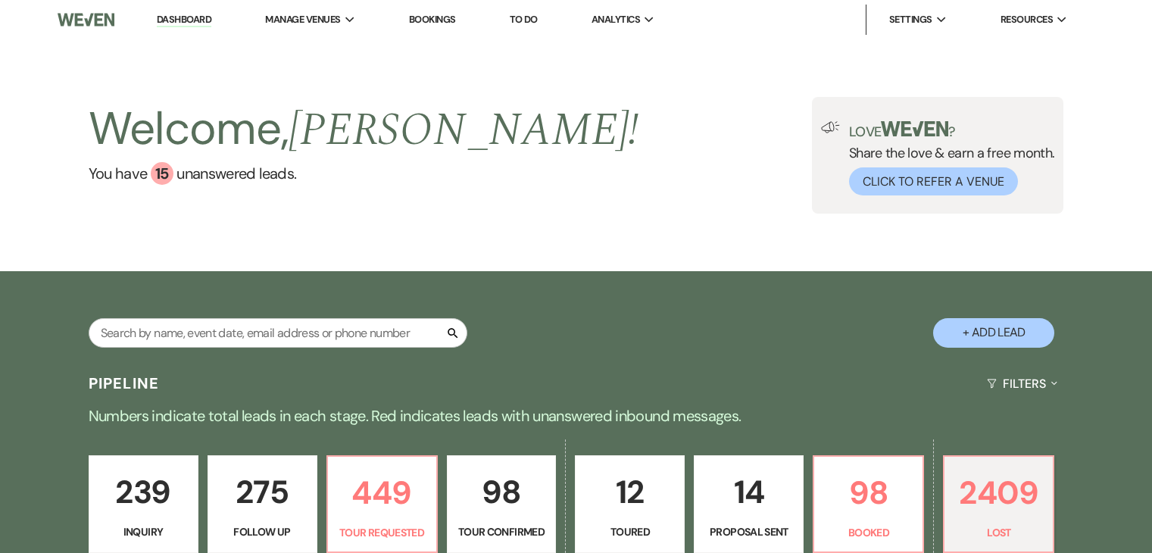
select select "7"
select select "8"
select select "5"
select select "8"
select select "9"
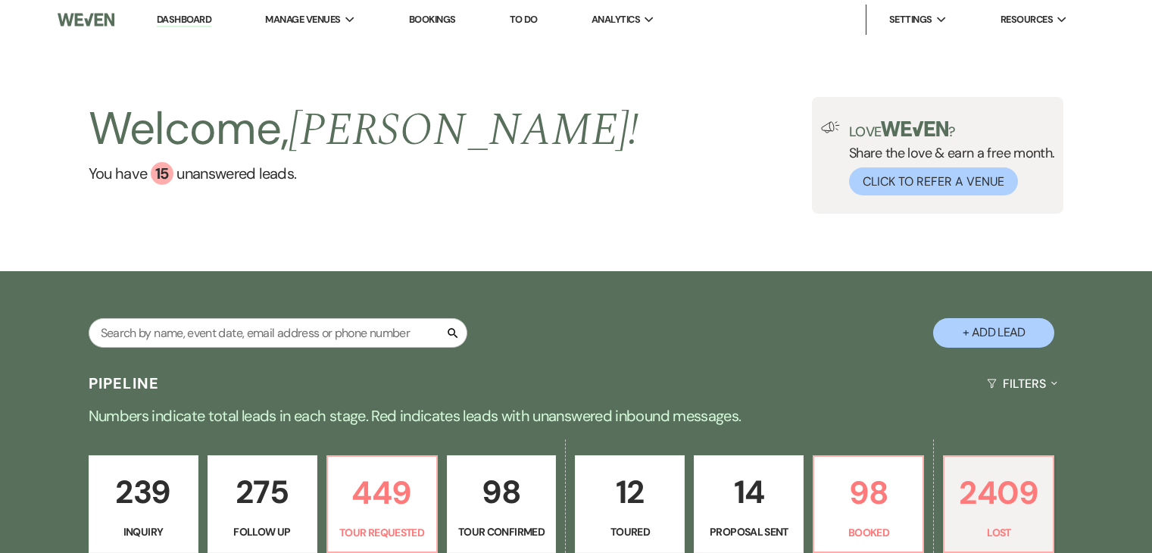
select select "8"
select select "5"
select select "8"
select select "5"
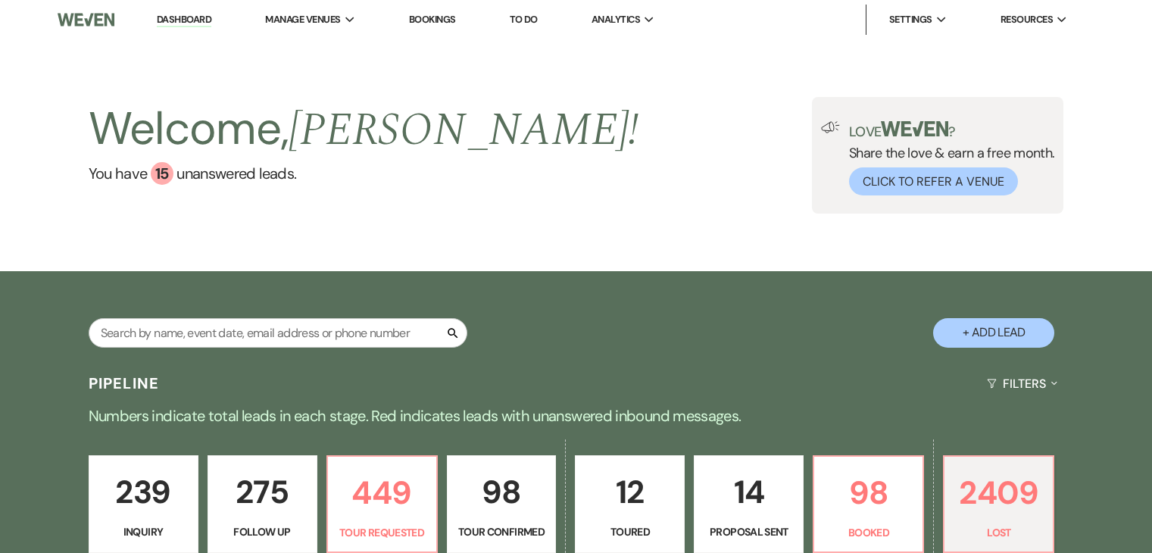
select select "8"
select select "5"
select select "8"
select select "5"
select select "8"
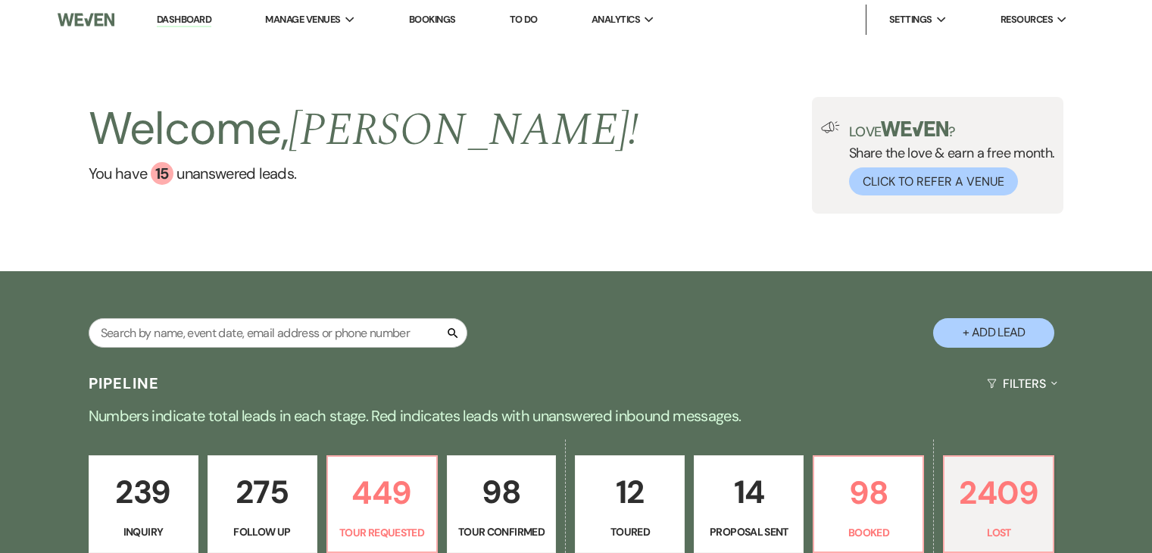
select select "5"
select select "8"
select select "5"
select select "8"
select select "5"
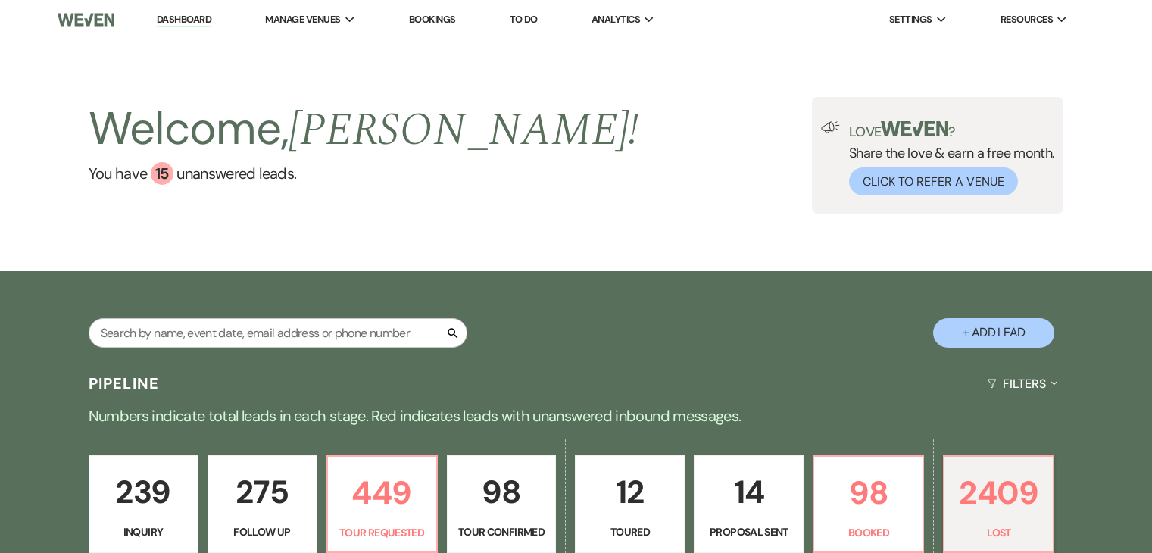
select select "8"
select select "5"
select select "8"
select select "11"
select select "8"
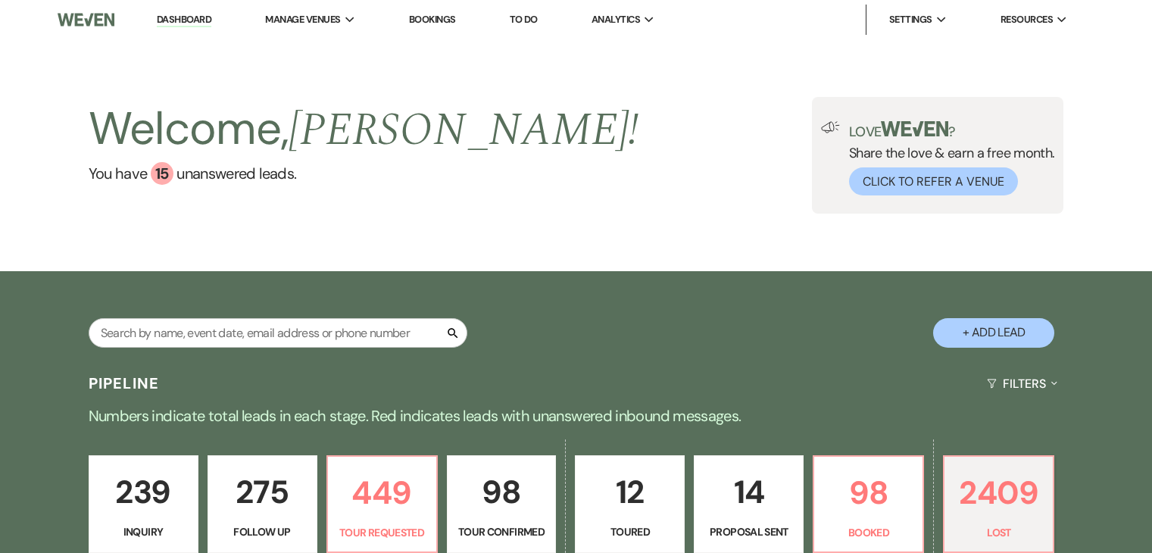
select select "5"
select select "8"
select select "5"
select select "8"
select select "5"
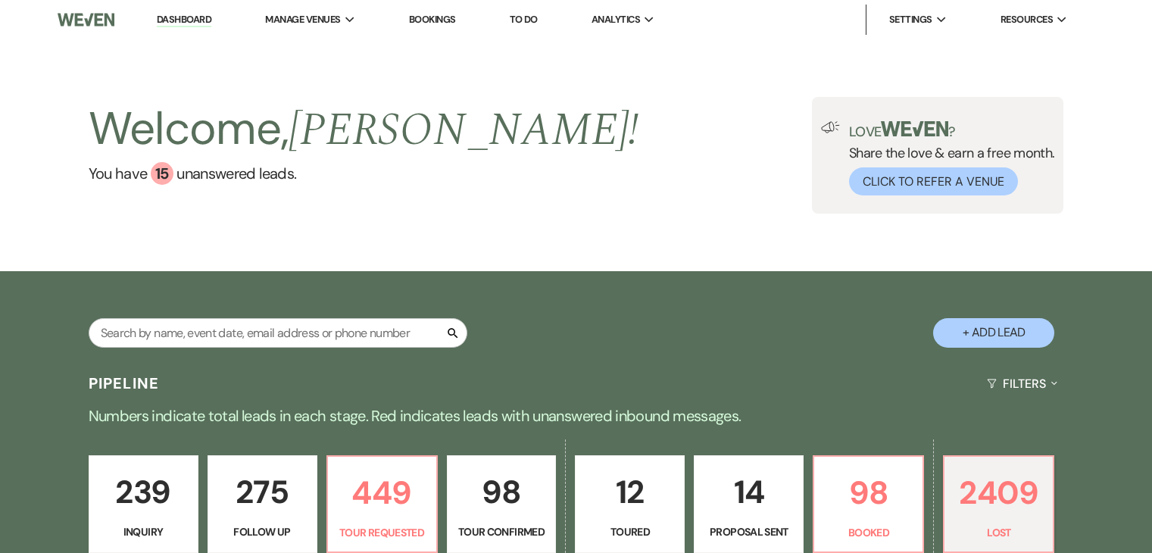
select select "8"
select select "10"
select select "8"
select select "5"
select select "8"
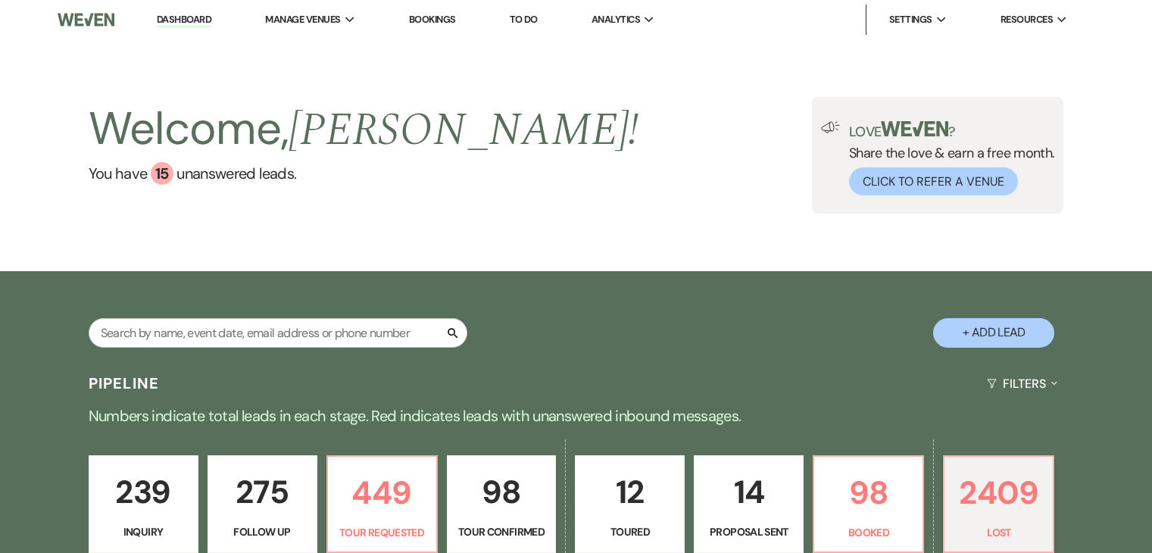
select select "6"
select select "8"
select select "5"
select select "8"
select select "1"
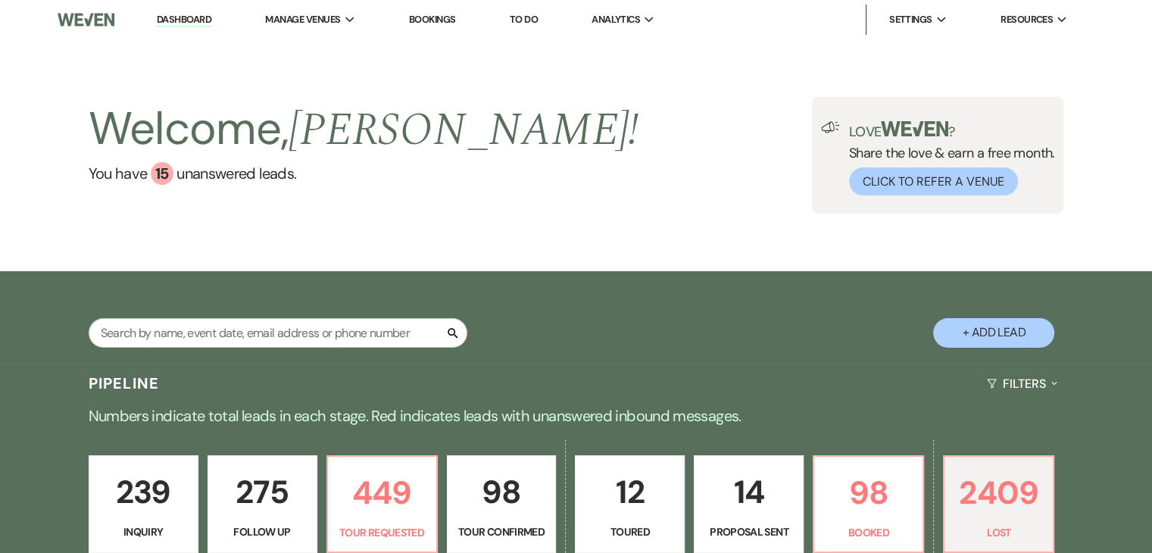
click at [97, 276] on div "Search + Add Lead" at bounding box center [576, 317] width 1152 height 92
click at [162, 173] on div "15" at bounding box center [162, 173] width 23 height 23
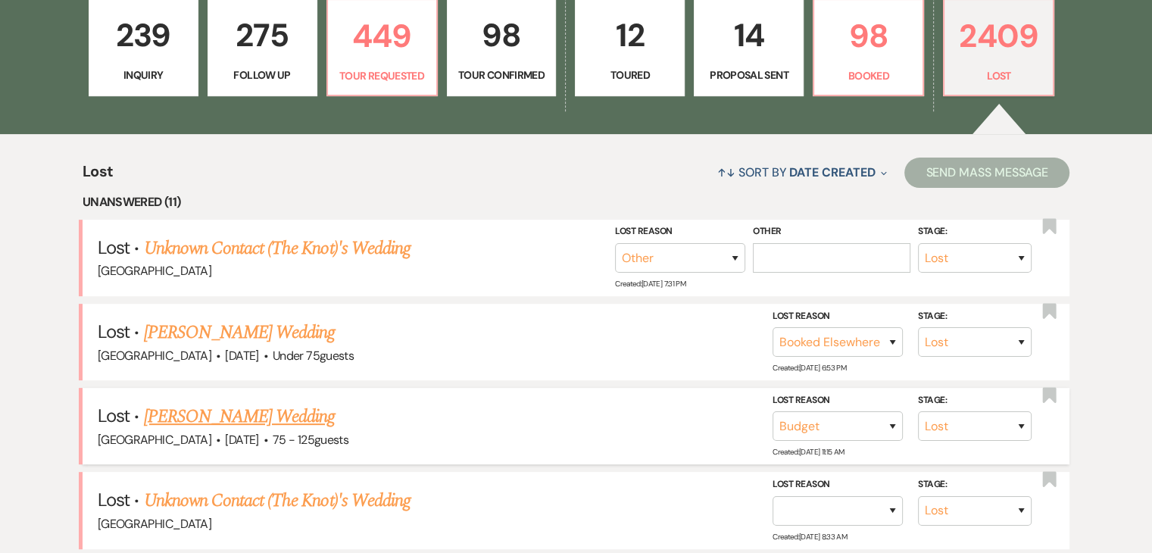
scroll to position [498, 0]
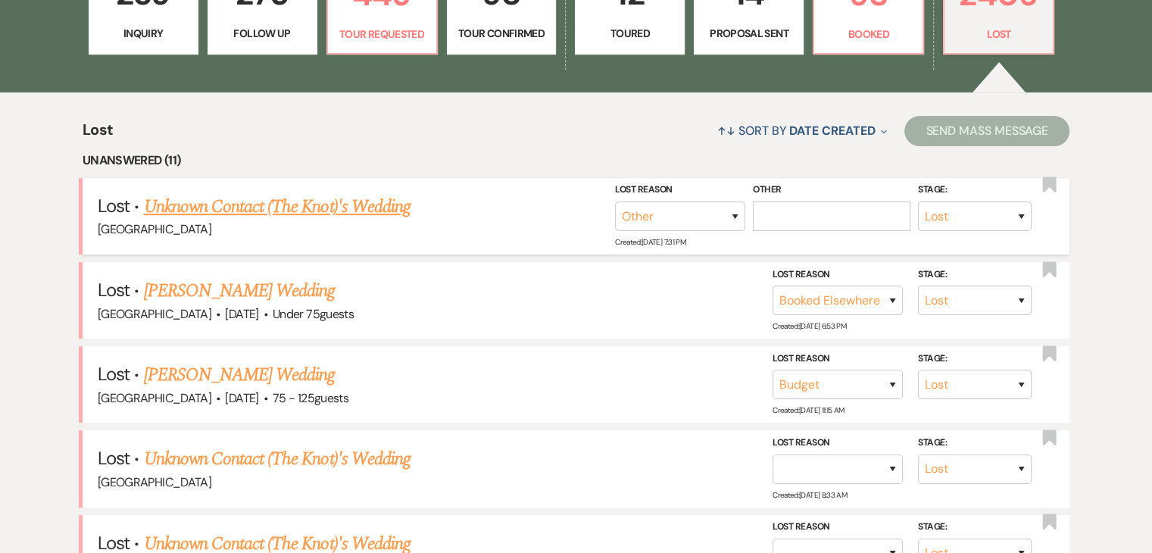
click at [317, 201] on link "Unknown Contact (The Knot)'s Wedding" at bounding box center [276, 206] width 267 height 27
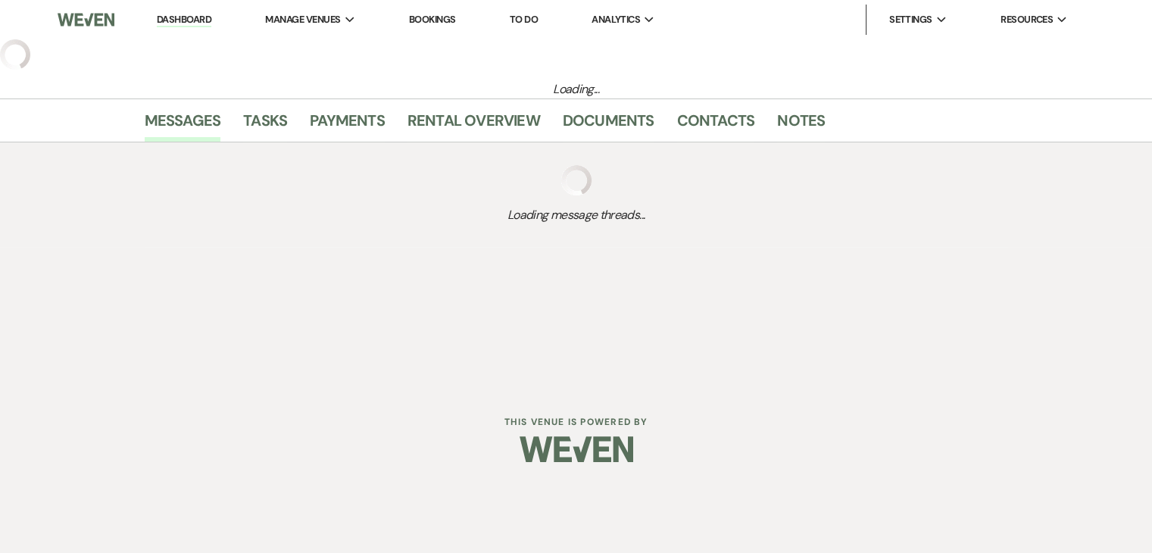
select select "8"
select select "1"
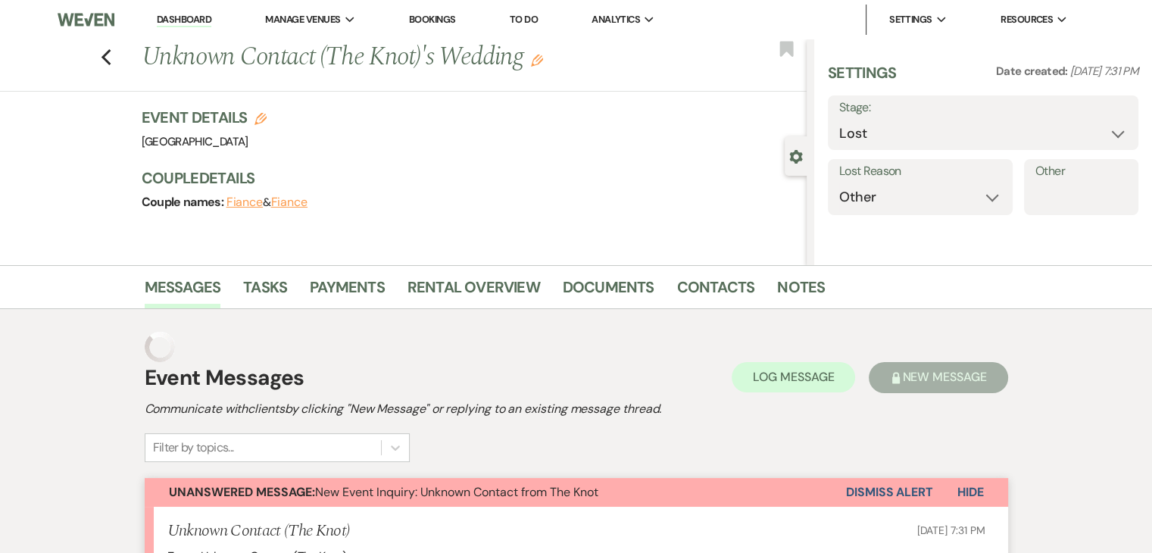
select select "2"
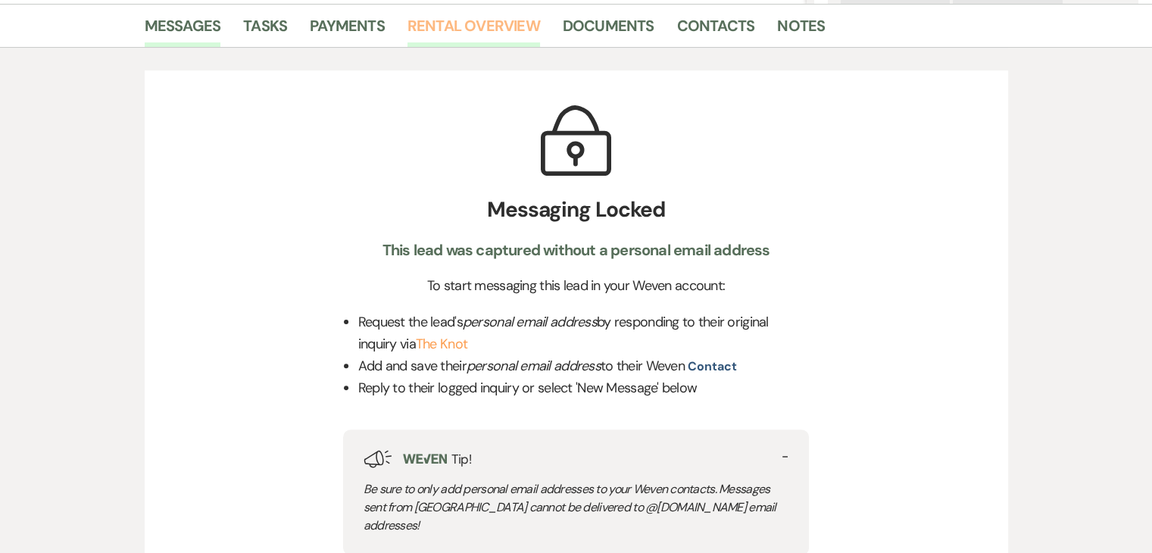
scroll to position [379, 0]
